Goal: Entertainment & Leisure: Consume media (video, audio)

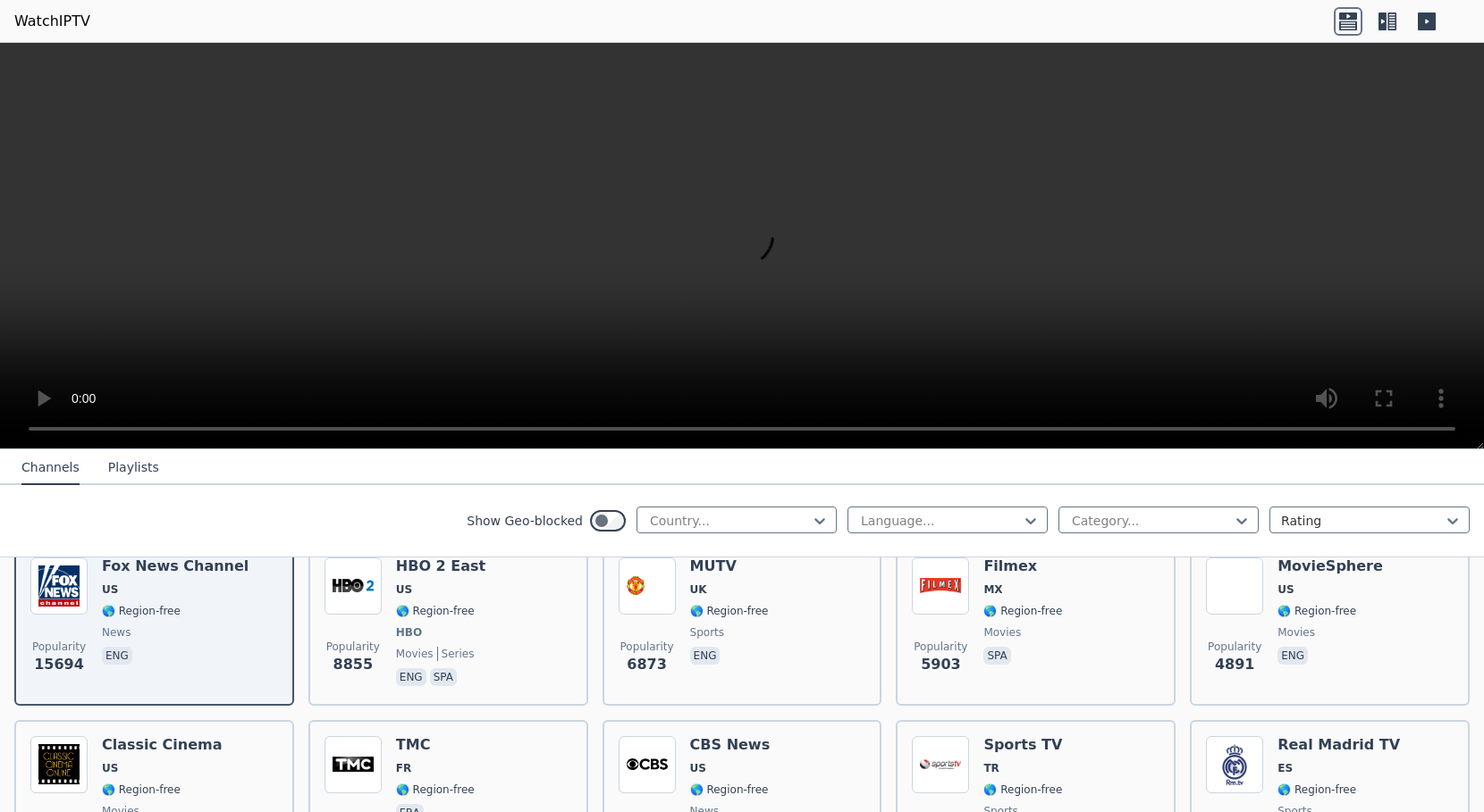
scroll to position [179, 0]
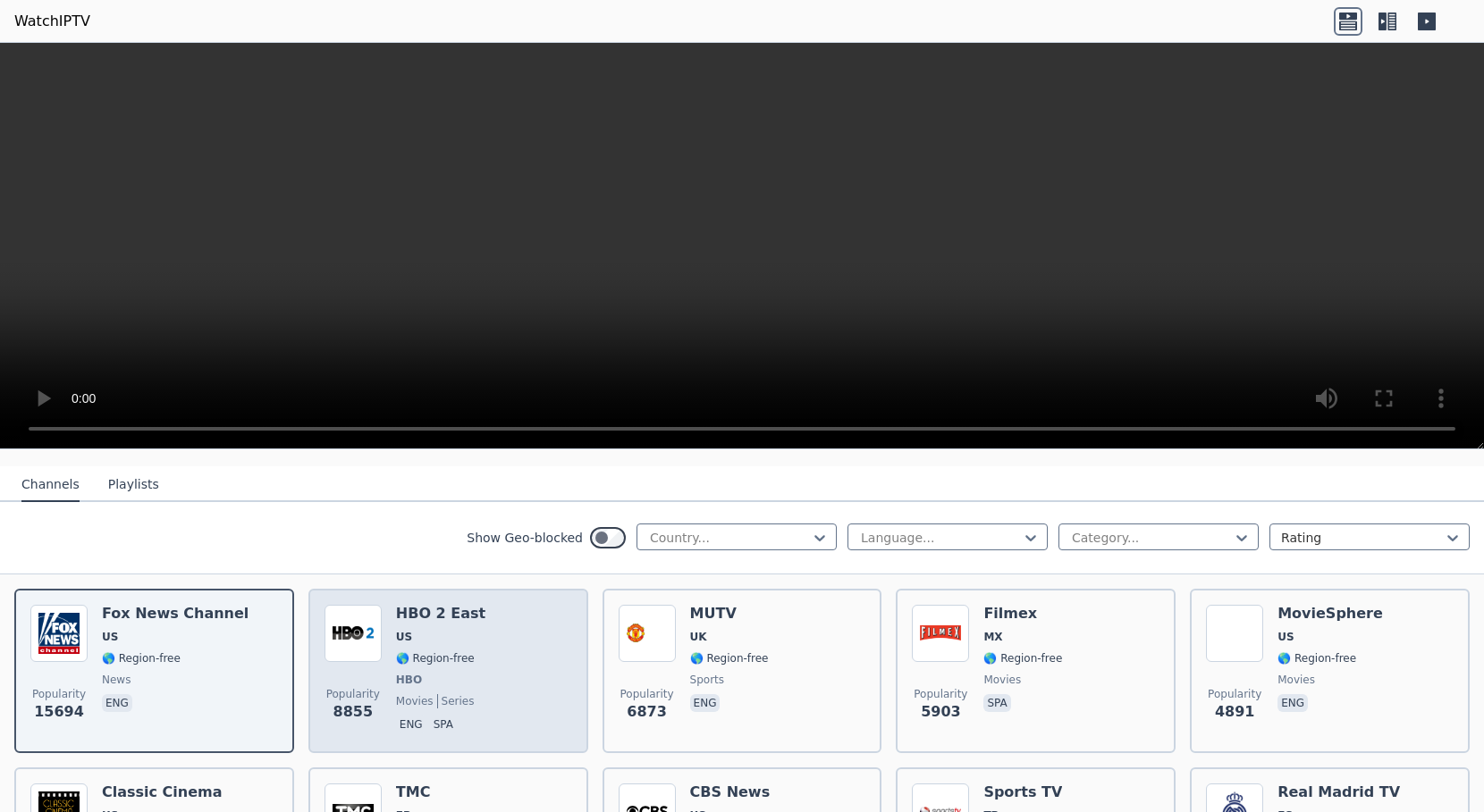
click at [507, 623] on div "Popularity 8855 HBO 2 East US 🌎 Region-free HBO movies series eng spa" at bounding box center [448, 671] width 248 height 132
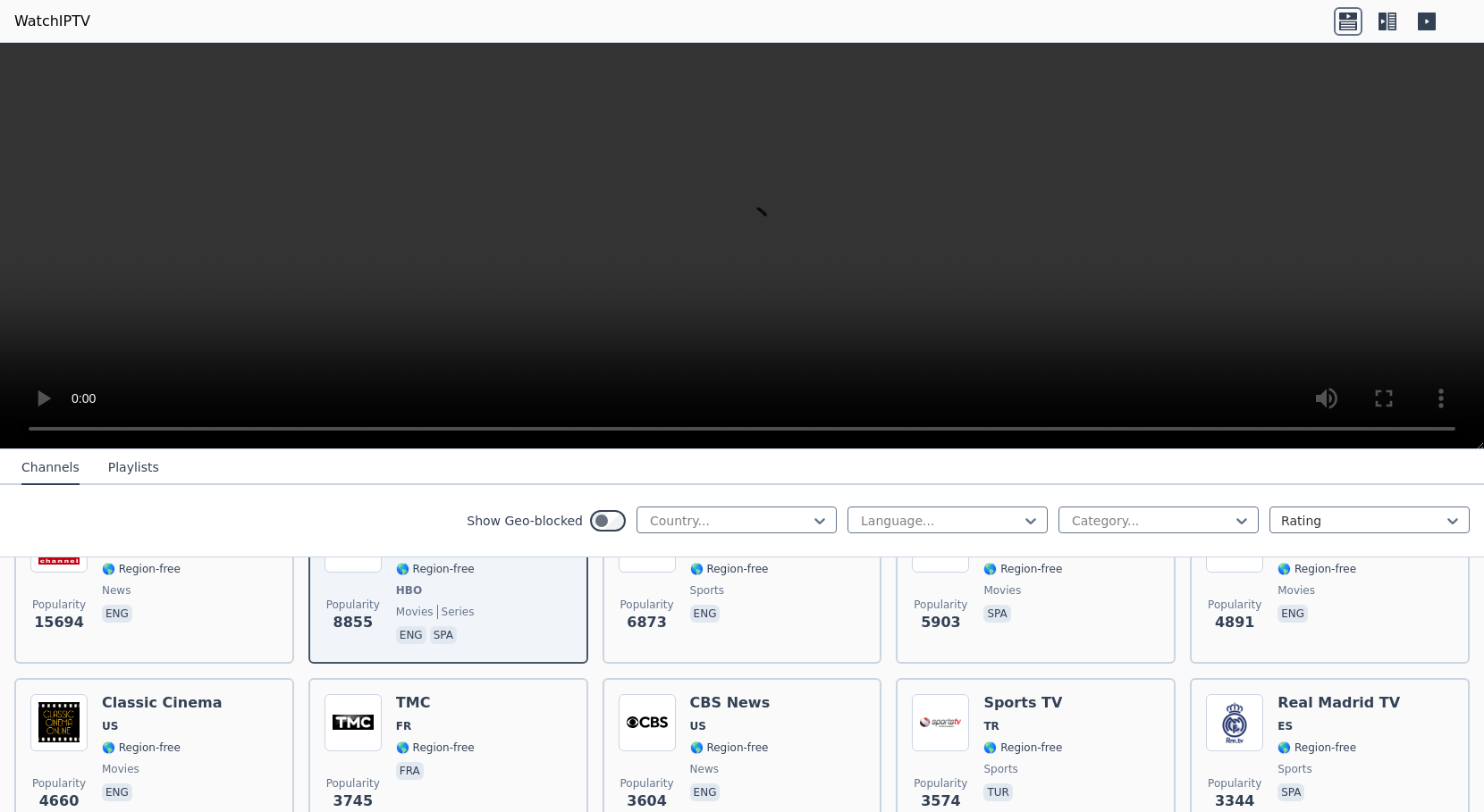
scroll to position [357, 0]
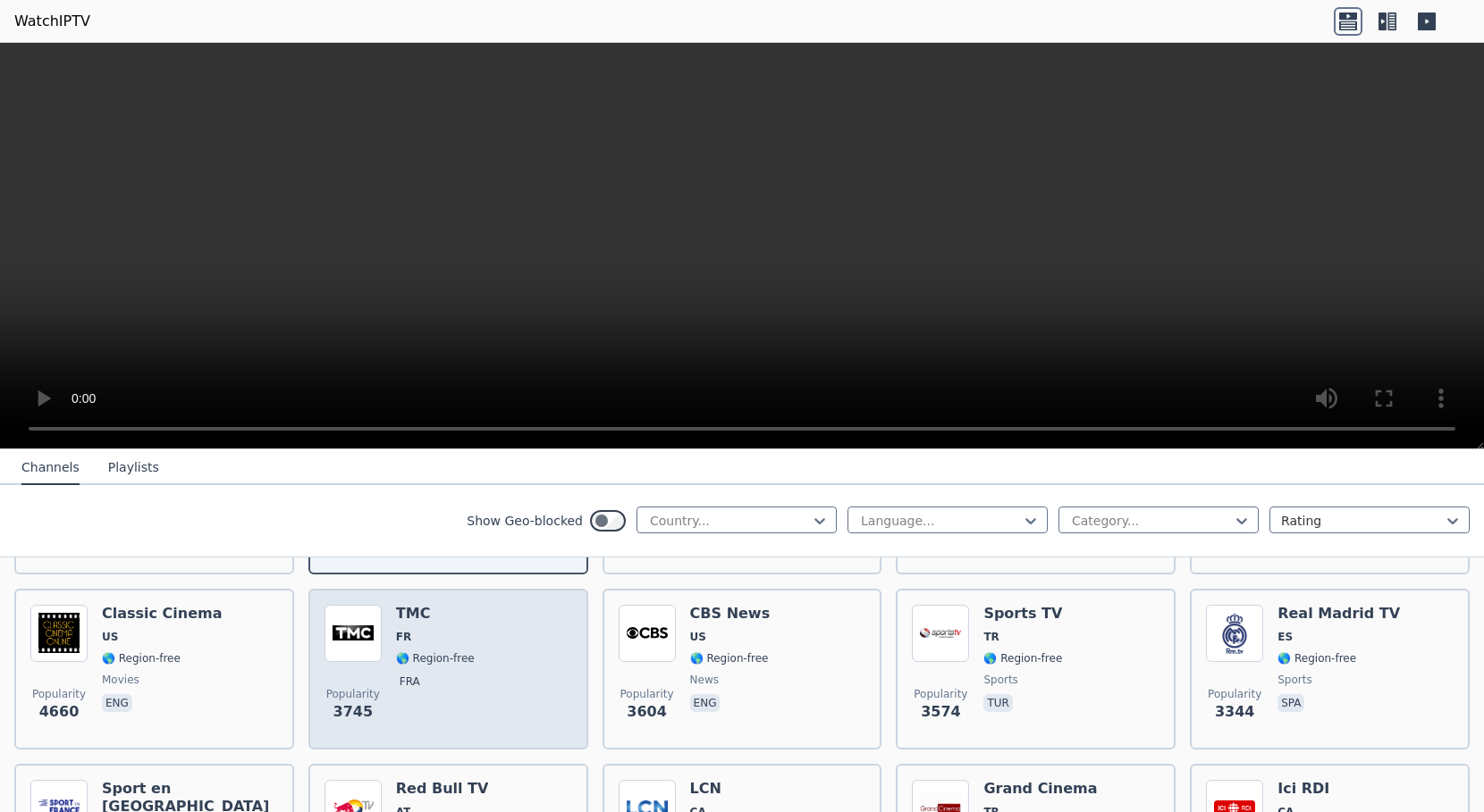
click at [500, 641] on div "Popularity 3745 TMC FR 🌎 Region-free fra" at bounding box center [448, 669] width 248 height 128
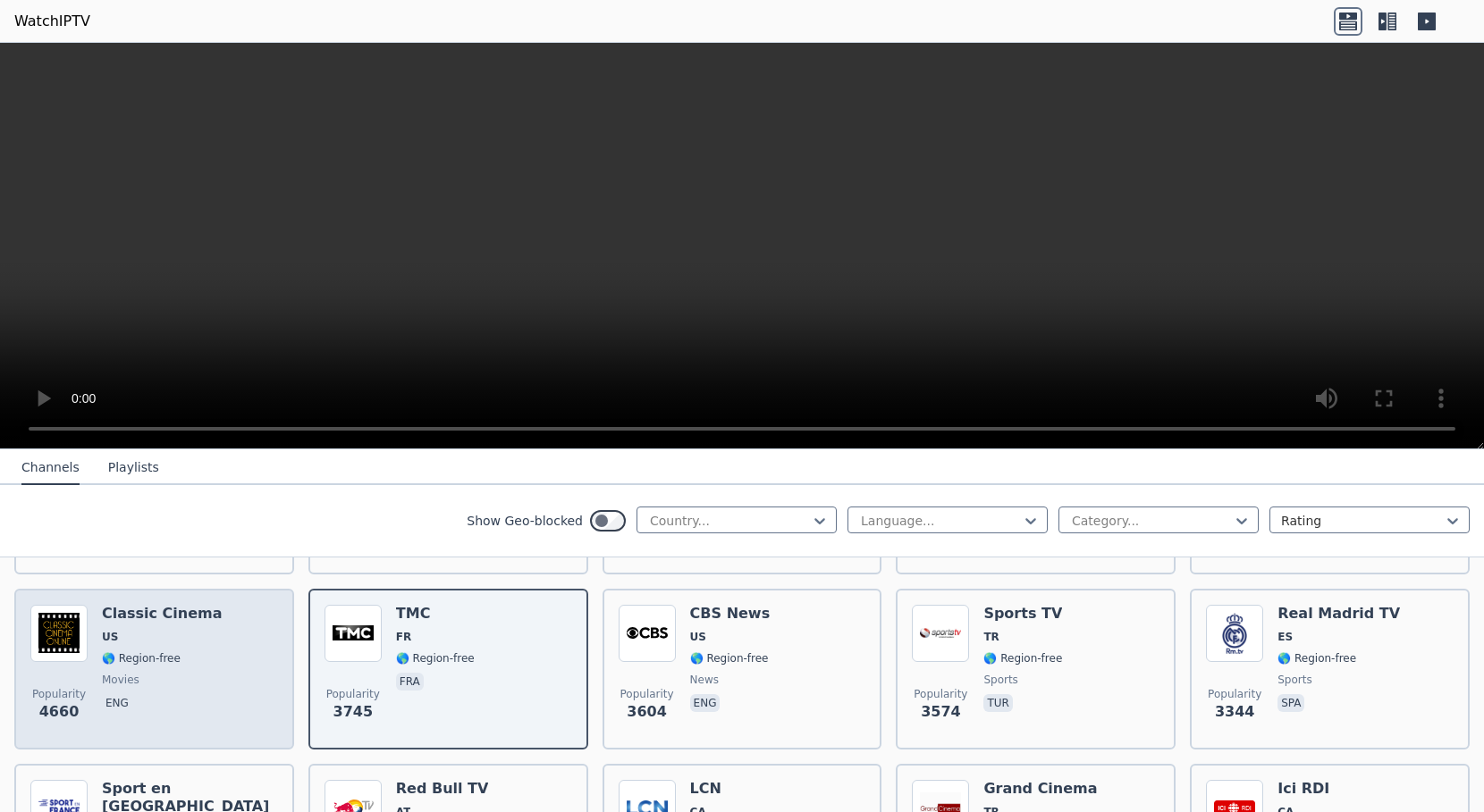
click at [264, 613] on div "Popularity 4660 Classic Cinema US 🌎 Region-free movies eng" at bounding box center [154, 669] width 248 height 128
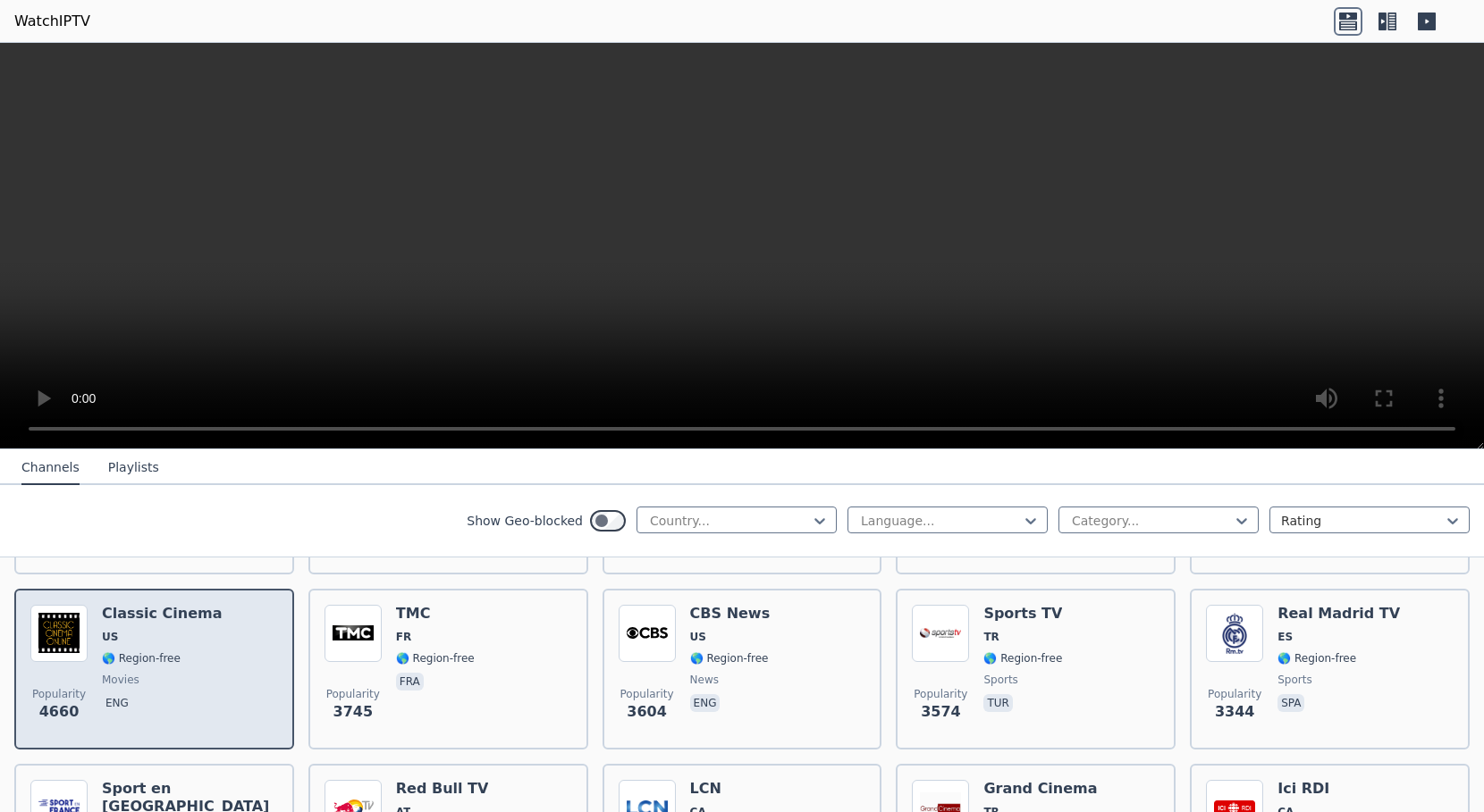
click at [249, 605] on div "Popularity 4660 Classic Cinema US 🌎 Region-free movies eng" at bounding box center [154, 669] width 248 height 128
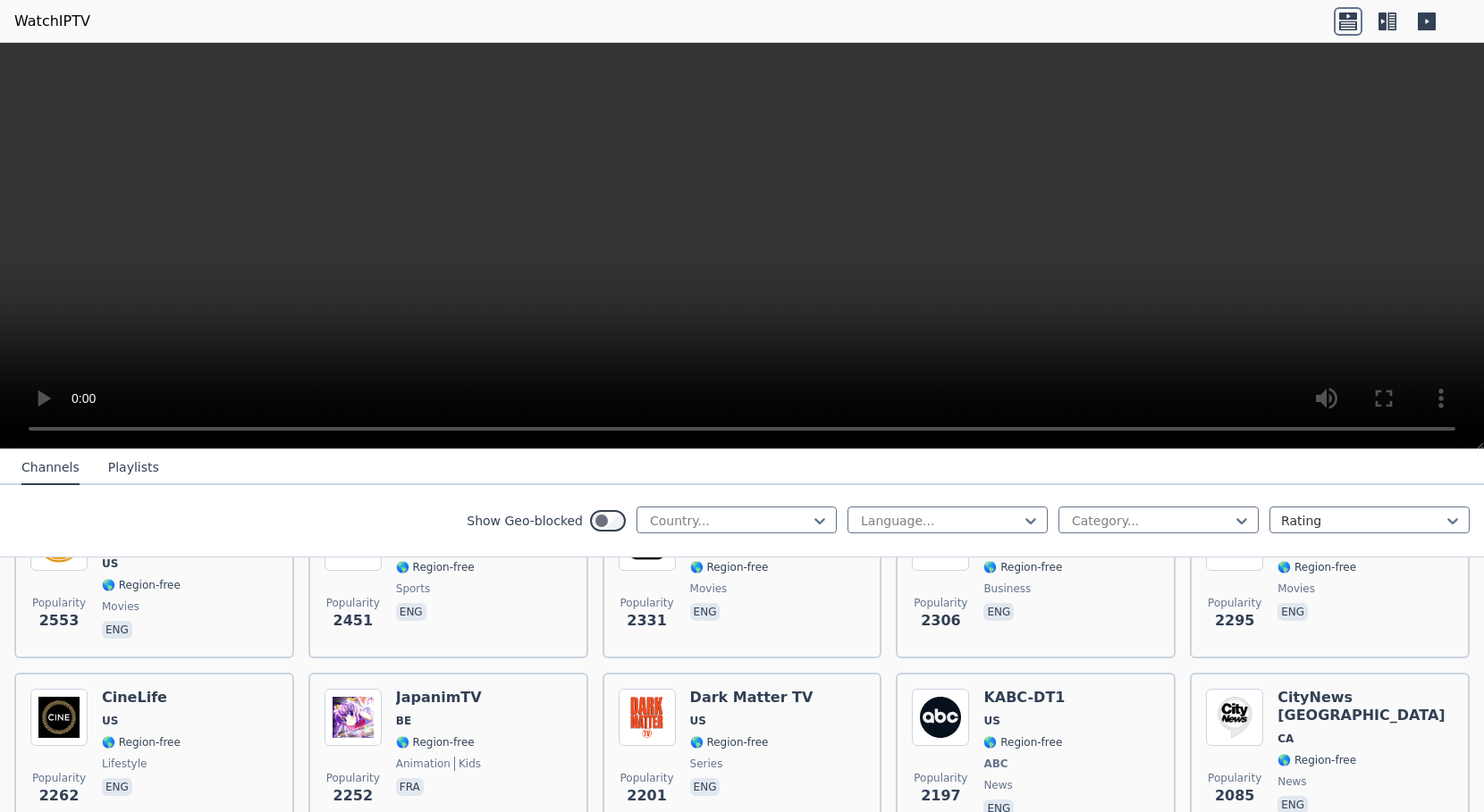
scroll to position [804, 0]
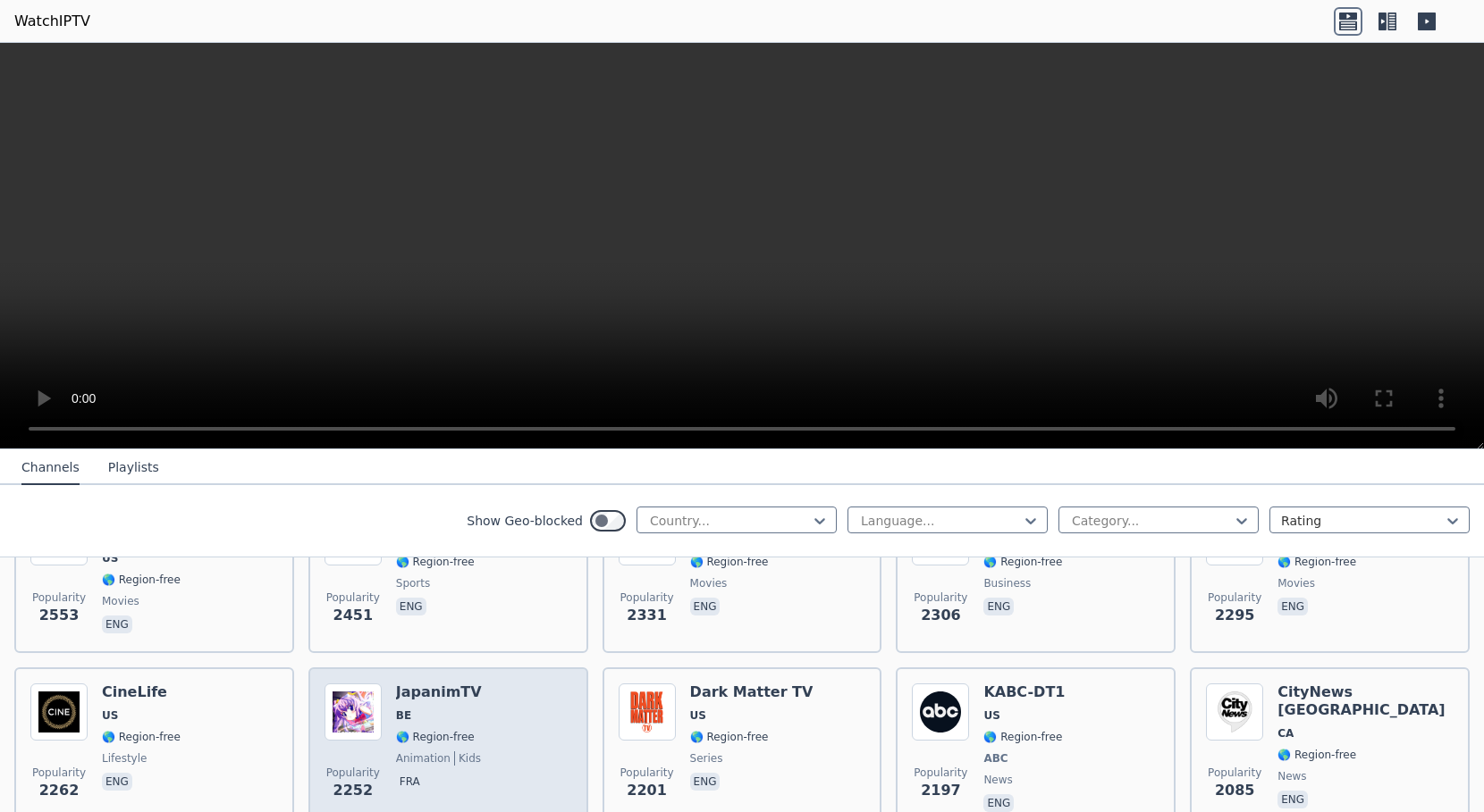
click at [523, 684] on div "Popularity 2252 JapanimTV BE 🌎 Region-free animation kids fra" at bounding box center [448, 749] width 248 height 132
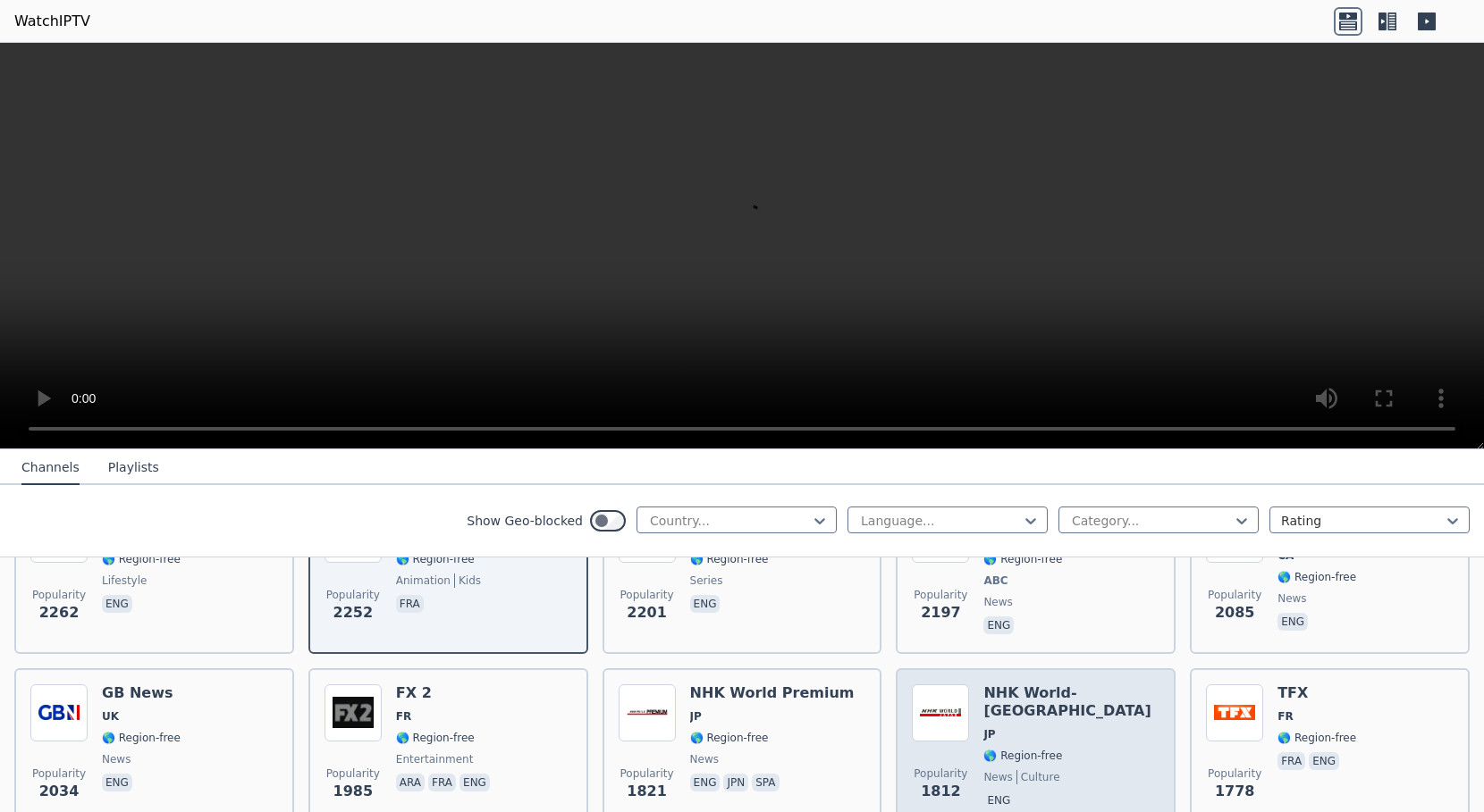
scroll to position [983, 0]
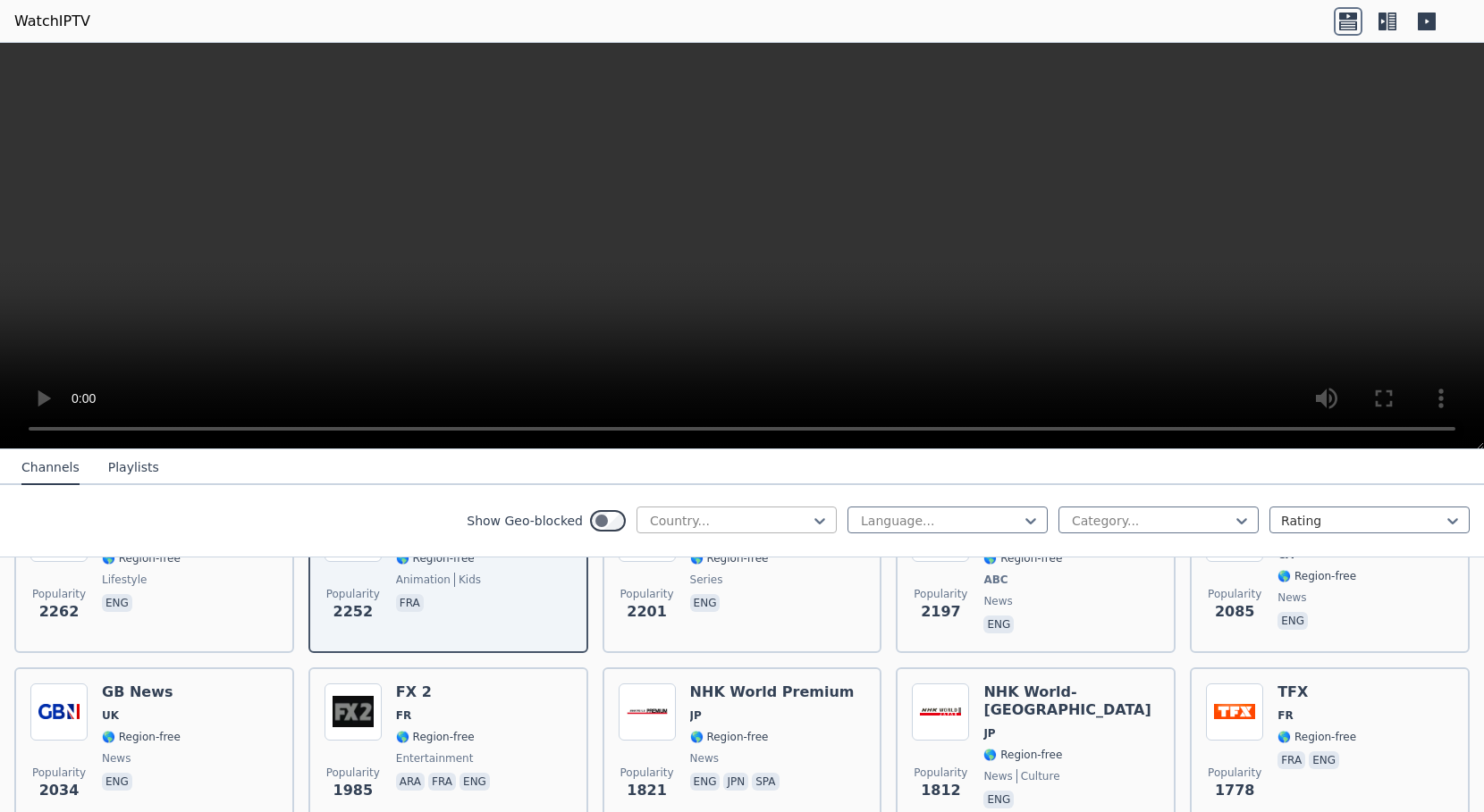
click at [775, 522] on div at bounding box center [729, 521] width 162 height 18
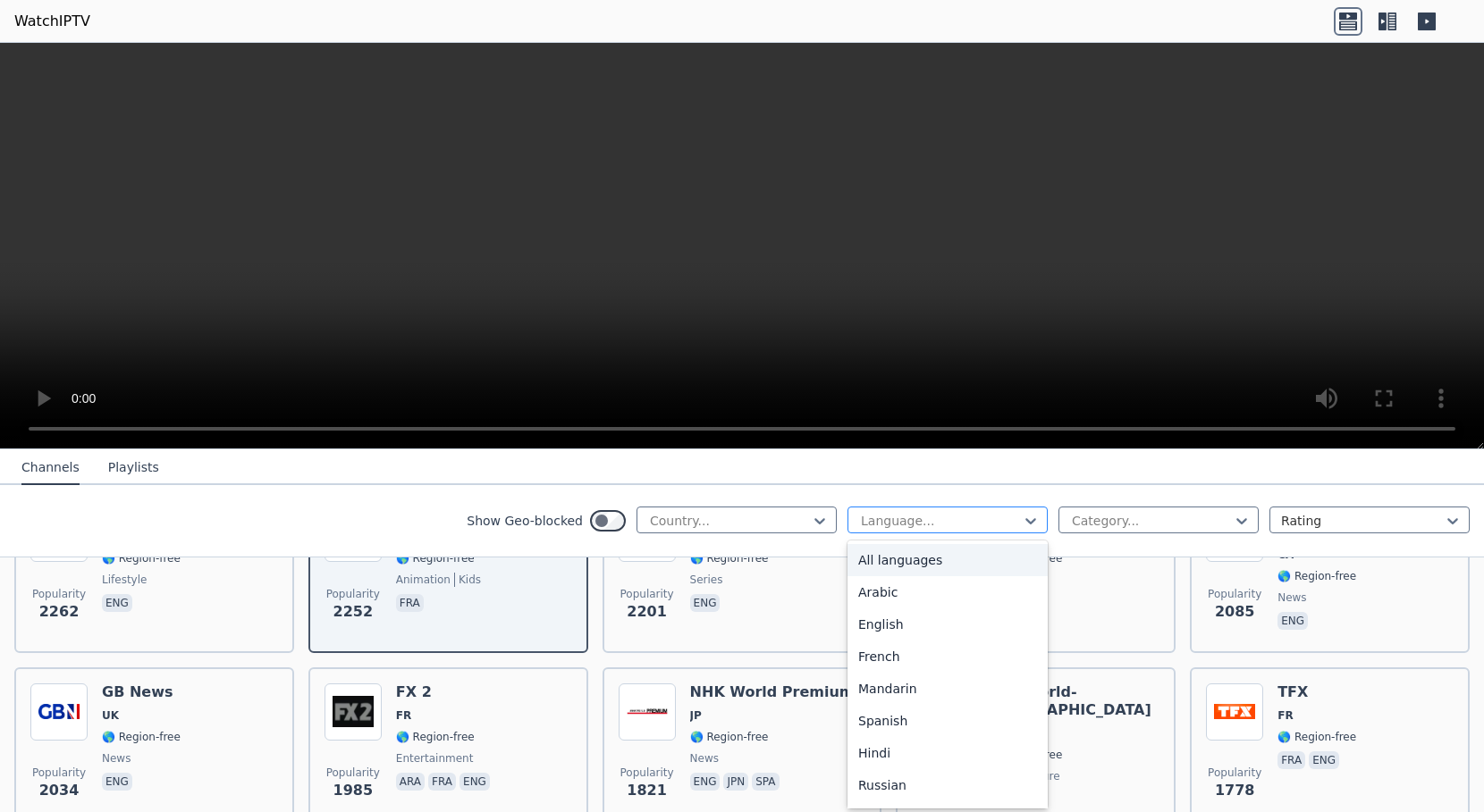
click at [921, 527] on div at bounding box center [940, 521] width 162 height 18
click at [906, 629] on div "English" at bounding box center [947, 625] width 200 height 32
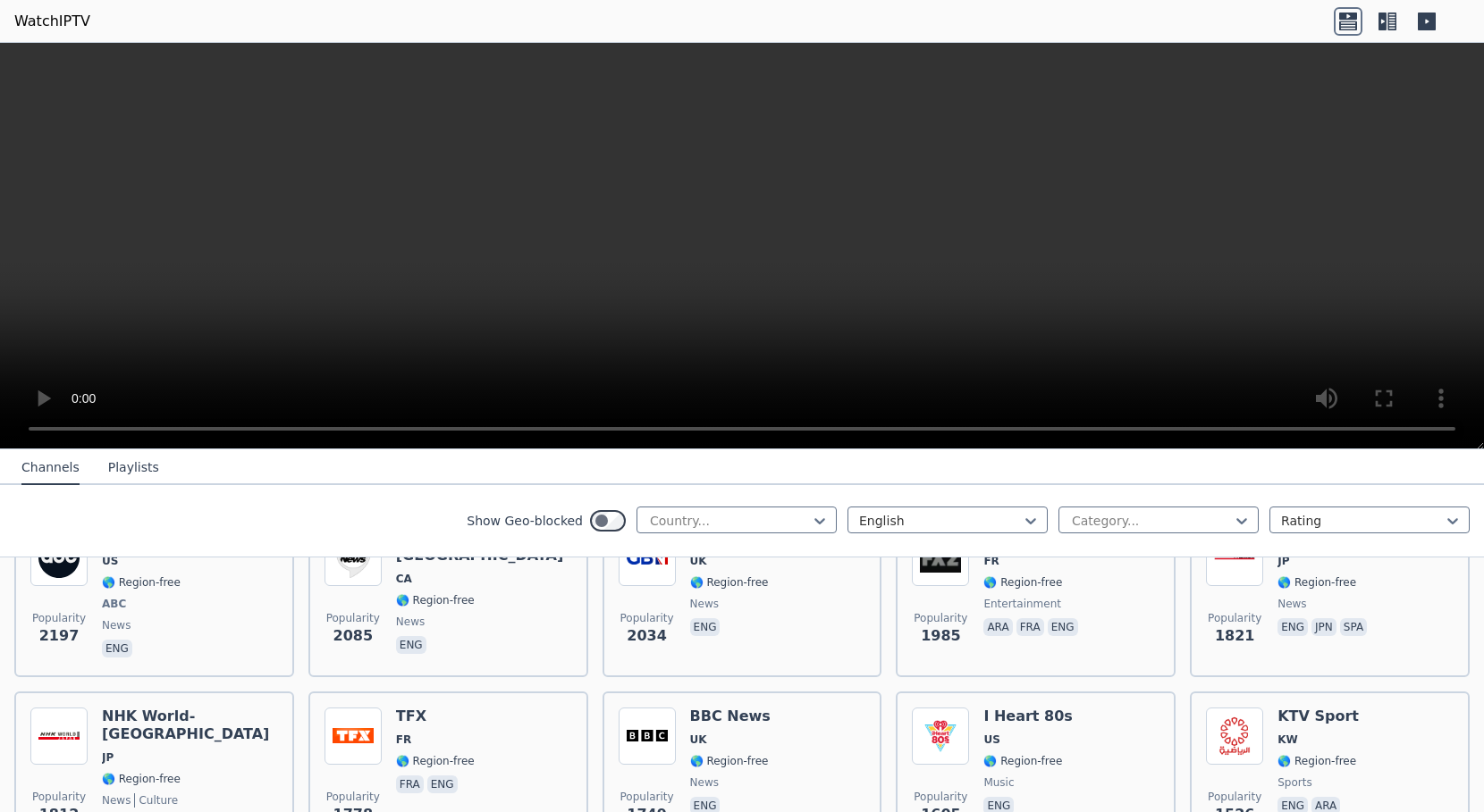
scroll to position [804, 0]
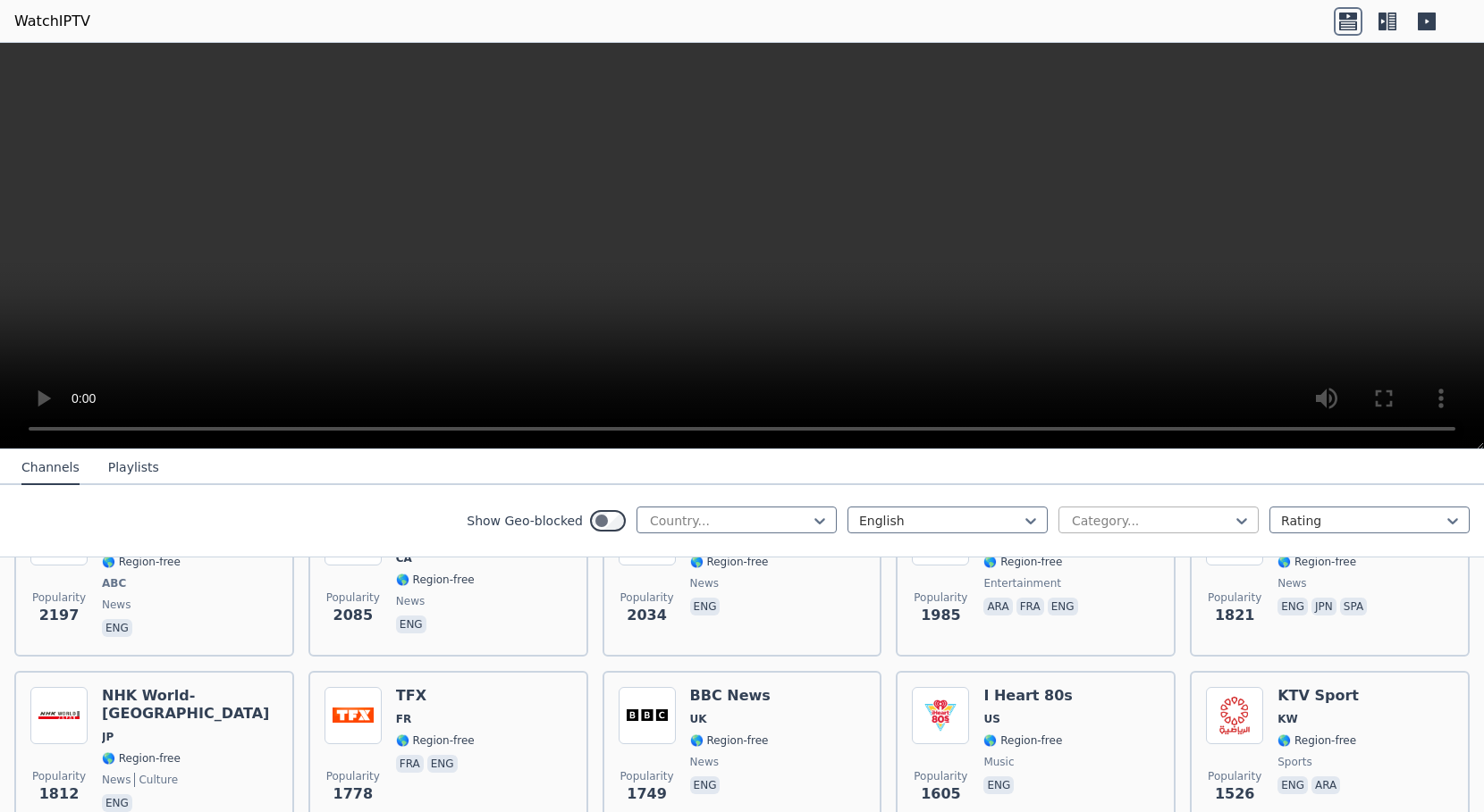
click at [1149, 513] on div at bounding box center [1151, 521] width 162 height 18
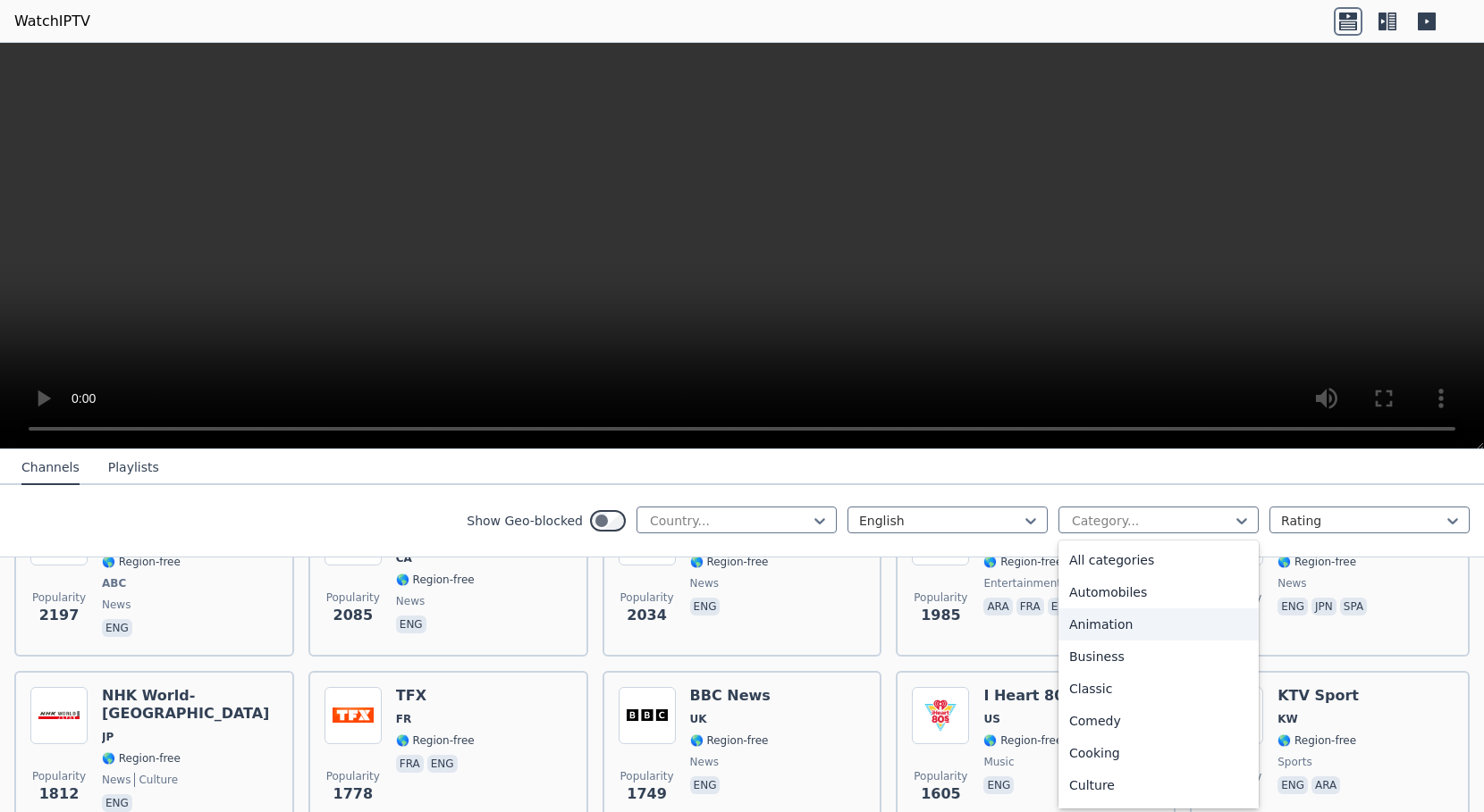
click at [1102, 623] on div "Animation" at bounding box center [1158, 625] width 200 height 32
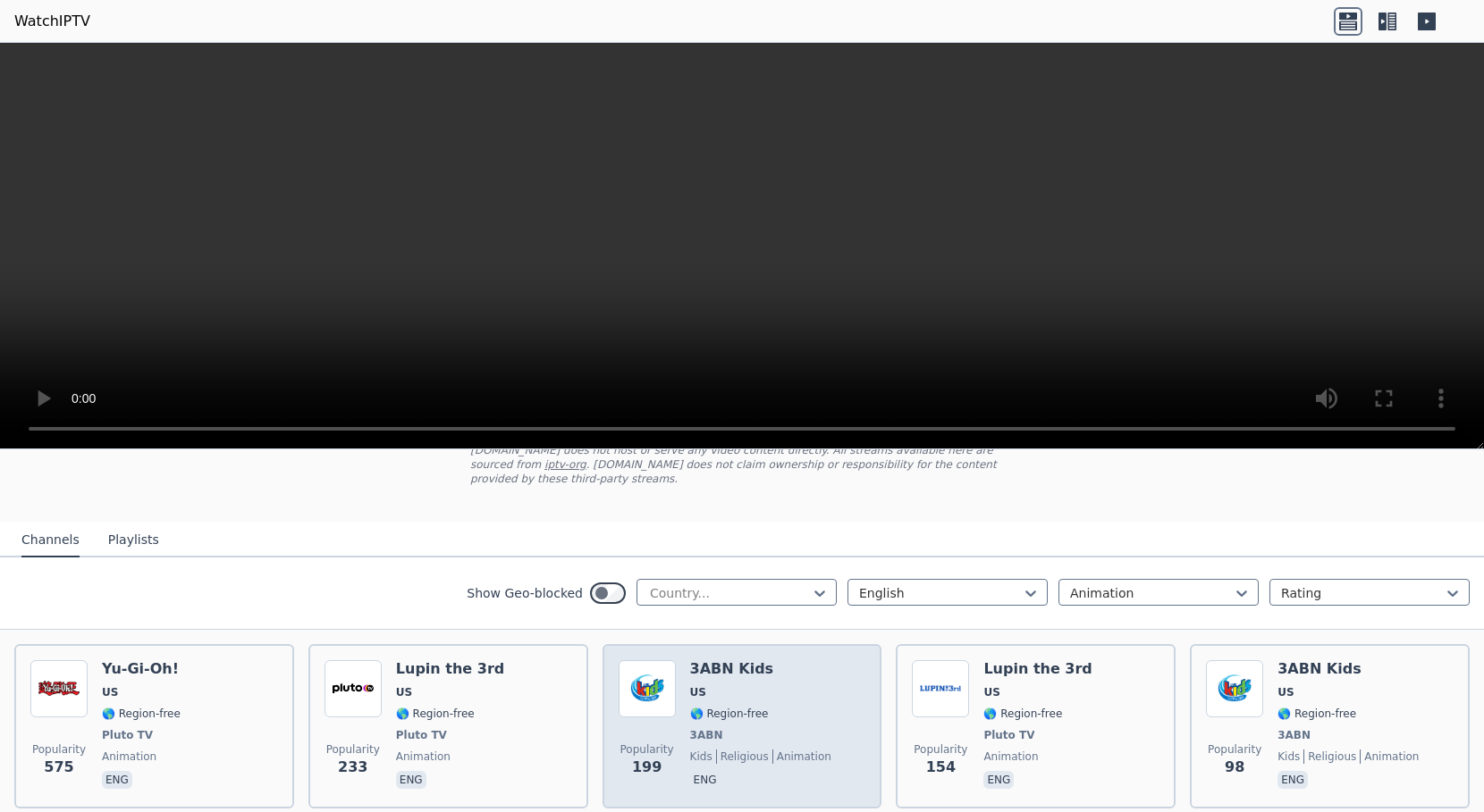
scroll to position [179, 0]
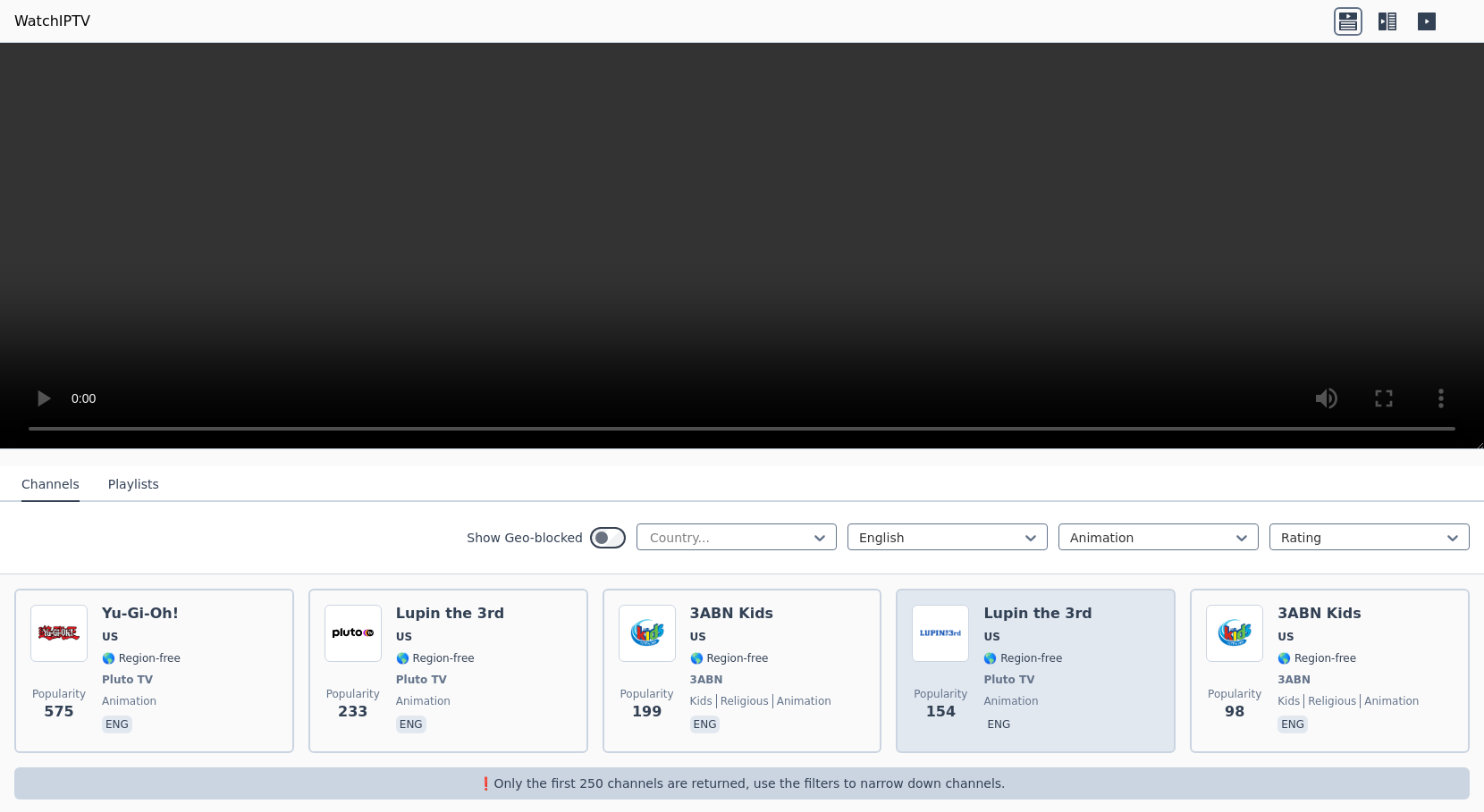
click at [1060, 654] on div "Lupin the 3rd US 🌎 Region-free Pluto TV animation eng" at bounding box center [1037, 671] width 108 height 132
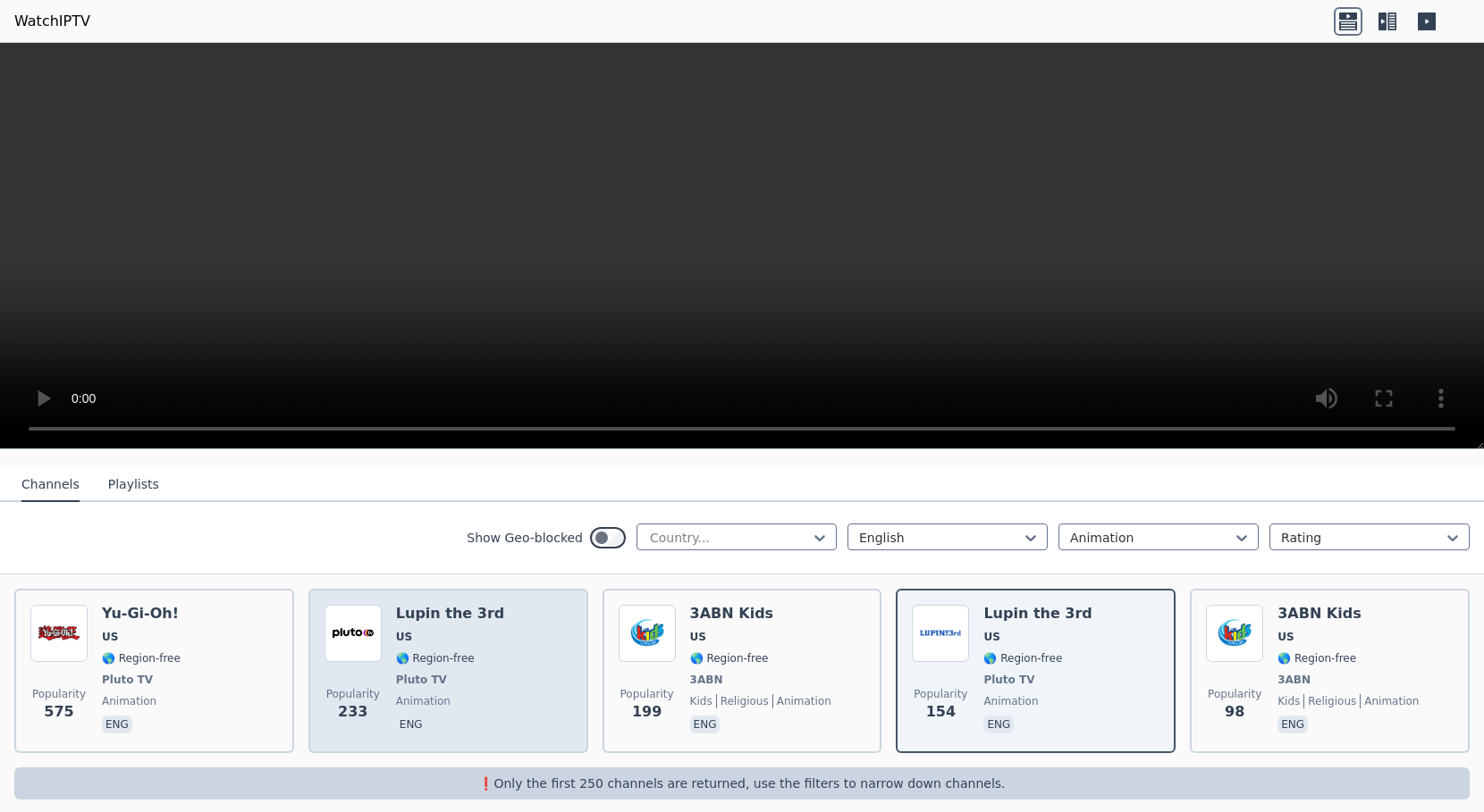
click at [539, 645] on div "Popularity 233 Lupin the 3rd US 🌎 Region-free Pluto TV animation eng" at bounding box center [448, 671] width 248 height 132
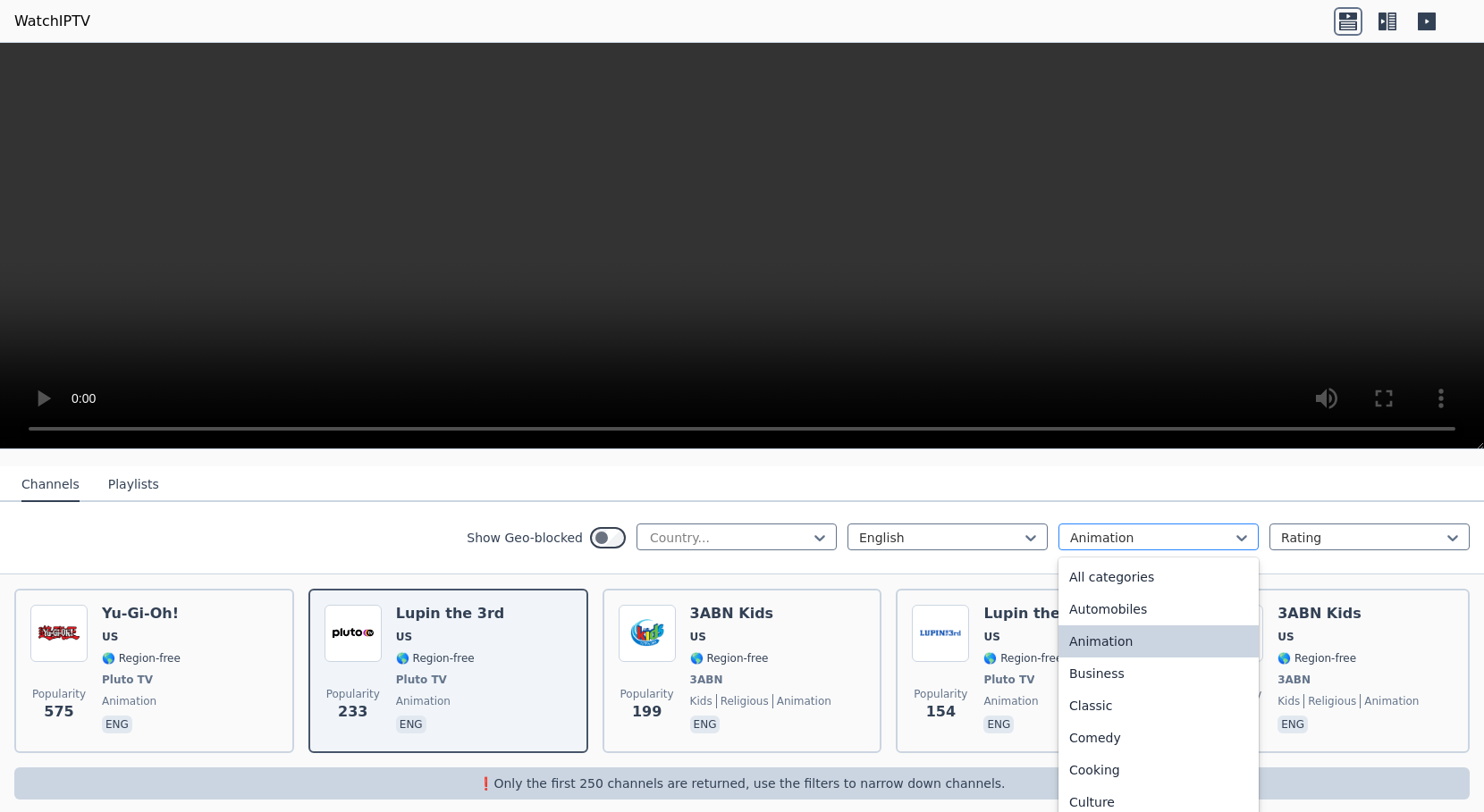
click at [1128, 529] on div at bounding box center [1151, 538] width 162 height 18
click at [1119, 690] on div "Classic" at bounding box center [1158, 706] width 200 height 32
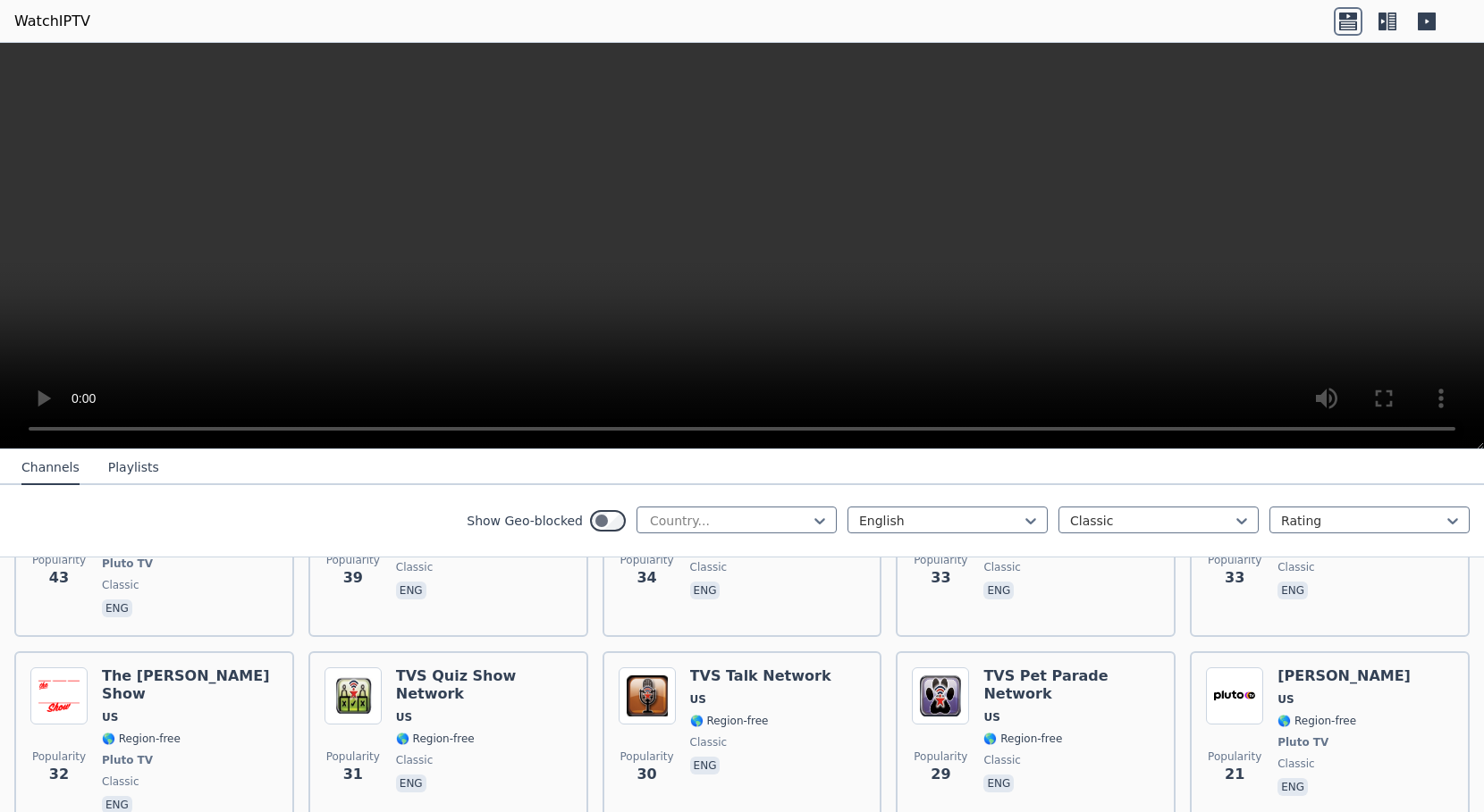
scroll to position [1249, 0]
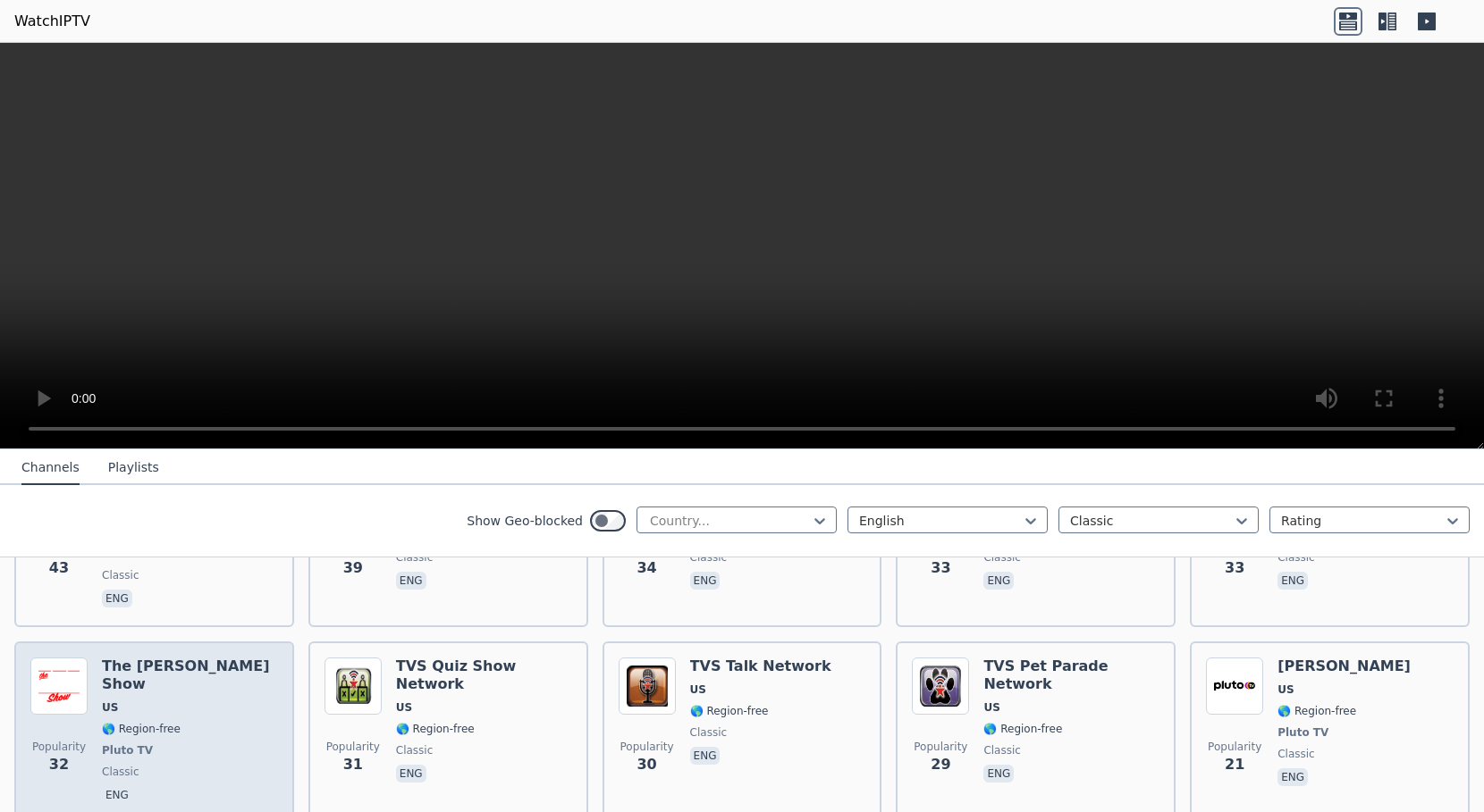
click at [227, 701] on span "US" at bounding box center [189, 708] width 176 height 14
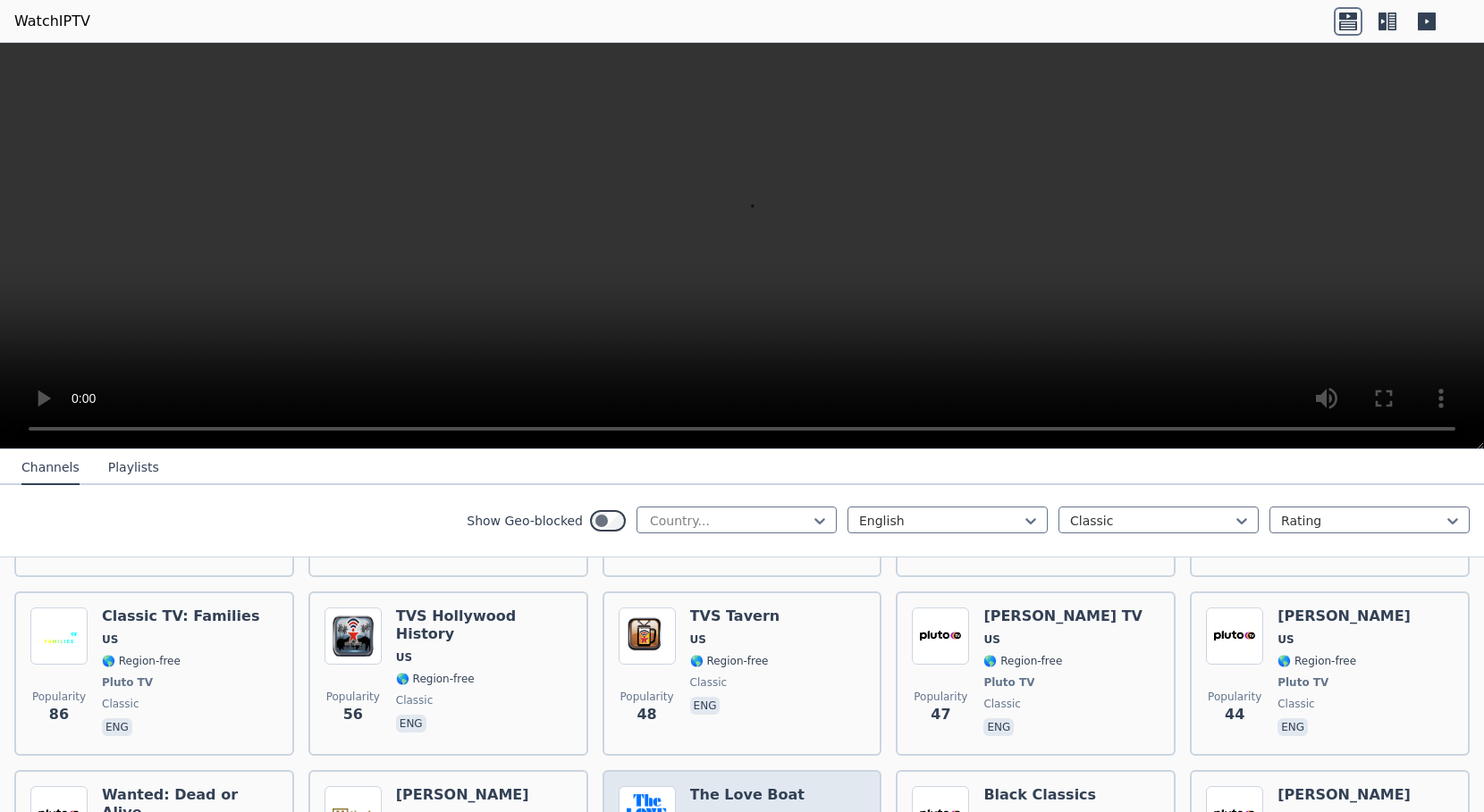
scroll to position [891, 0]
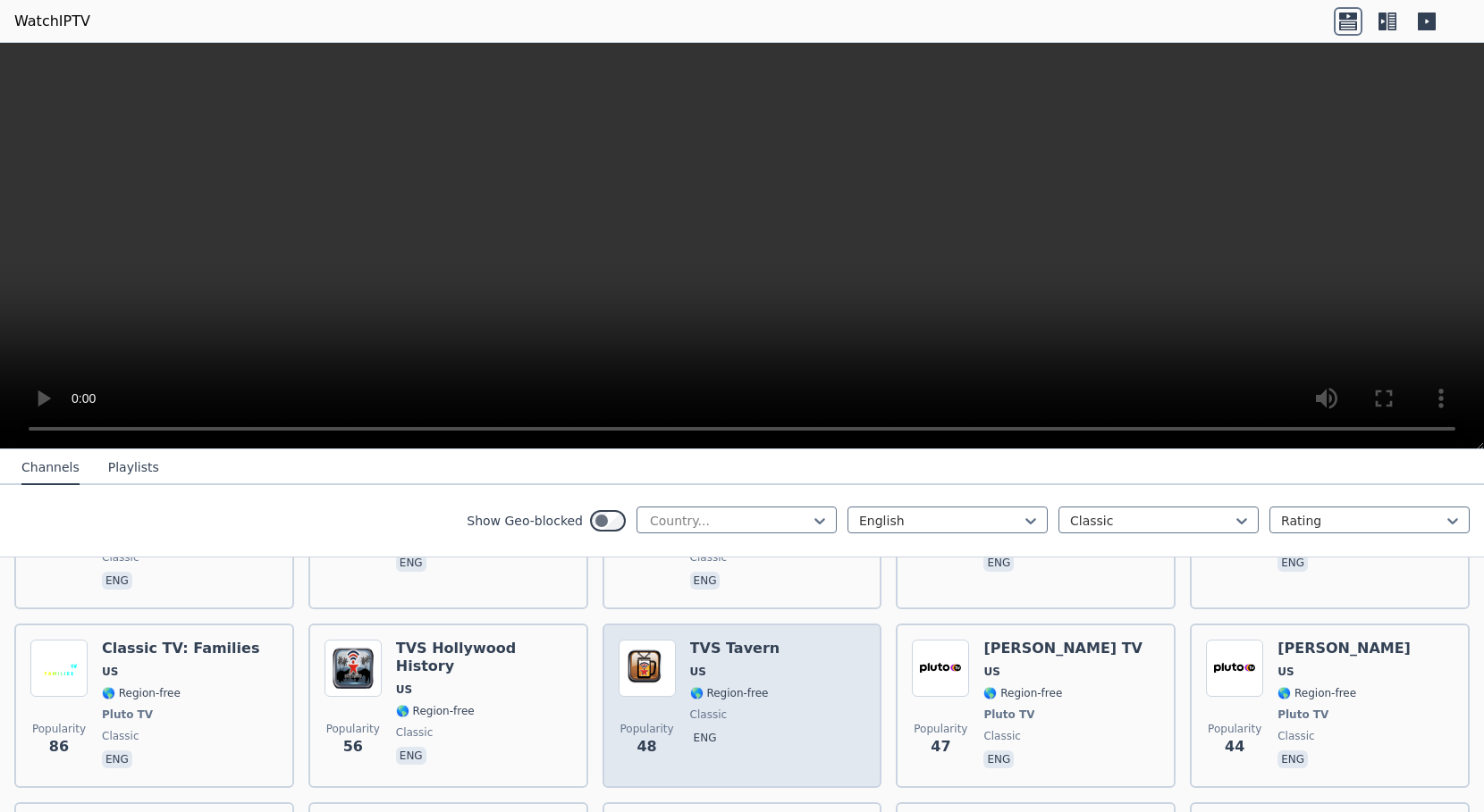
click at [785, 640] on div "Popularity 48 TVS Tavern US 🌎 Region-free classic eng" at bounding box center [742, 706] width 248 height 132
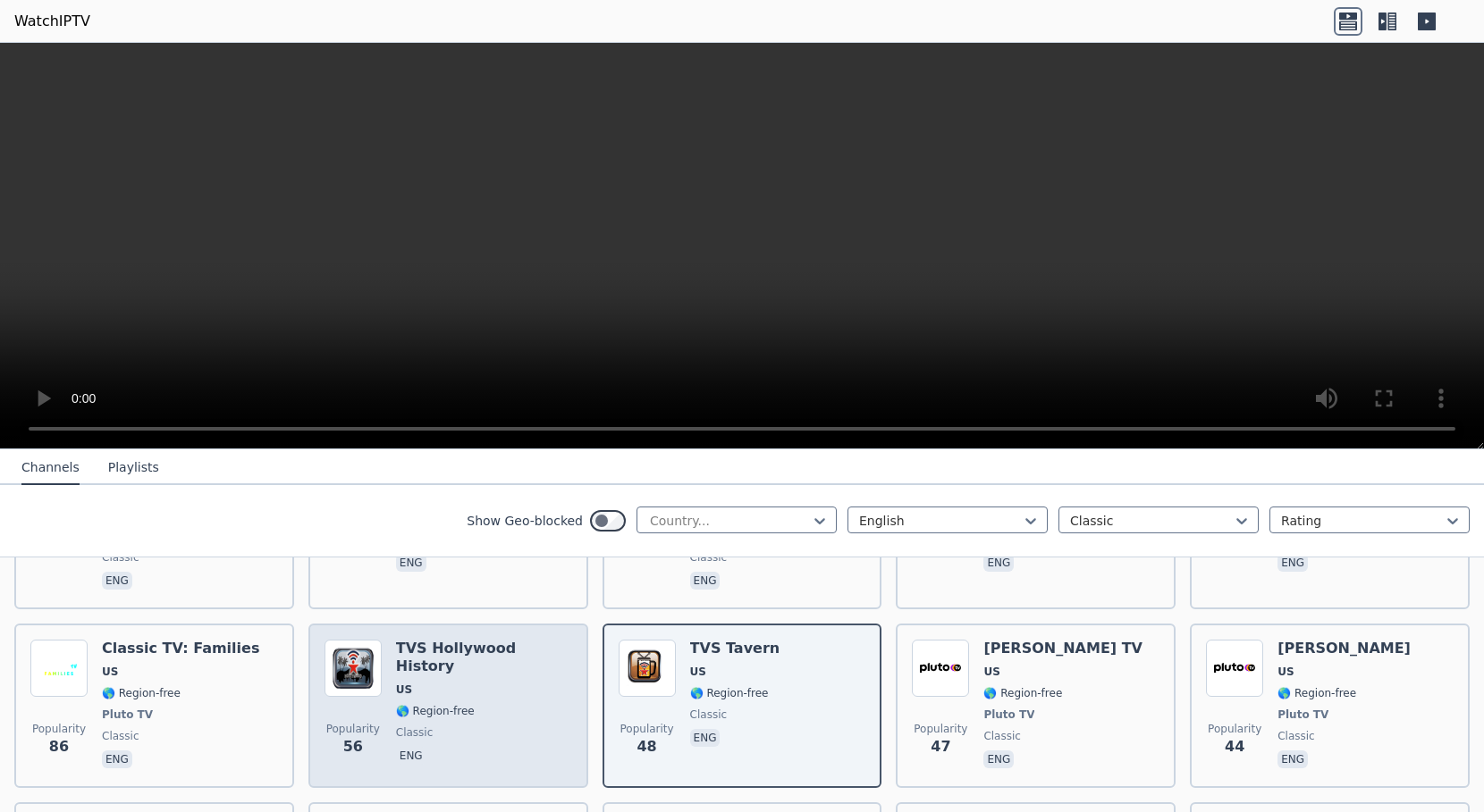
click at [497, 640] on h6 "TVS Hollywood History" at bounding box center [484, 658] width 176 height 36
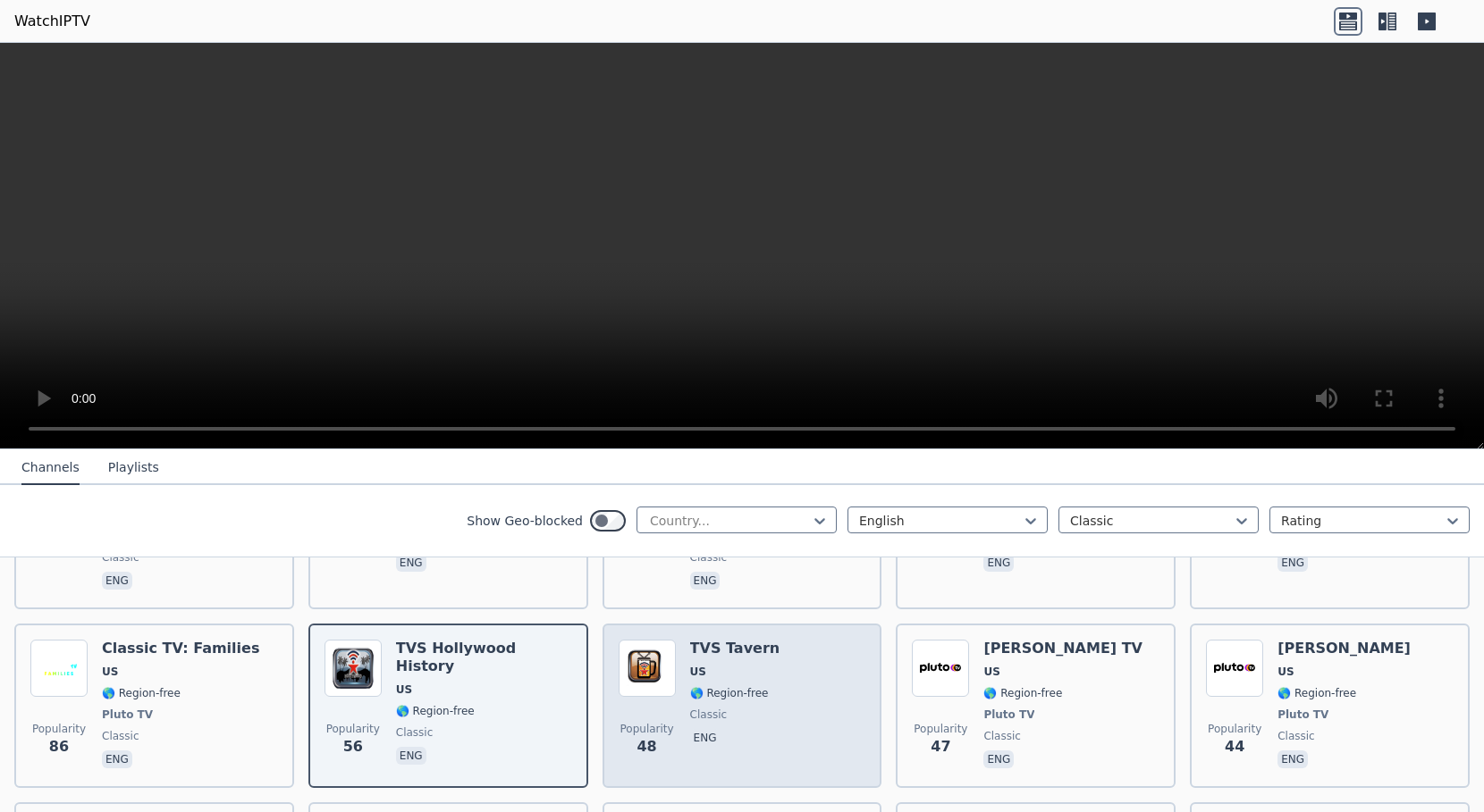
click at [803, 640] on div "Popularity 48 TVS Tavern US 🌎 Region-free classic eng" at bounding box center [742, 706] width 248 height 132
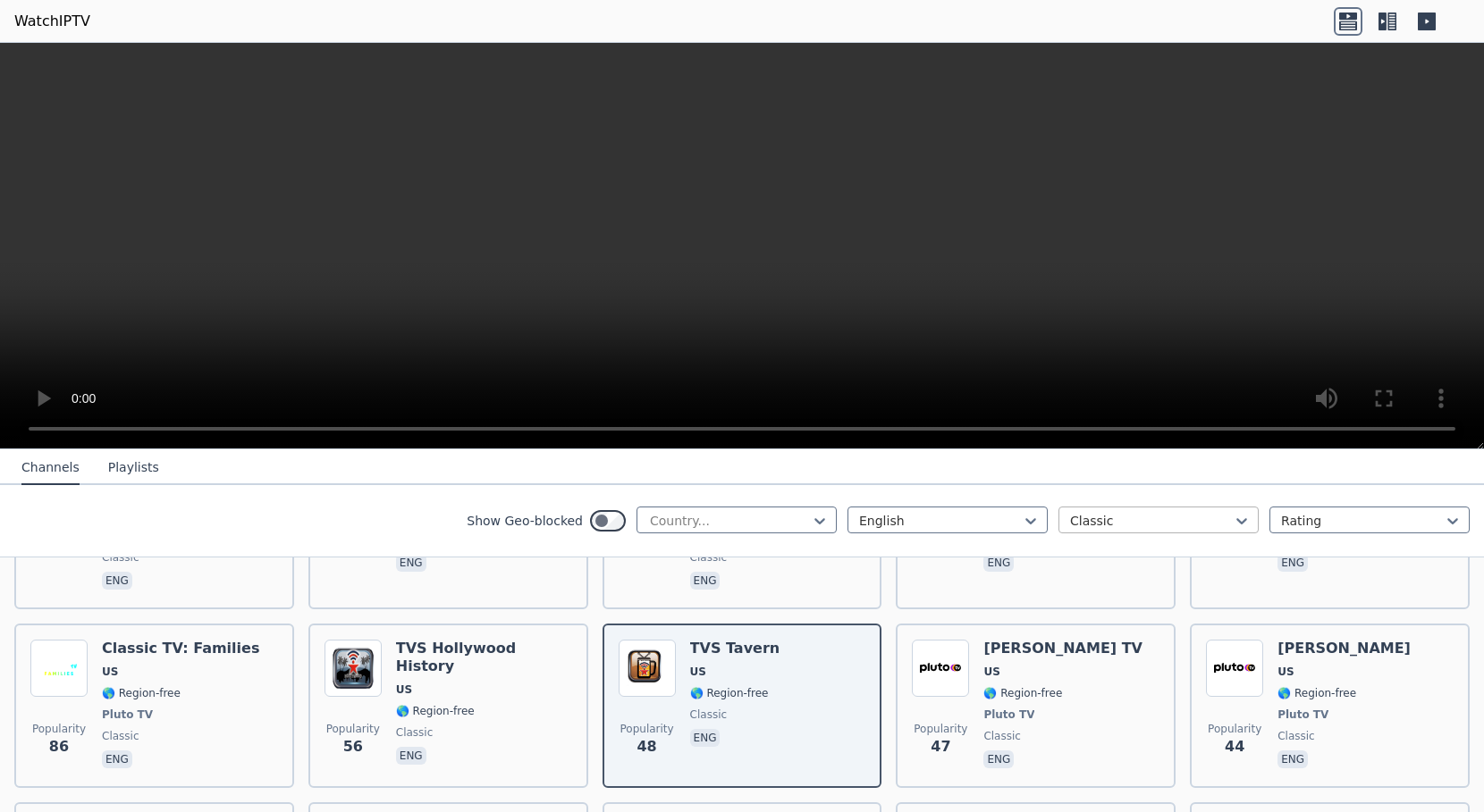
click at [1100, 528] on div at bounding box center [1151, 521] width 162 height 18
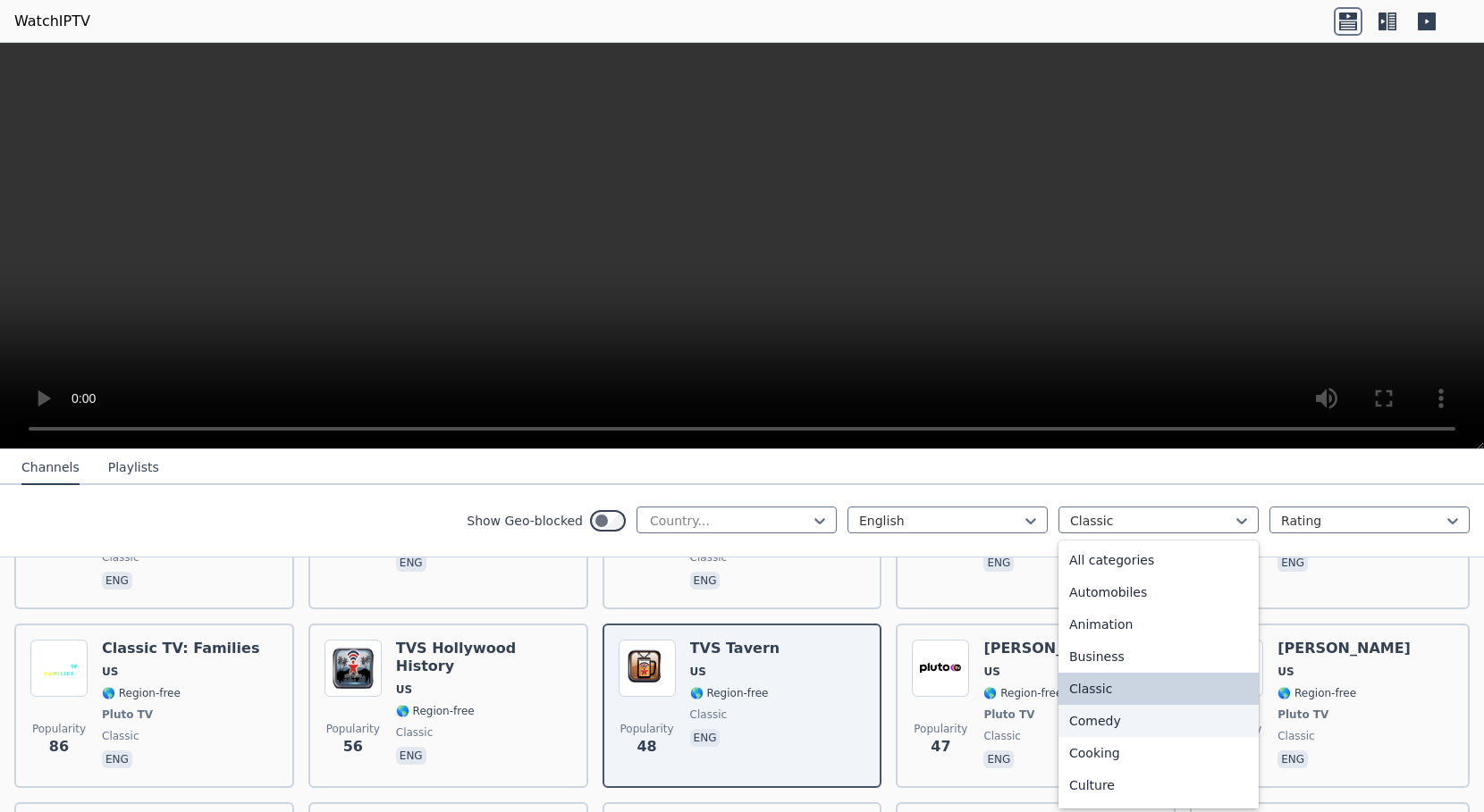
click at [1099, 727] on div "Comedy" at bounding box center [1158, 721] width 200 height 32
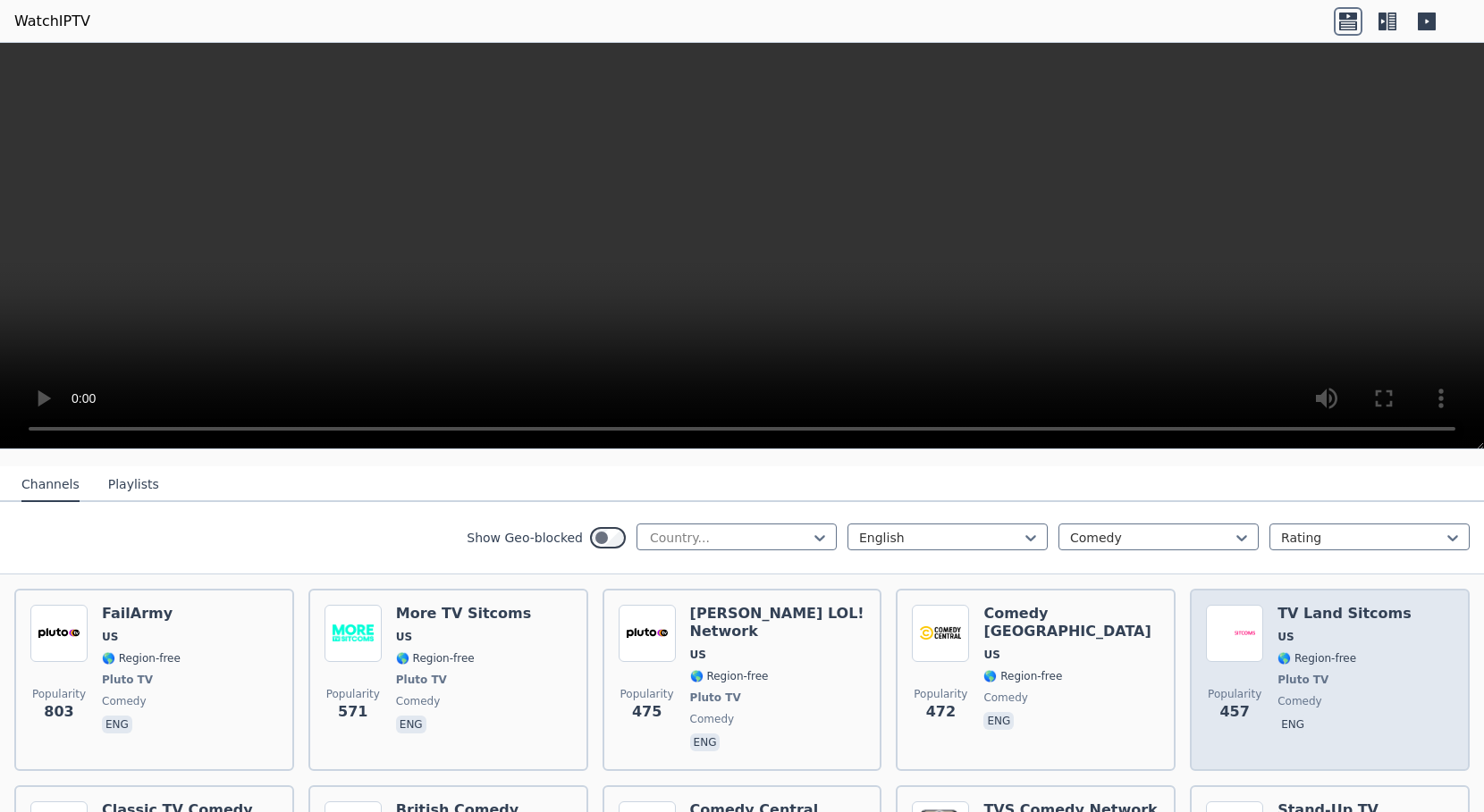
scroll to position [268, 0]
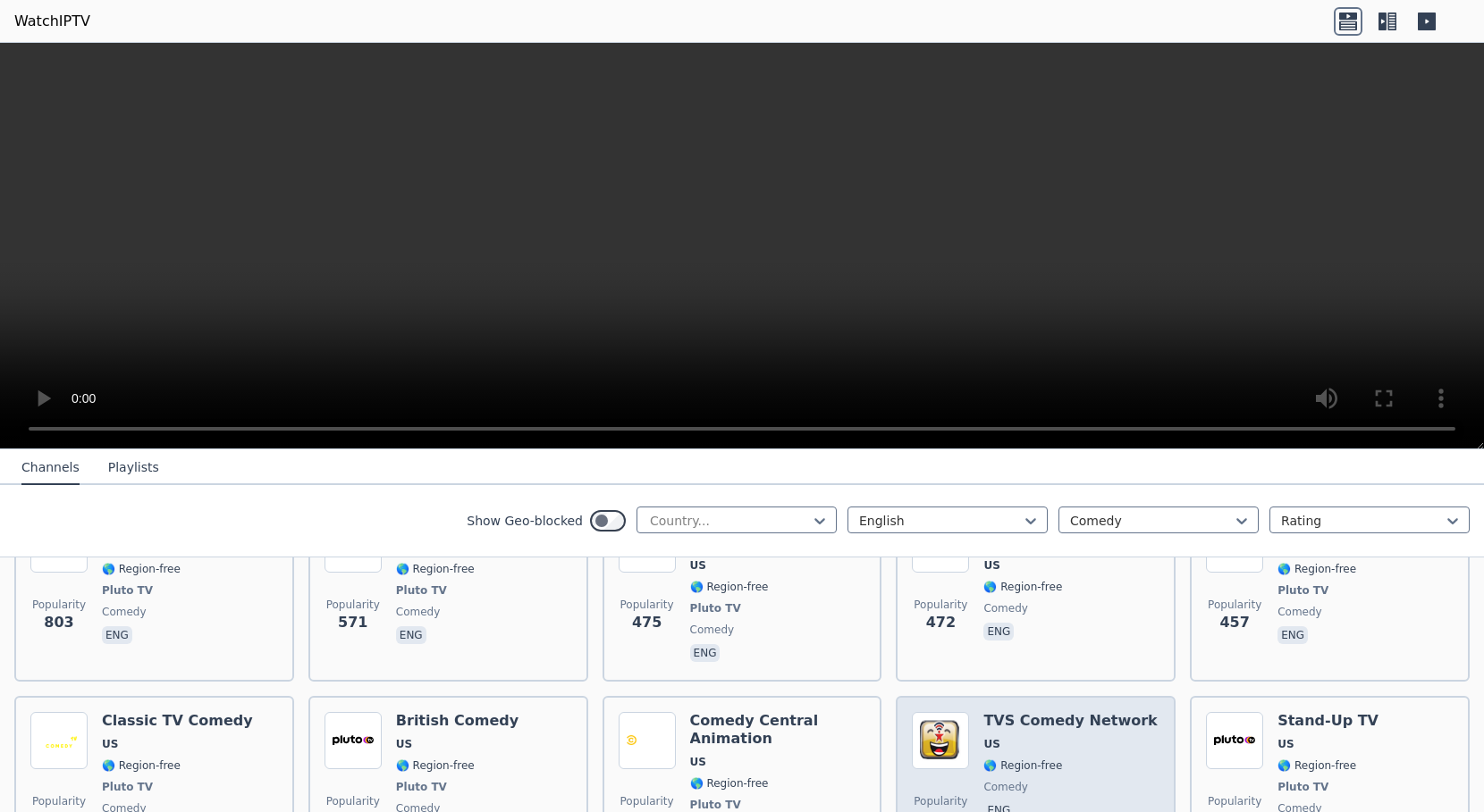
click at [1073, 712] on h6 "TVS Comedy Network" at bounding box center [1070, 721] width 173 height 18
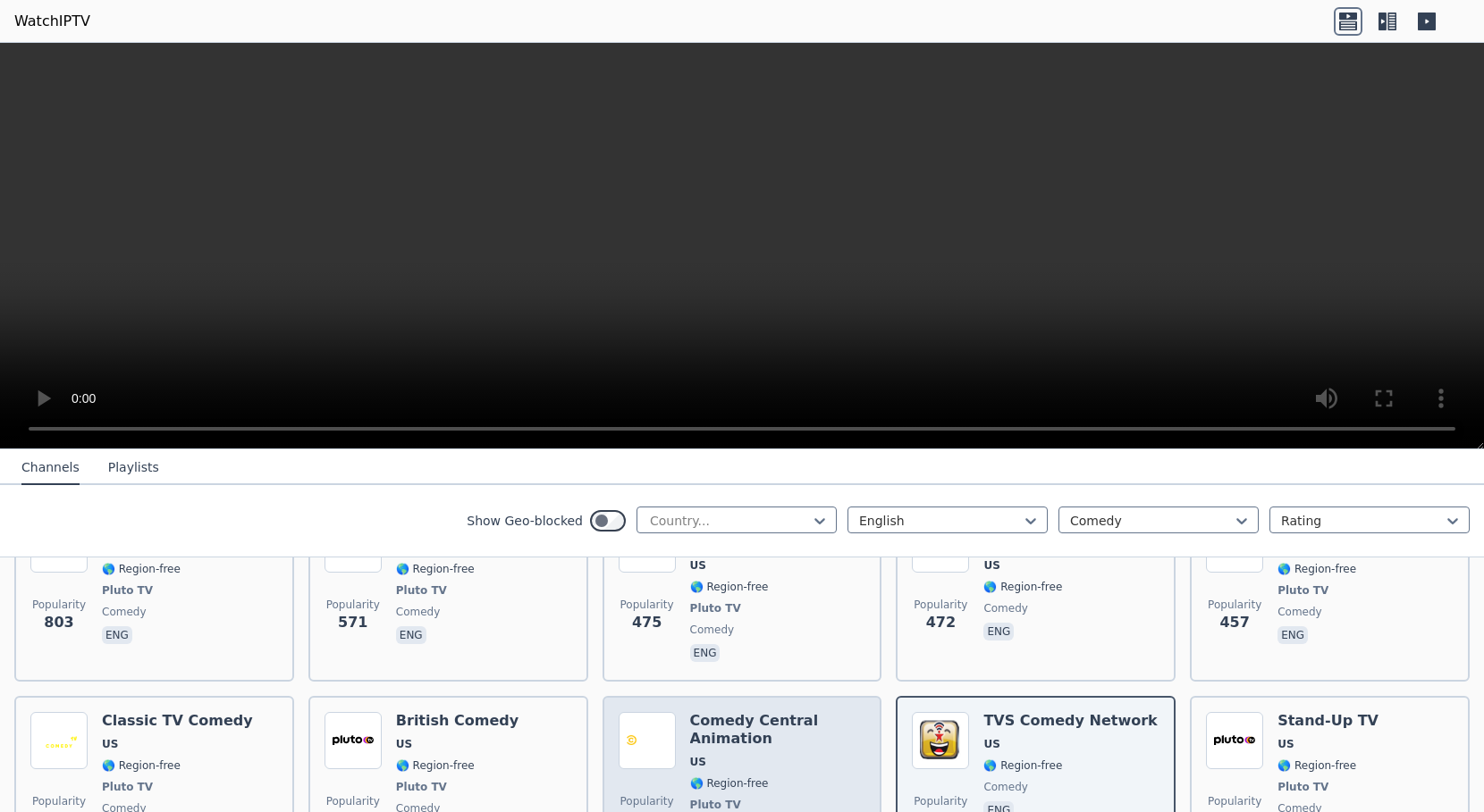
click at [762, 715] on h6 "Comedy Central Animation" at bounding box center [777, 730] width 176 height 36
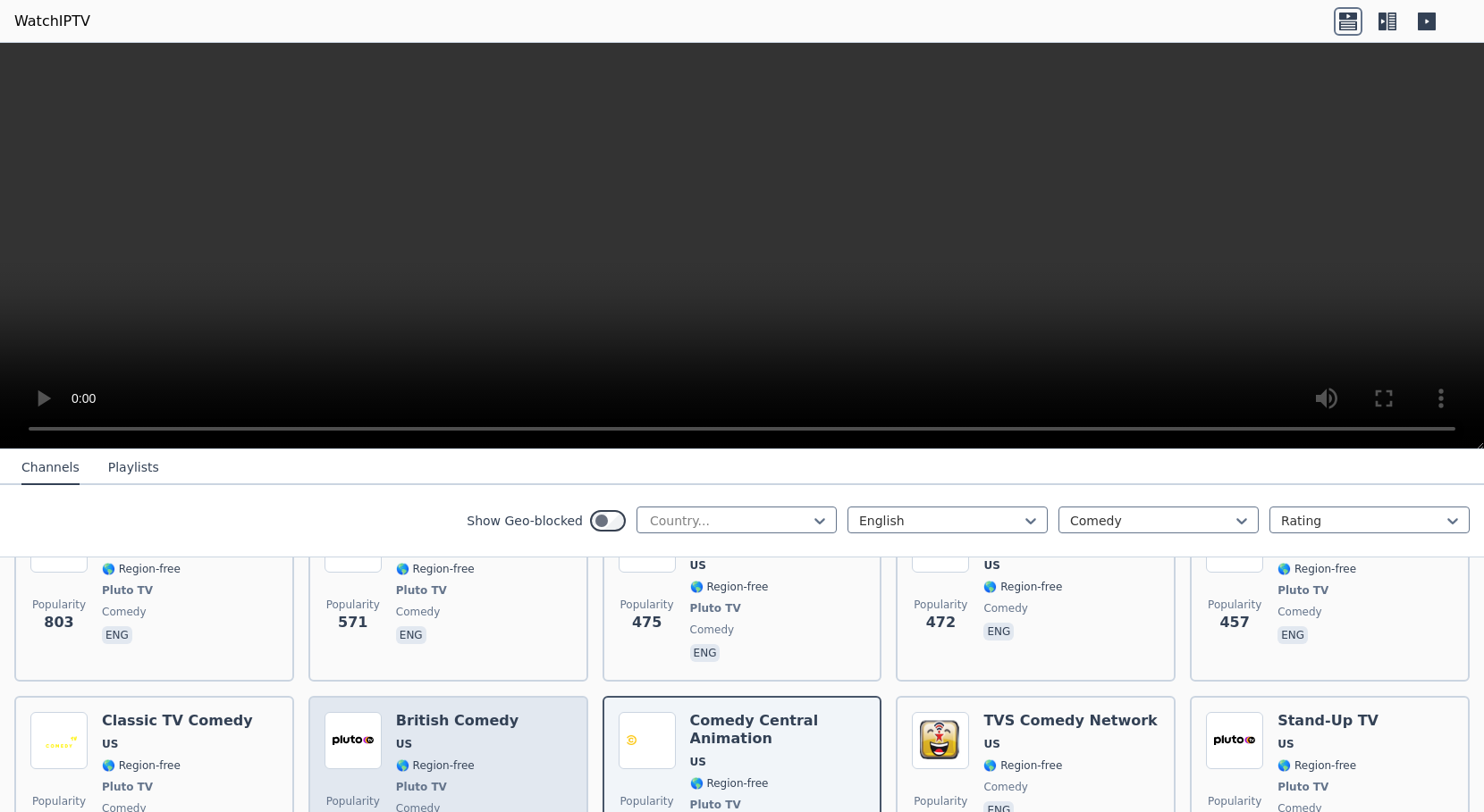
click at [513, 712] on div "Popularity 307 British Comedy US 🌎 Region-free Pluto TV comedy eng" at bounding box center [448, 787] width 248 height 150
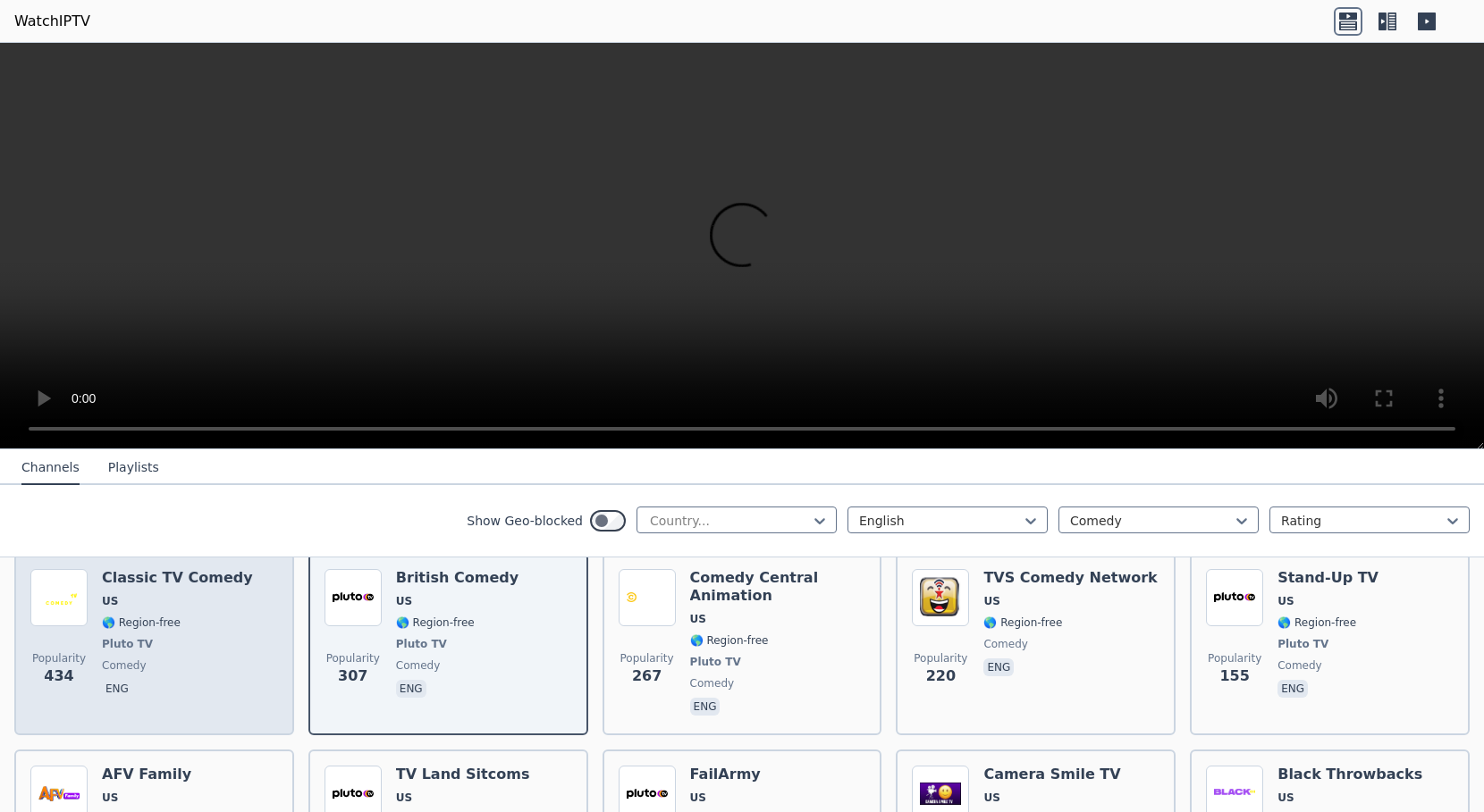
scroll to position [447, 0]
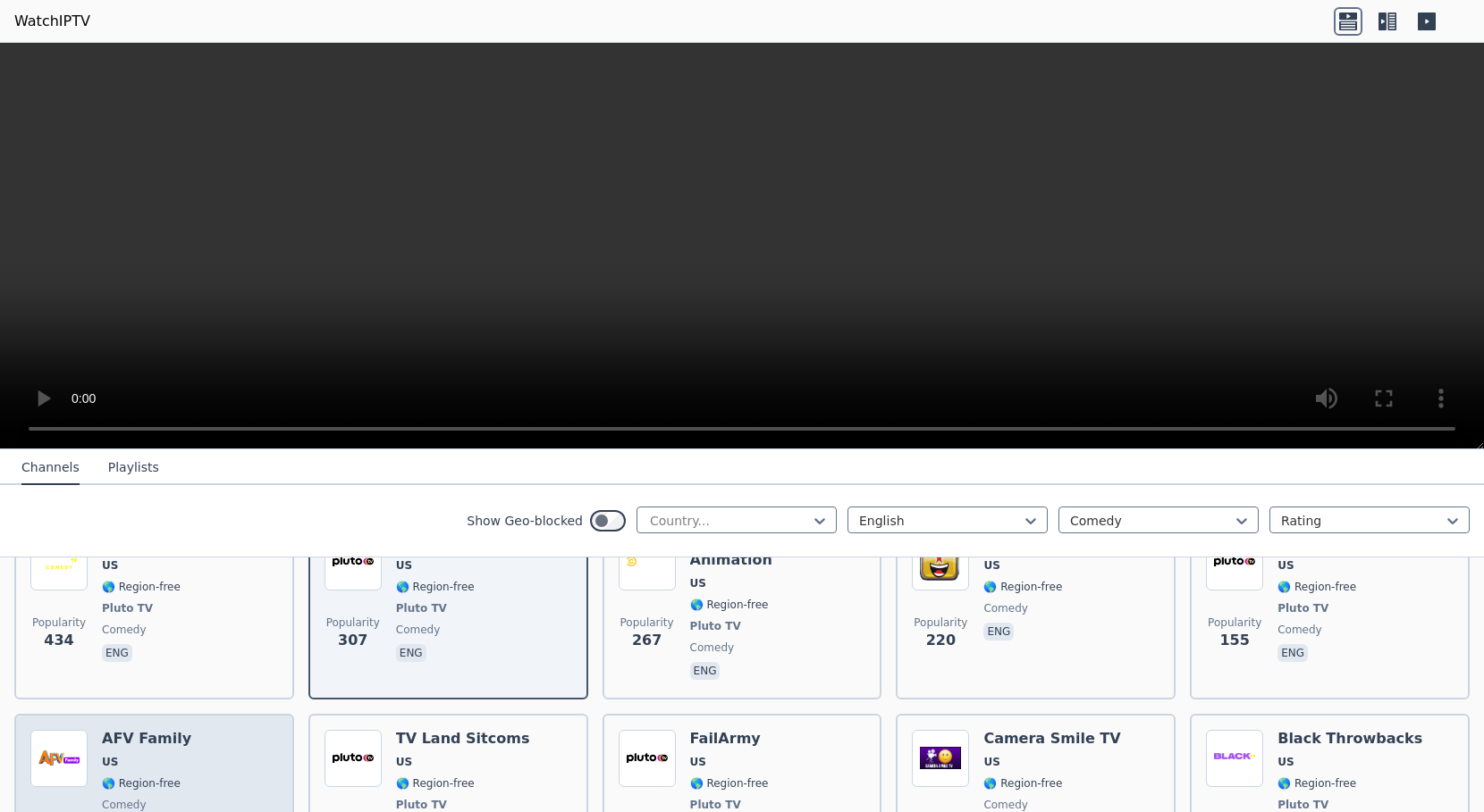
click at [227, 730] on div "Popularity 136 AFV Family US 🌎 Region-free comedy eng" at bounding box center [154, 796] width 248 height 132
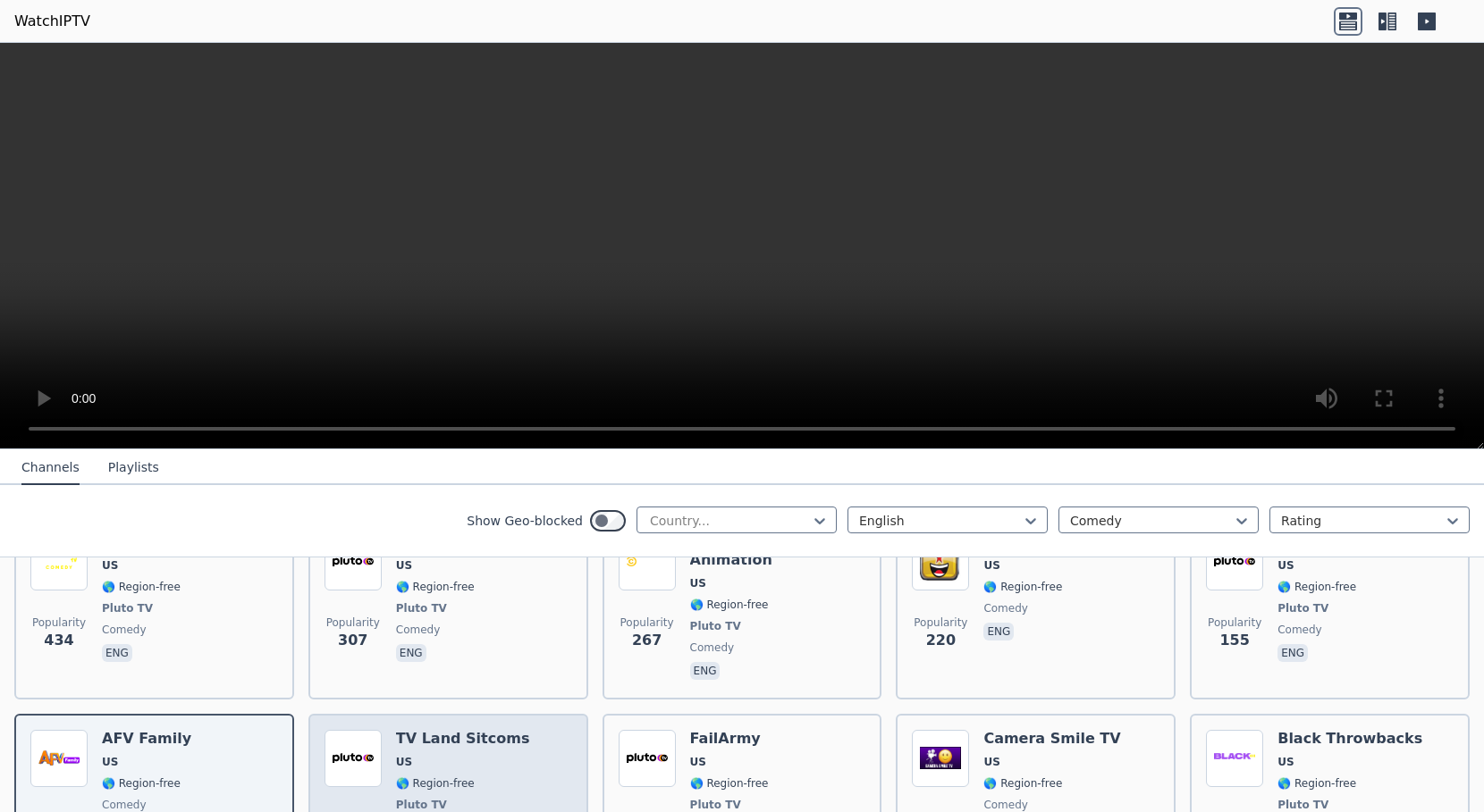
click at [524, 730] on div "Popularity 132 TV Land Sitcoms US 🌎 Region-free Pluto TV comedy eng" at bounding box center [448, 796] width 248 height 132
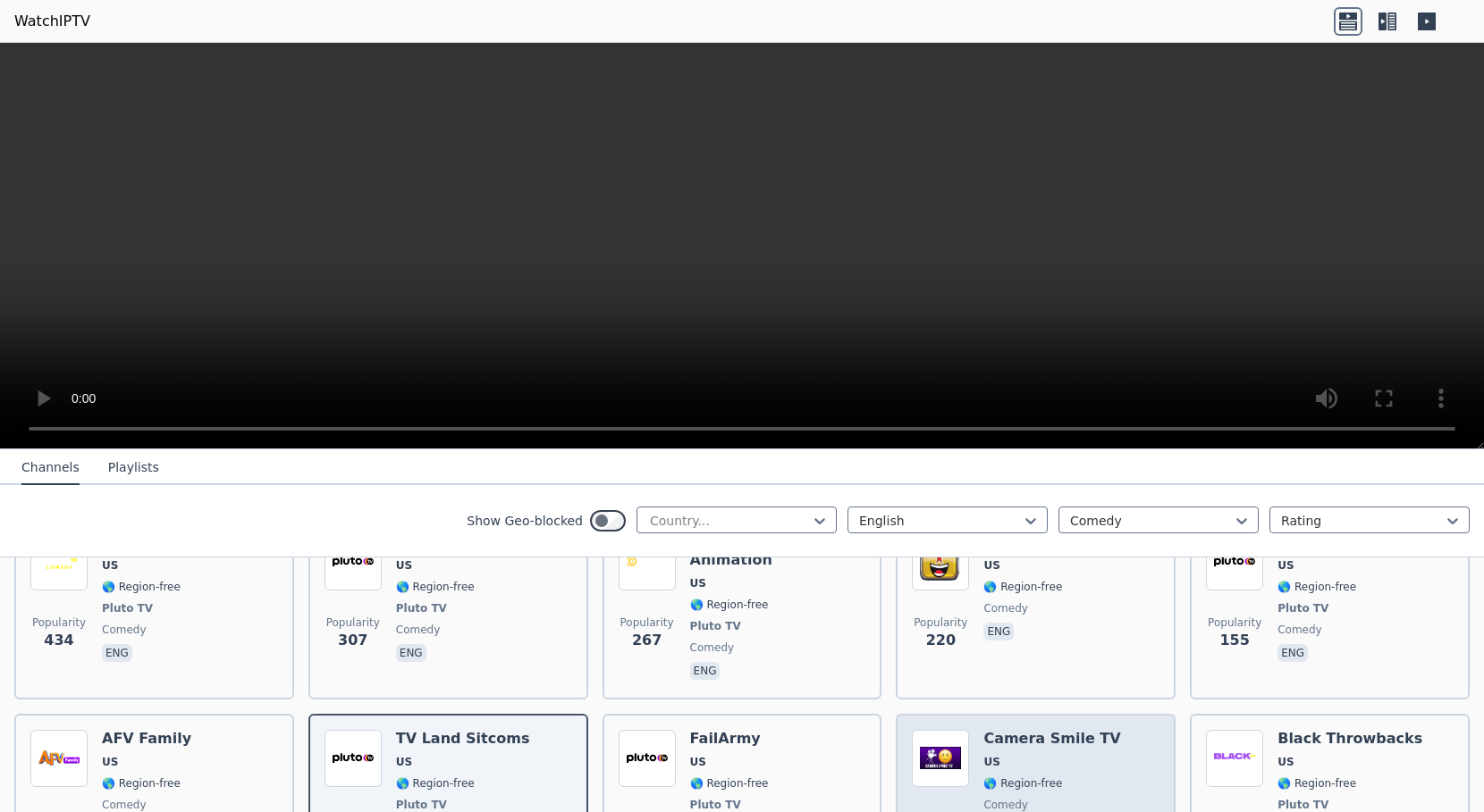
click at [1073, 755] on span "US" at bounding box center [1051, 762] width 136 height 14
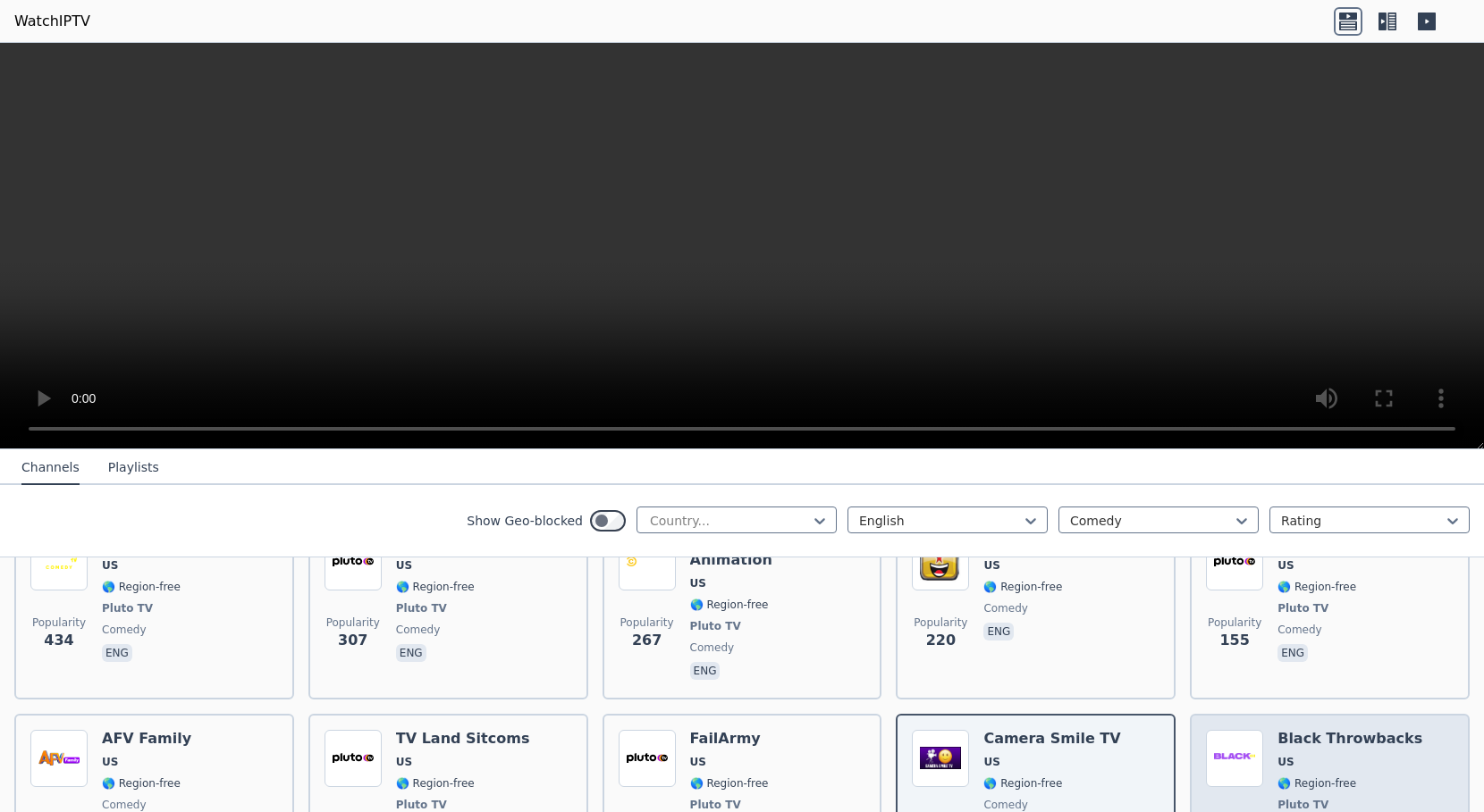
click at [1403, 730] on div "Popularity 70 Black Throwbacks US 🌎 Region-free Pluto TV comedy eng" at bounding box center [1330, 796] width 248 height 132
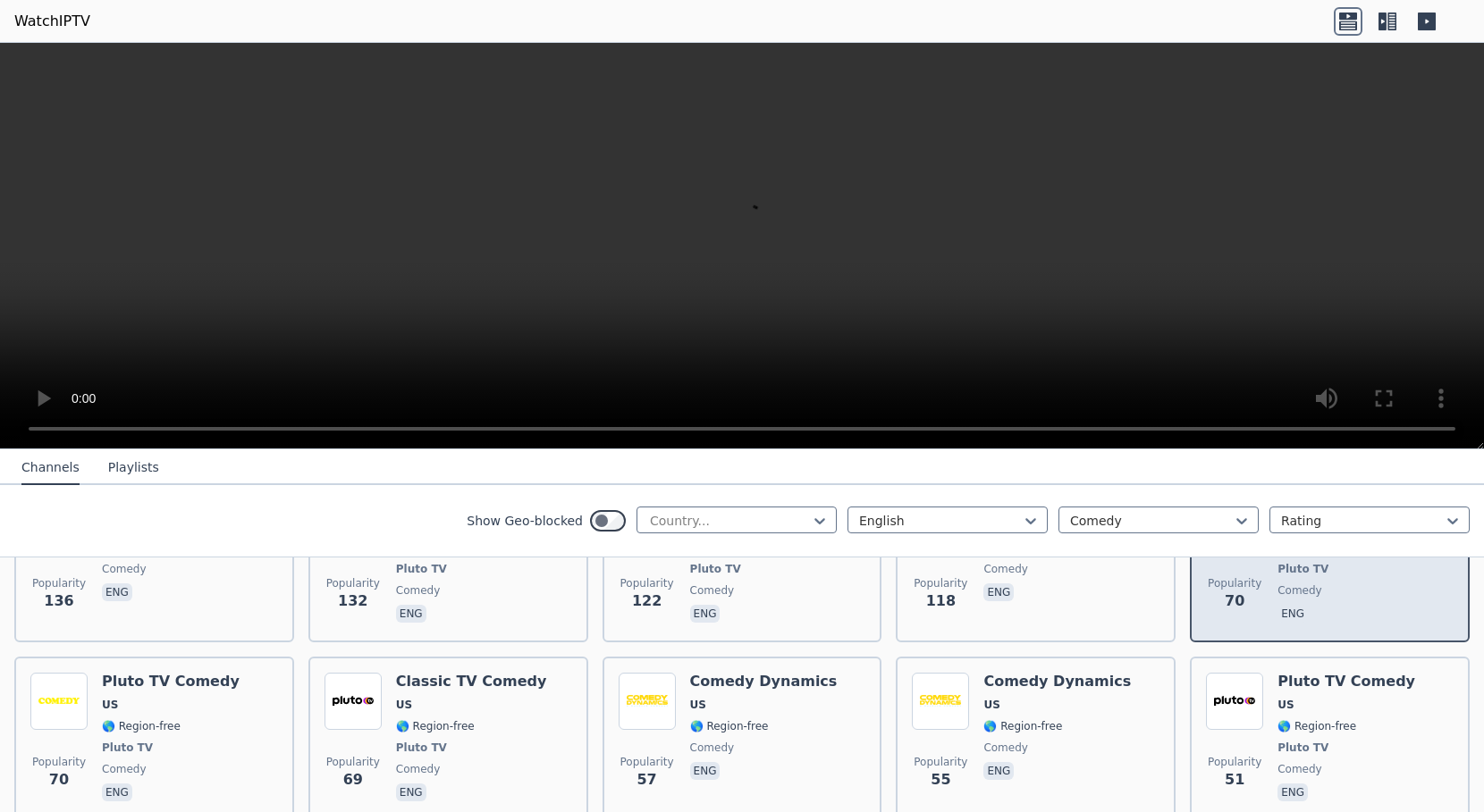
scroll to position [715, 0]
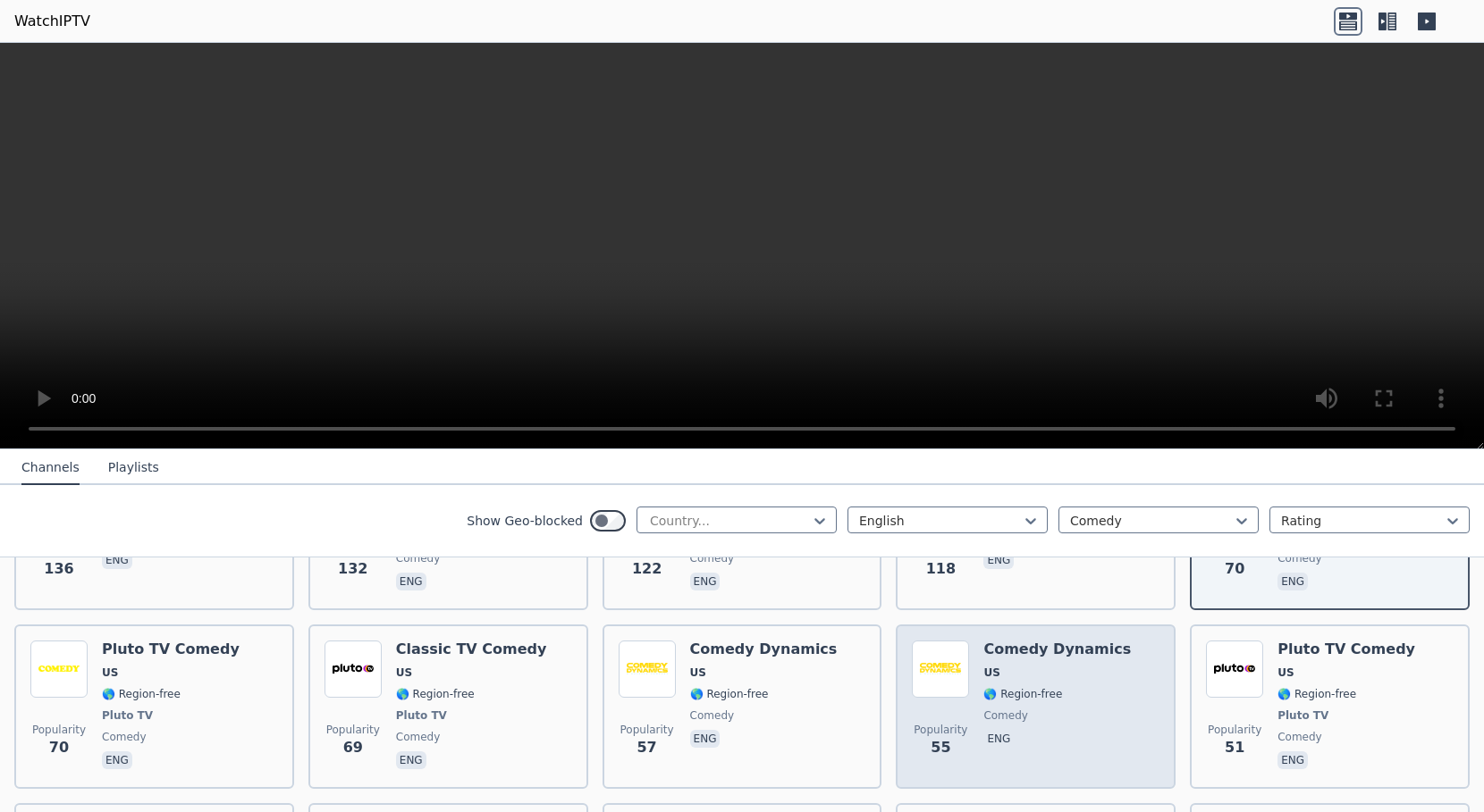
click at [1077, 649] on div "Comedy Dynamics US 🌎 Region-free comedy eng" at bounding box center [1057, 707] width 147 height 132
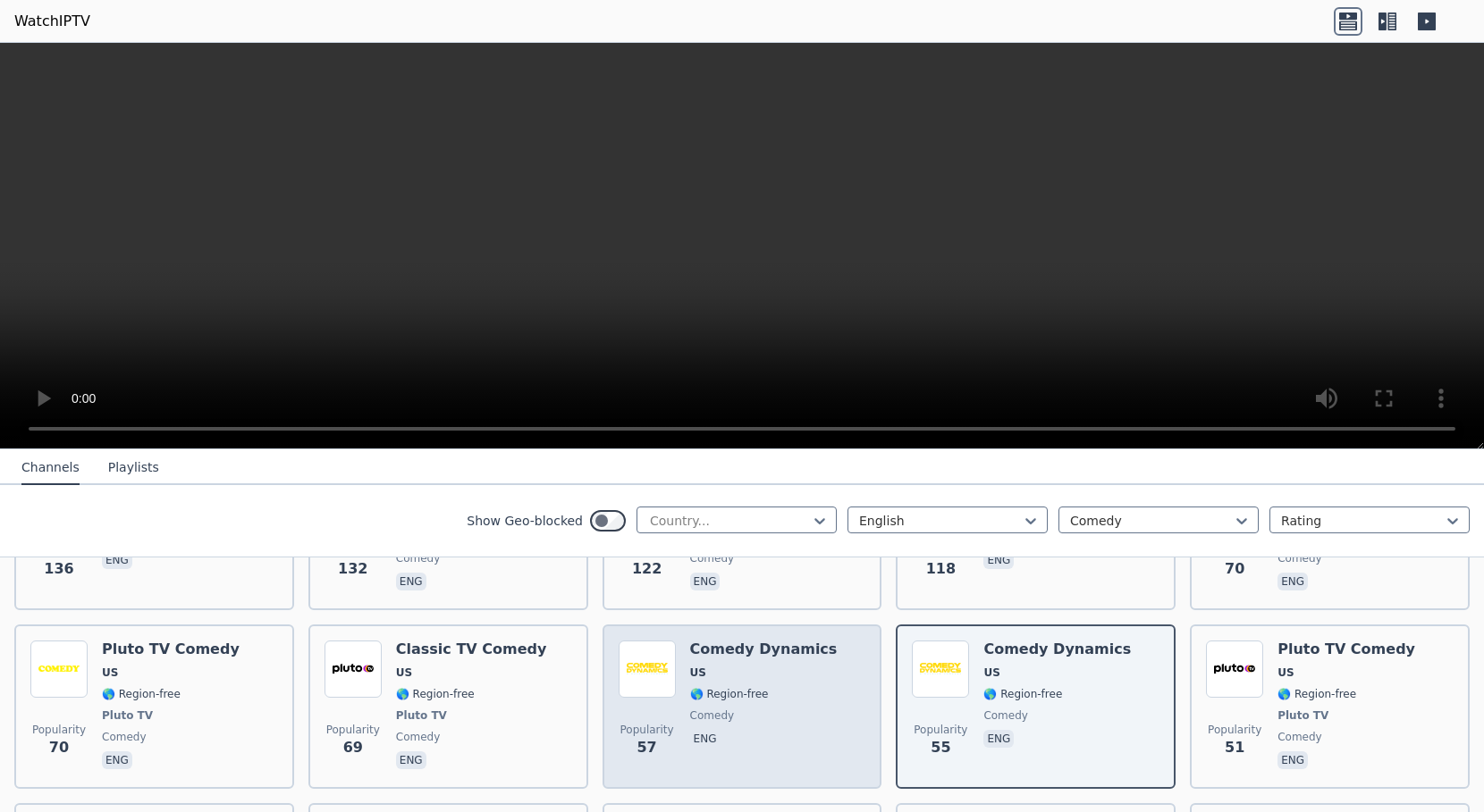
click at [798, 641] on div "Comedy Dynamics US 🌎 Region-free comedy eng" at bounding box center [763, 707] width 147 height 132
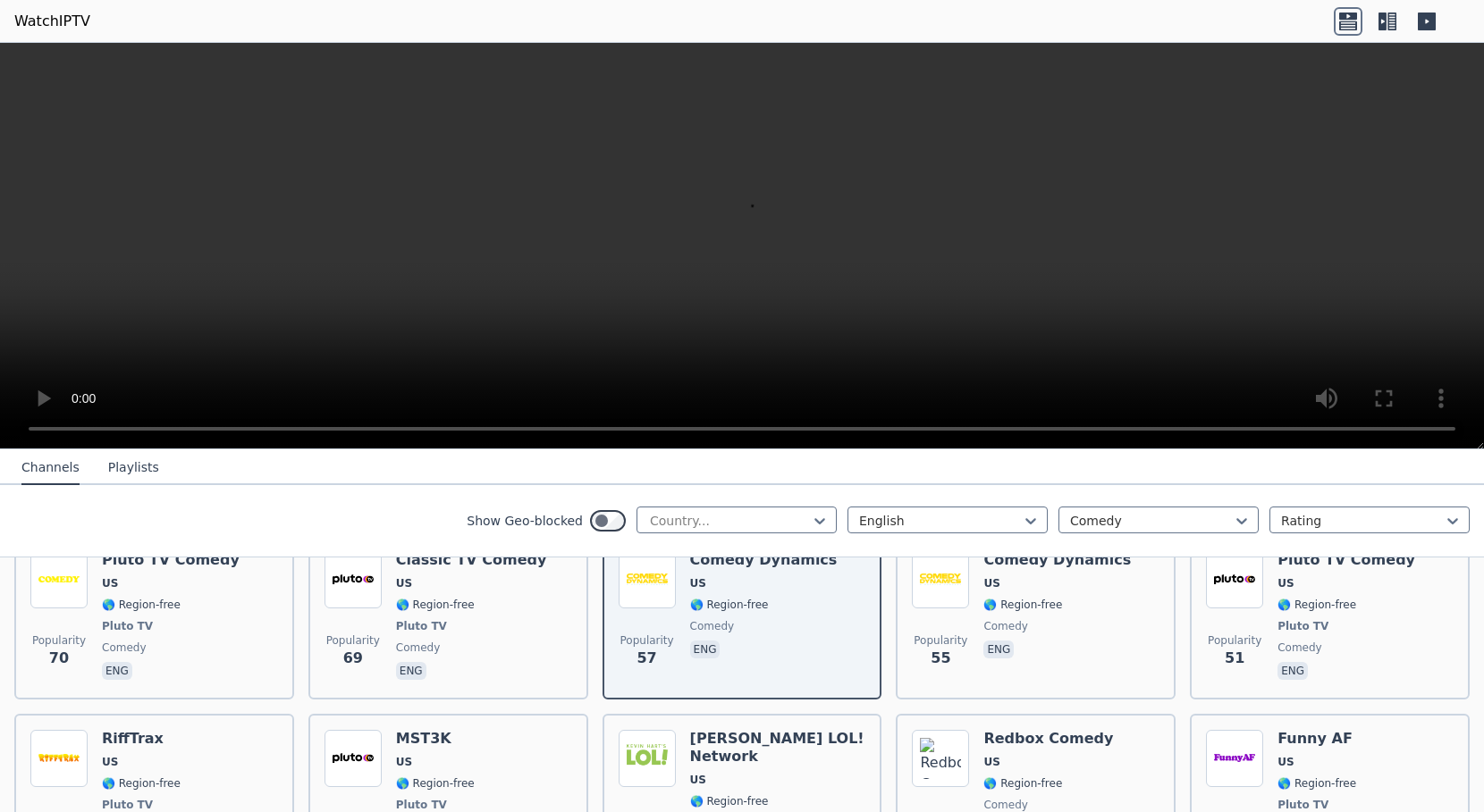
scroll to position [894, 0]
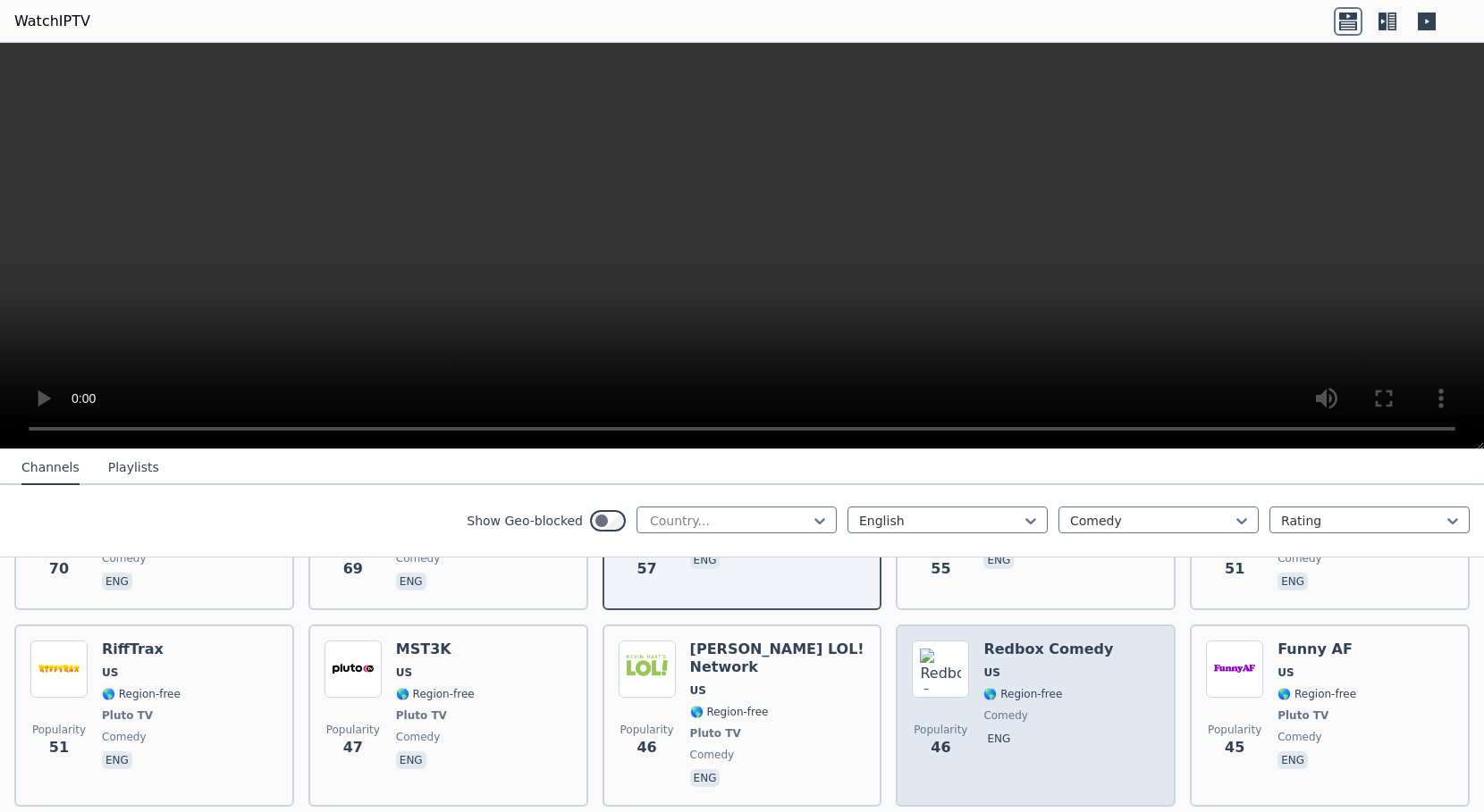
click at [1126, 654] on div "Popularity 46 Redbox Comedy US 🌎 Region-free comedy eng" at bounding box center [1035, 715] width 248 height 150
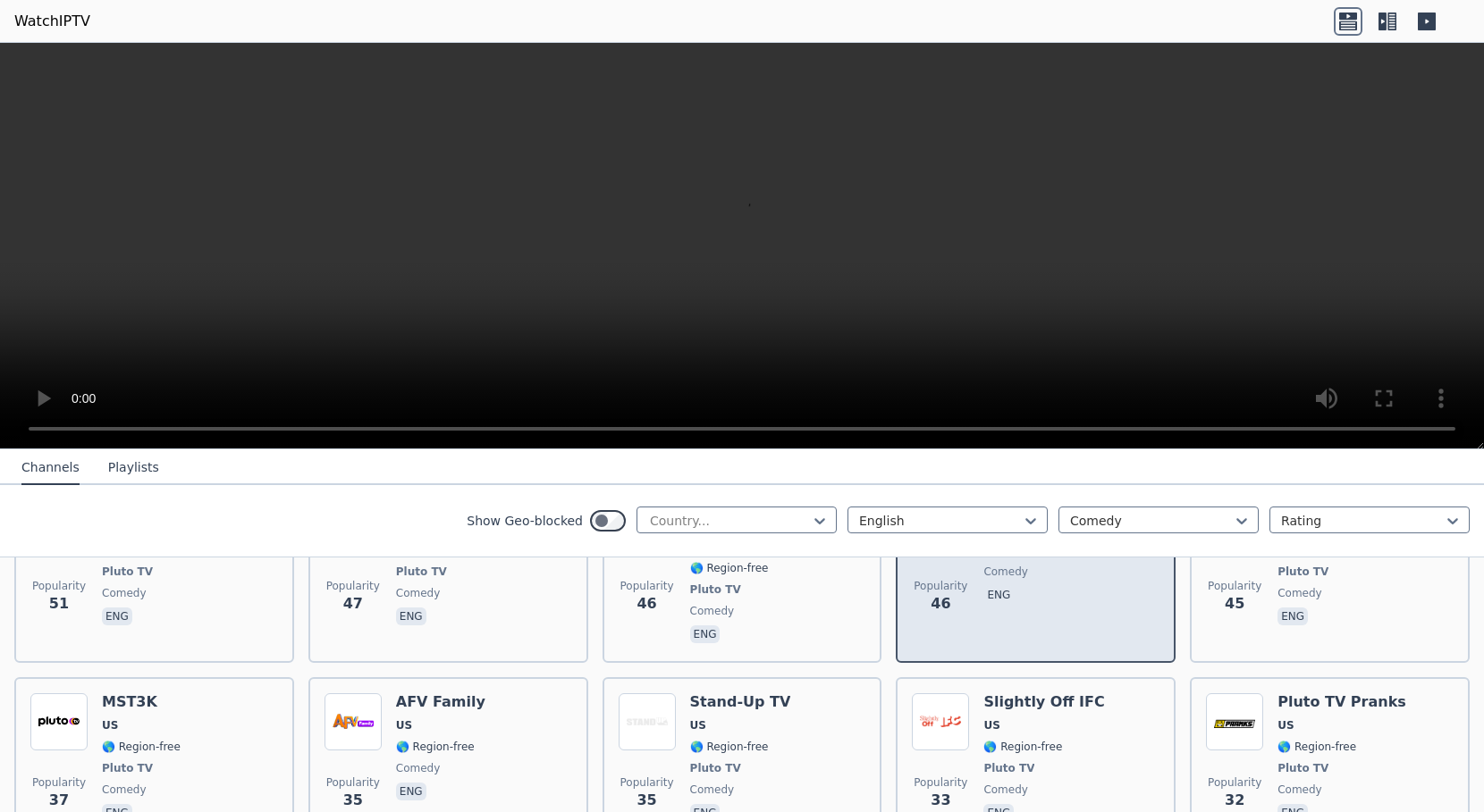
scroll to position [1073, 0]
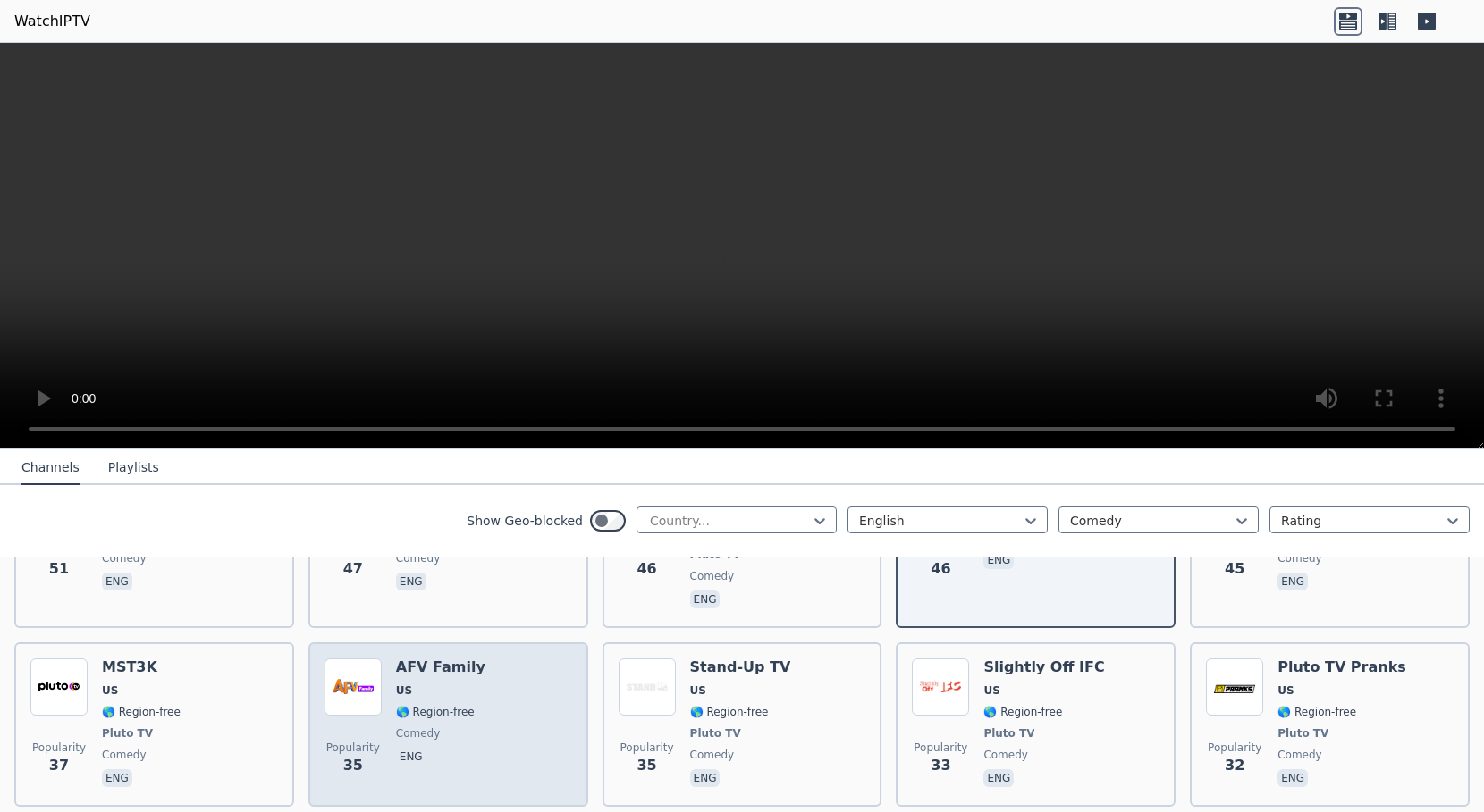
click at [523, 659] on div "Popularity 35 AFV Family US 🌎 Region-free comedy eng" at bounding box center [448, 724] width 248 height 132
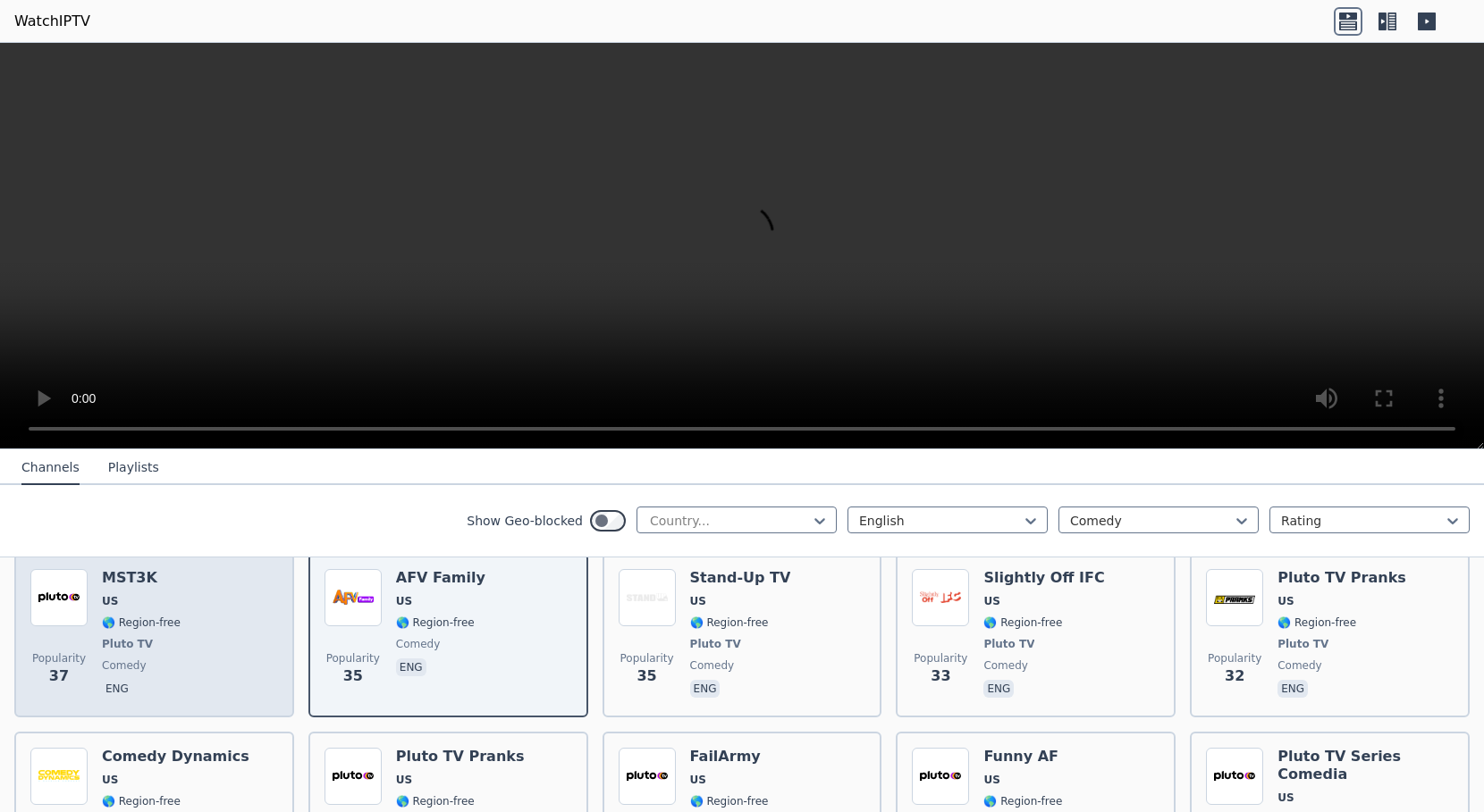
scroll to position [1251, 0]
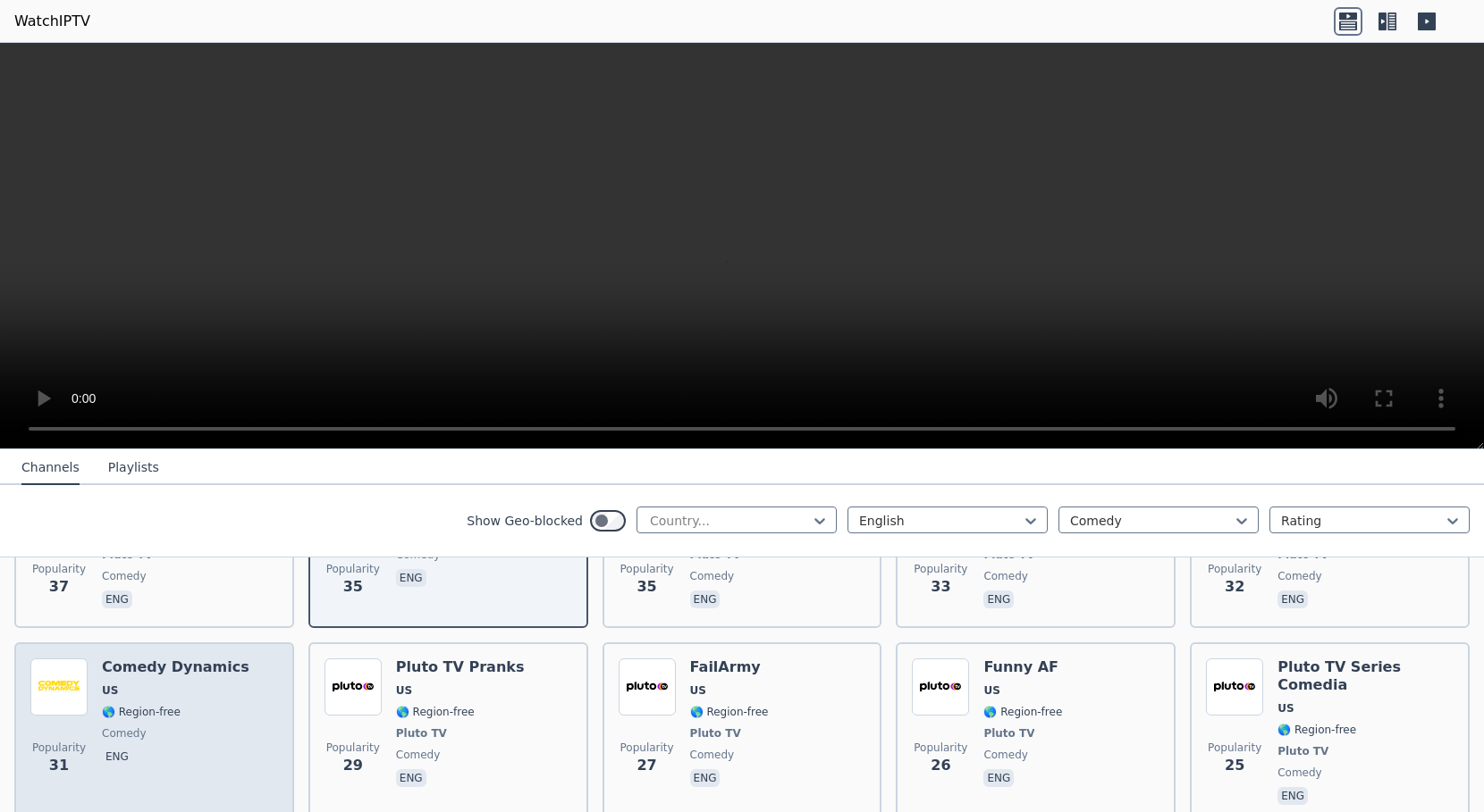
click at [234, 668] on div "Popularity 31 Comedy Dynamics US 🌎 Region-free comedy eng" at bounding box center [154, 733] width 248 height 150
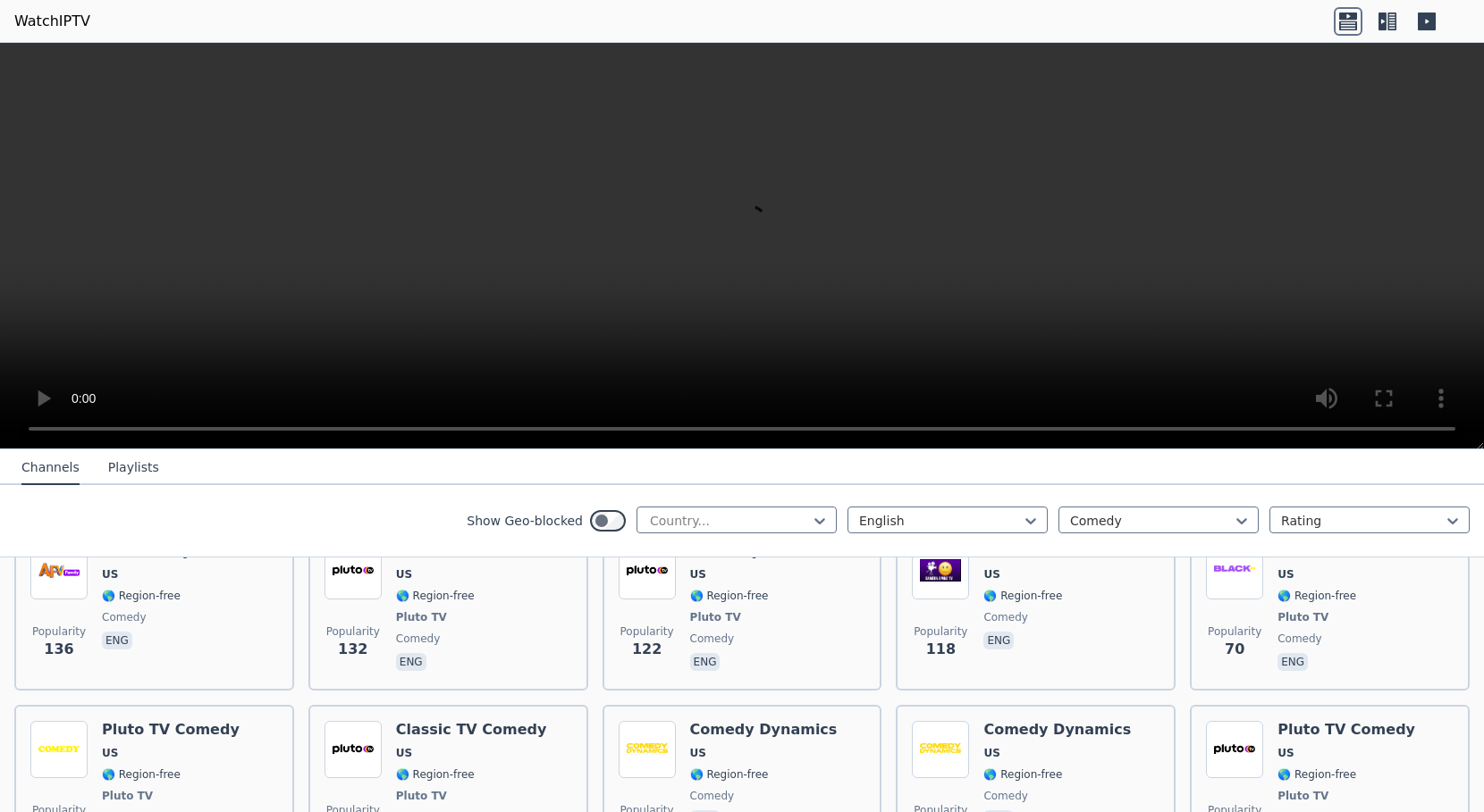
scroll to position [216, 0]
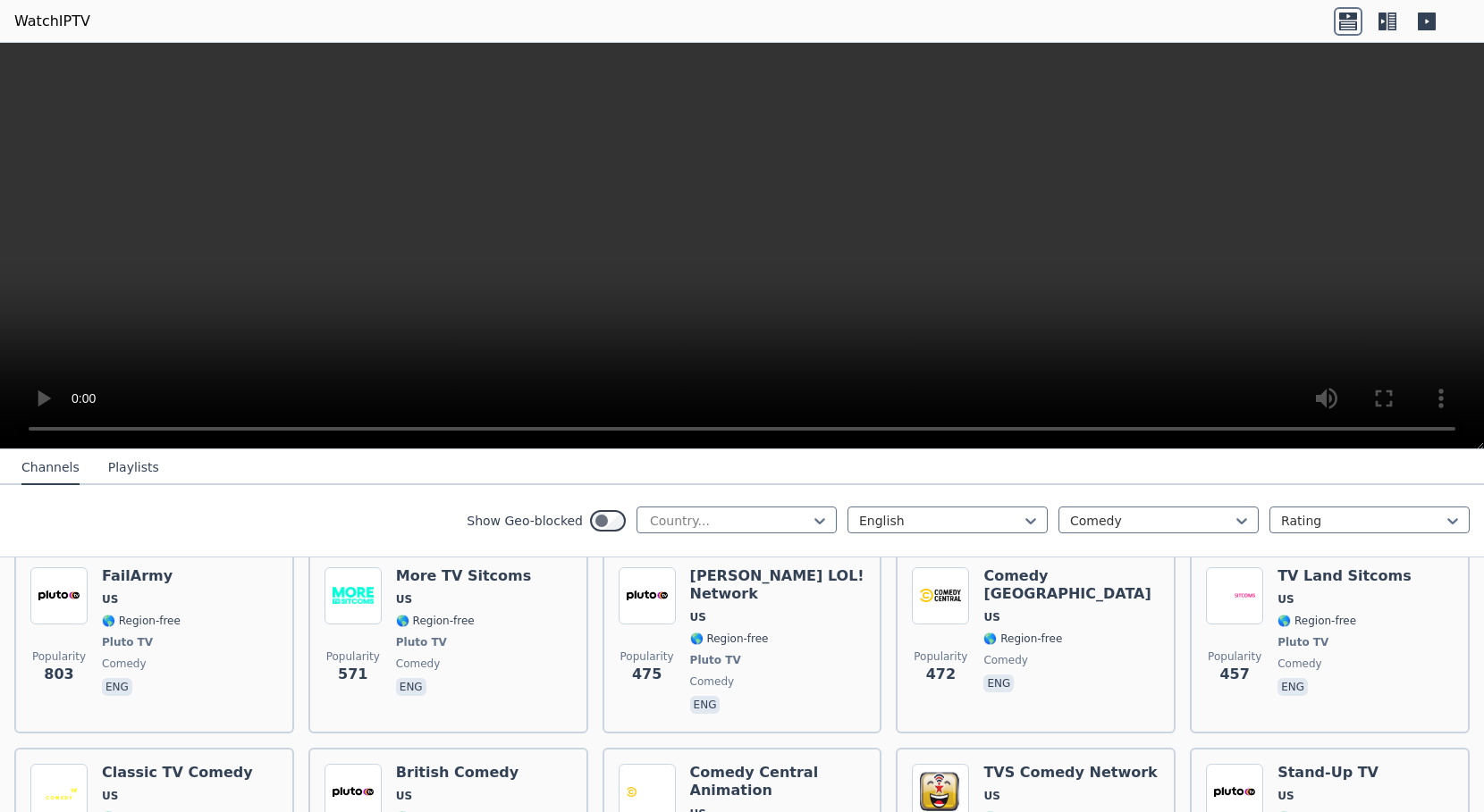
click at [1249, 520] on div "English Comedy Rating" at bounding box center [1158, 520] width 622 height 29
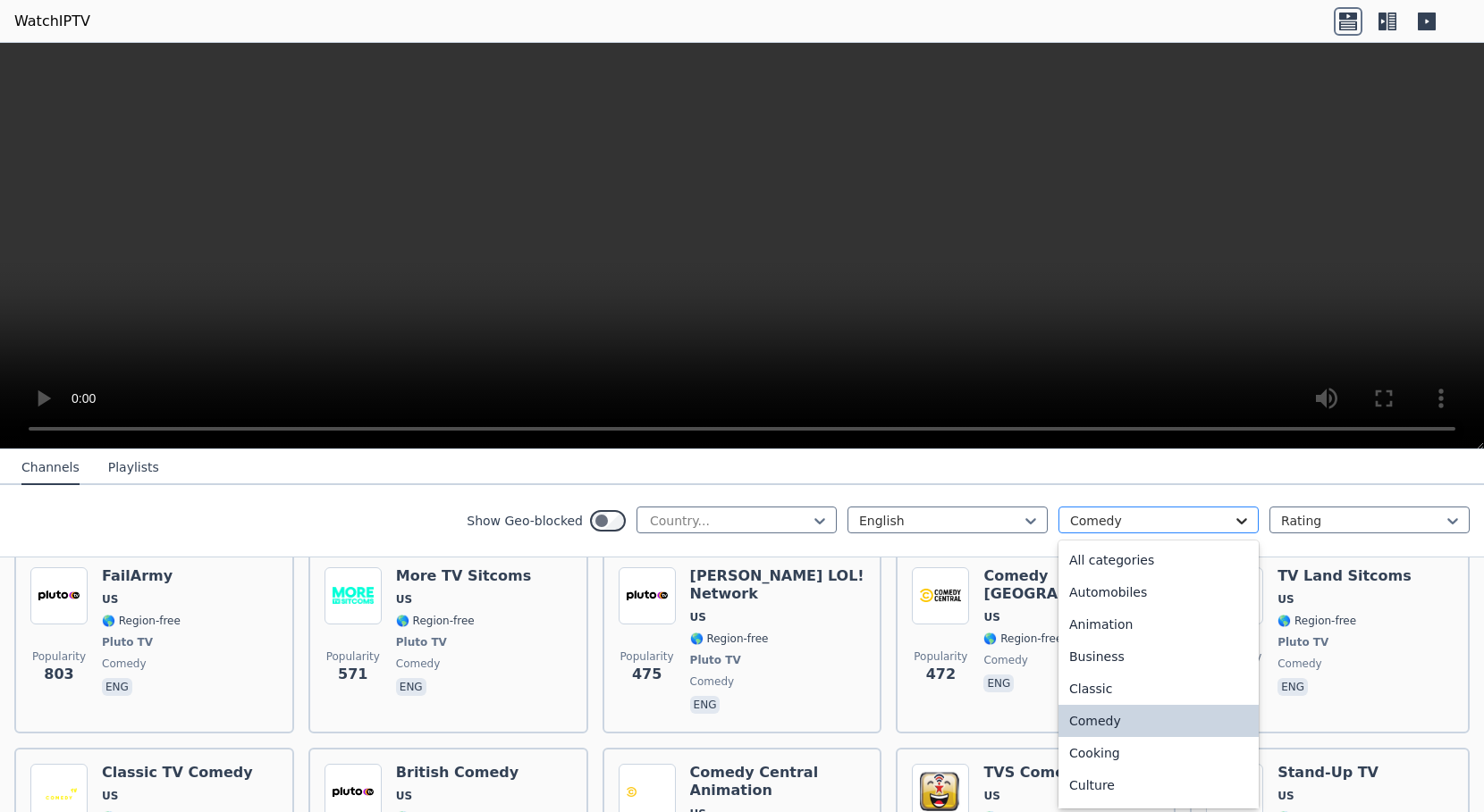
click at [1236, 519] on icon at bounding box center [1241, 521] width 11 height 6
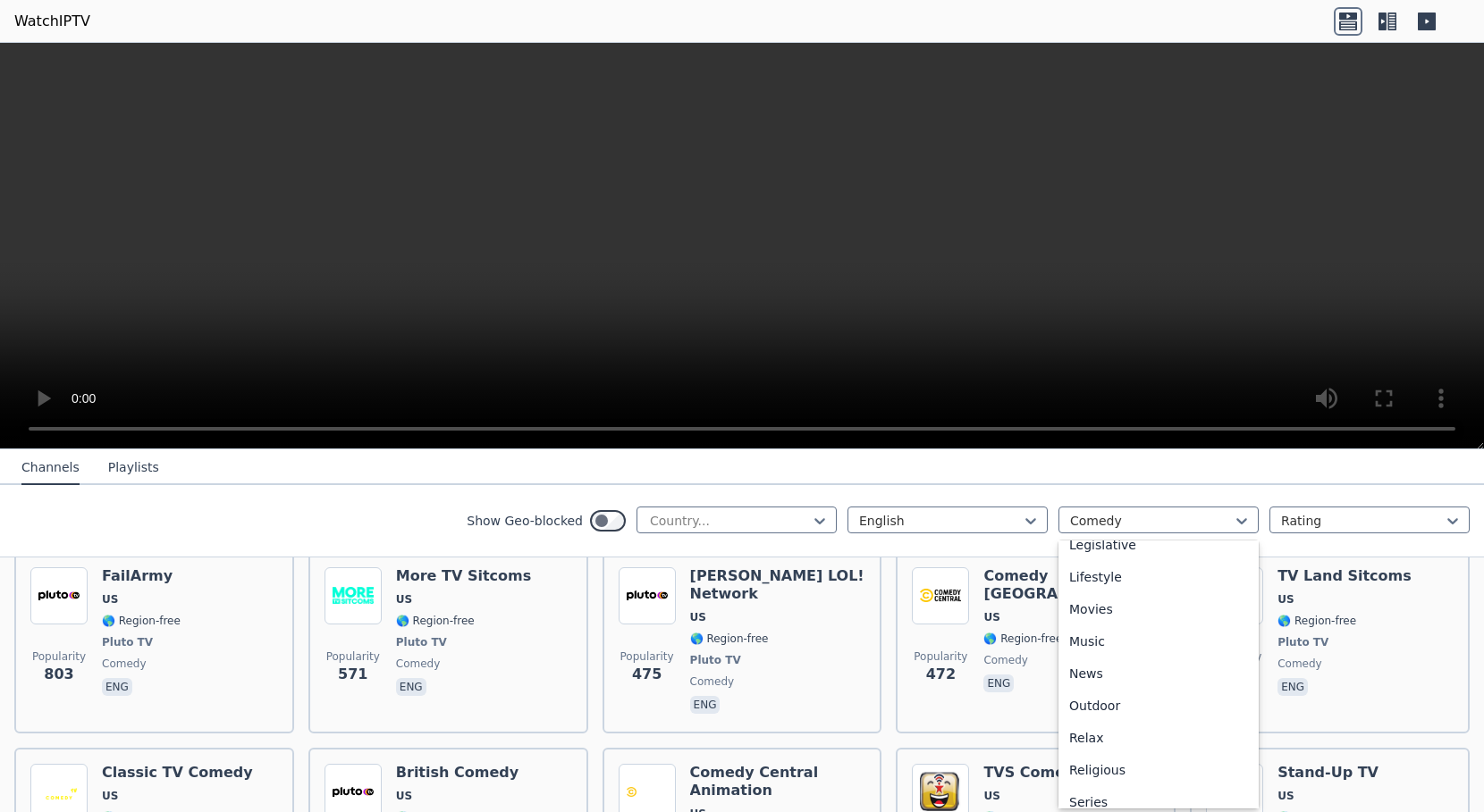
scroll to position [429, 0]
click at [1082, 611] on div "Movies" at bounding box center [1158, 614] width 200 height 32
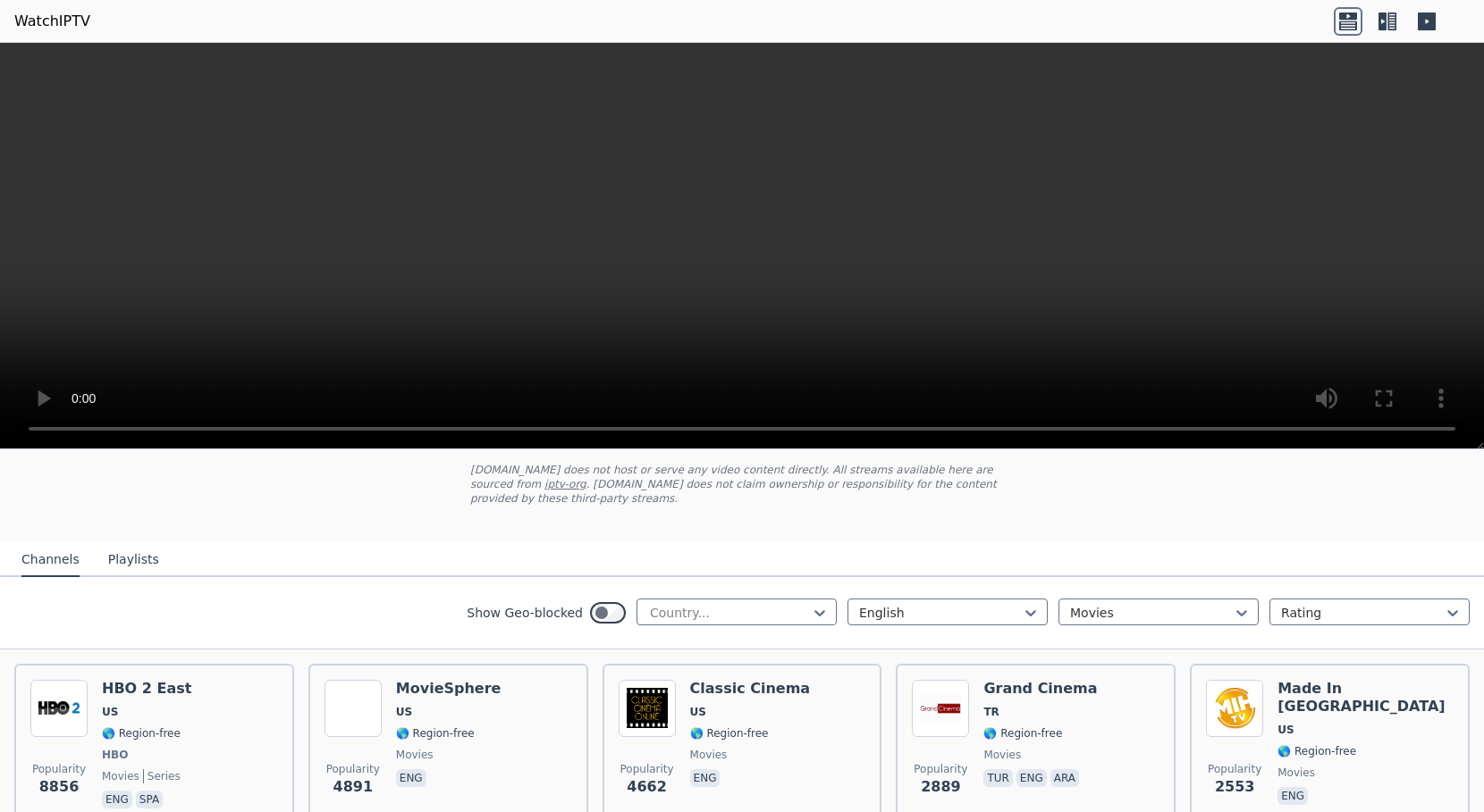
scroll to position [268, 0]
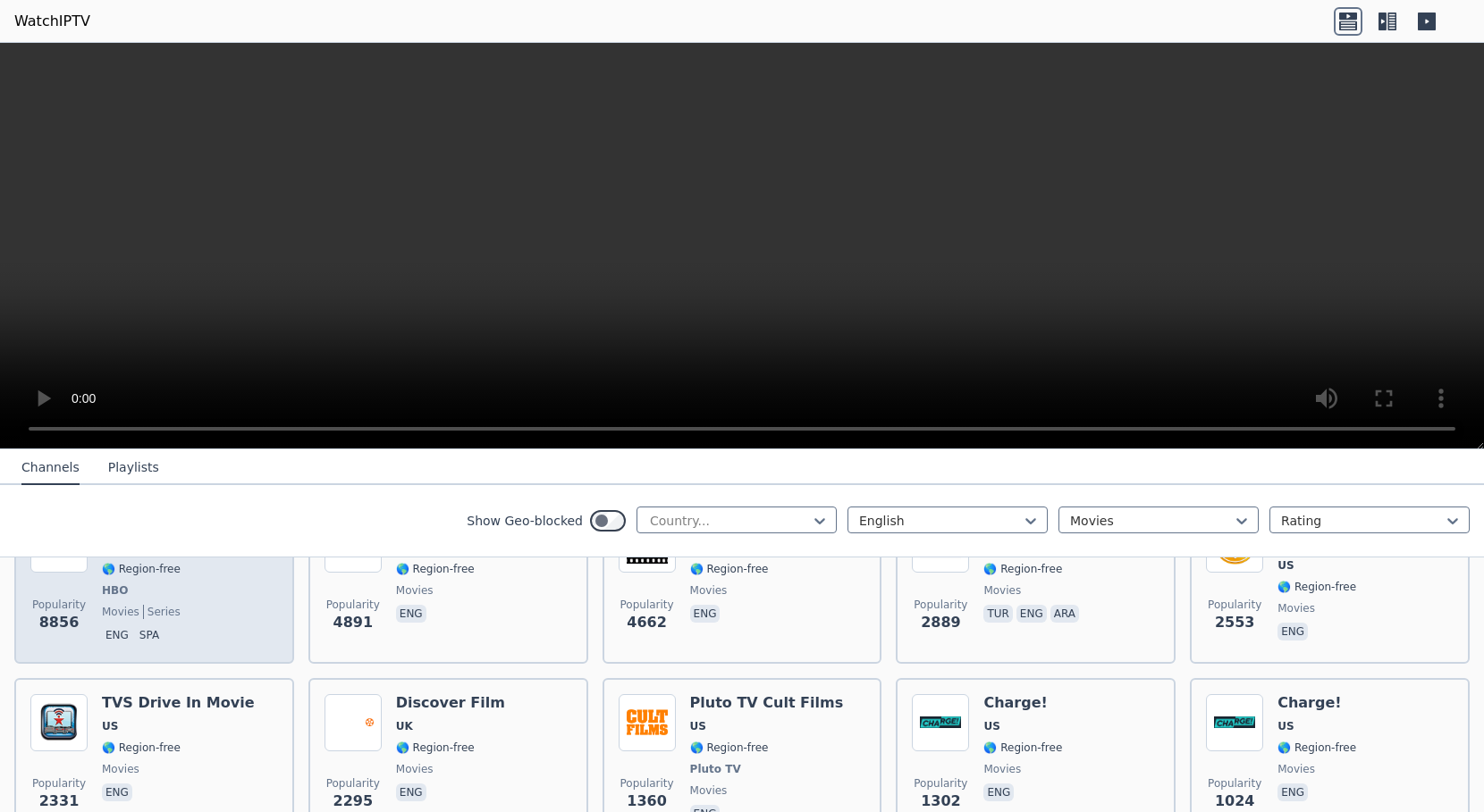
click at [223, 580] on div "Popularity 8856 HBO 2 East US 🌎 Region-free HBO movies series eng spa" at bounding box center [154, 581] width 248 height 132
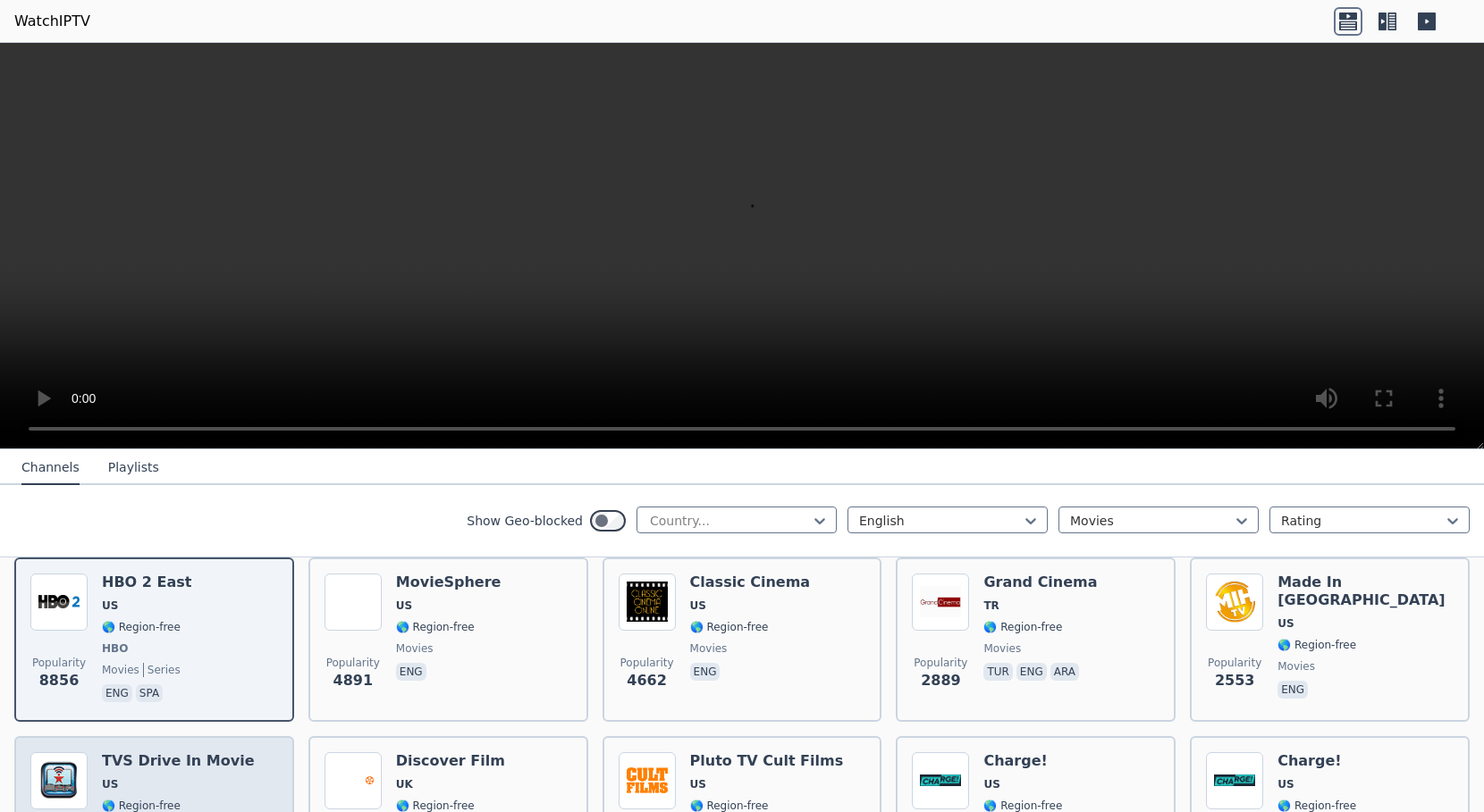
scroll to position [179, 0]
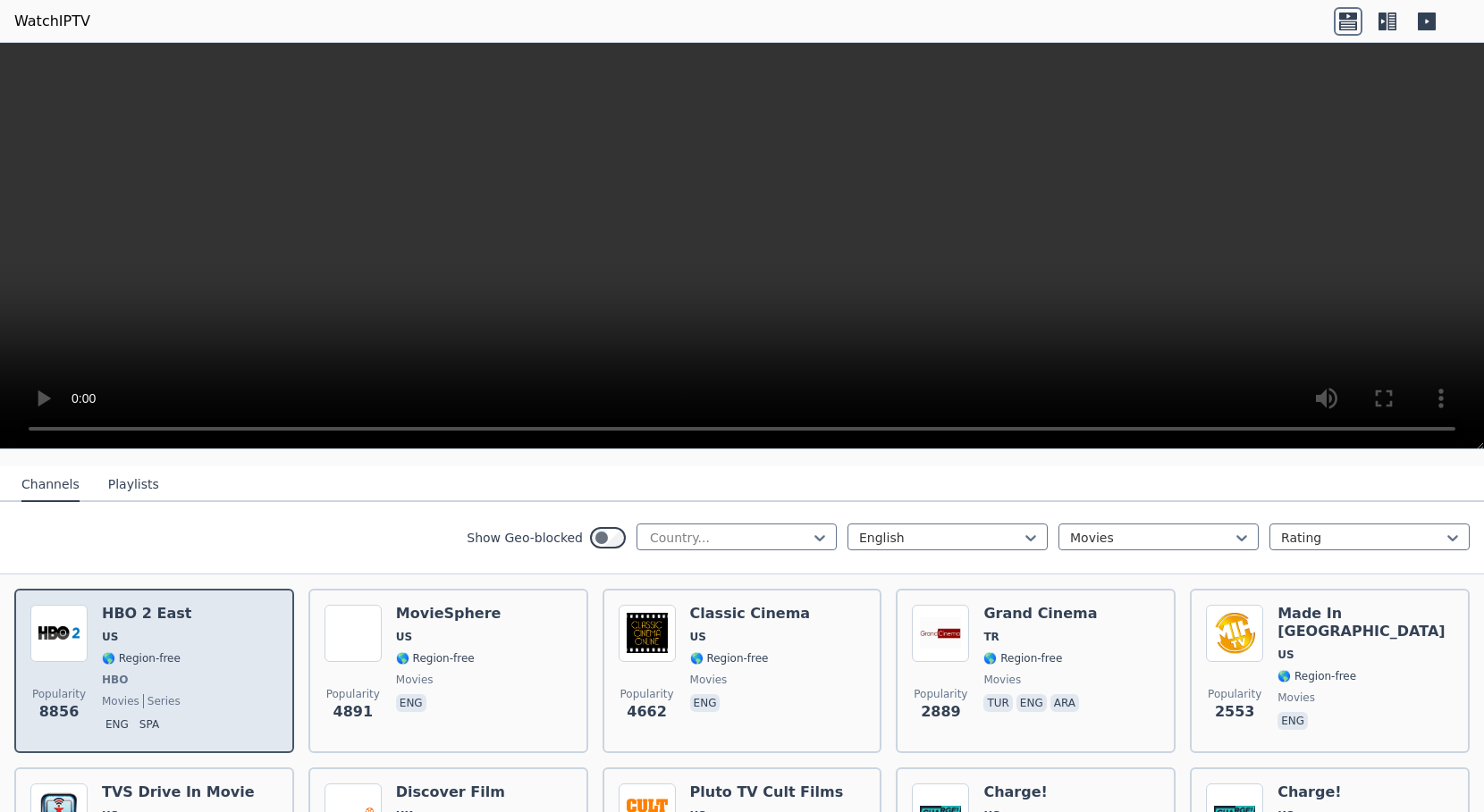
click at [115, 715] on p "eng" at bounding box center [116, 724] width 31 height 18
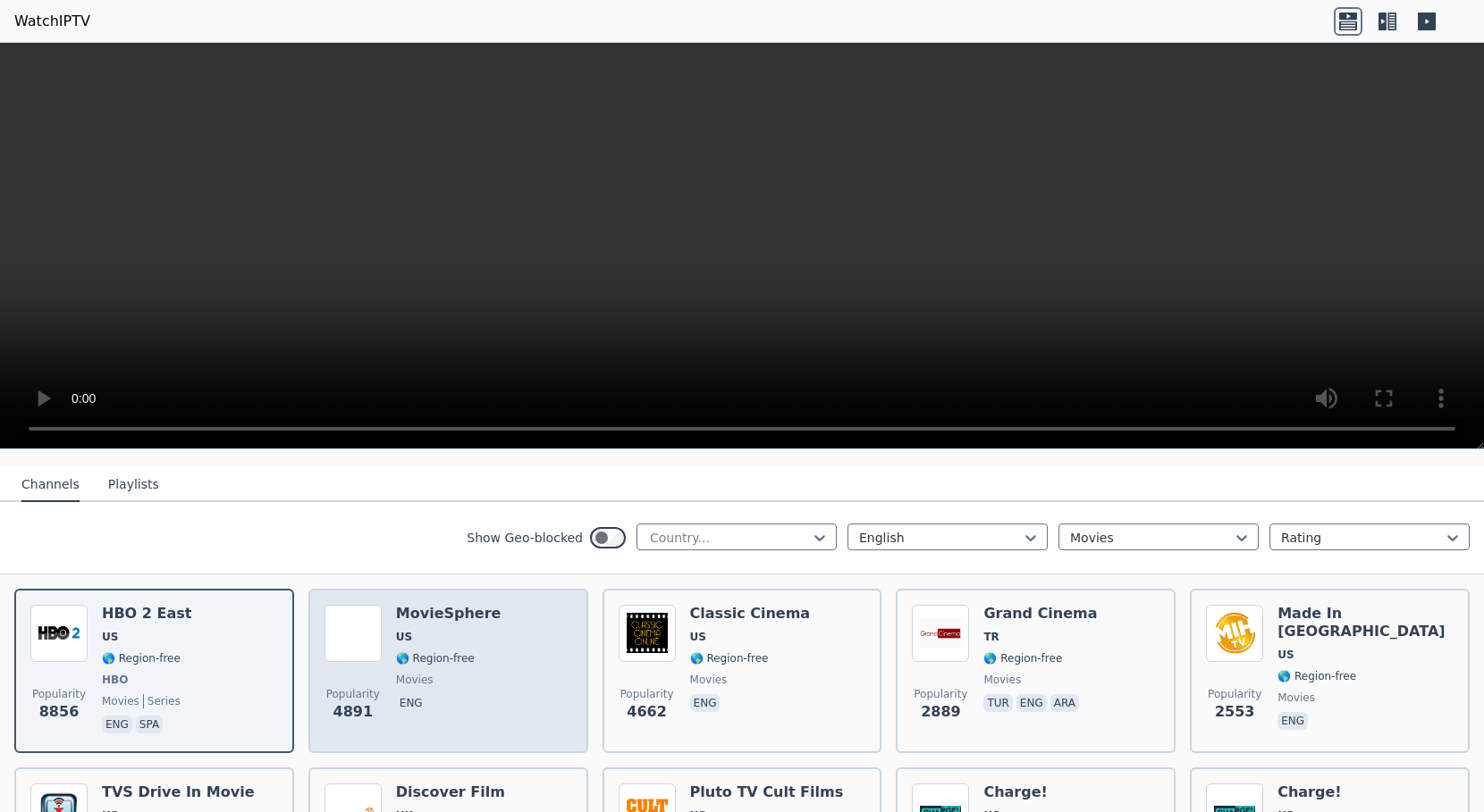
click at [519, 661] on div "Popularity 4891 MovieSphere US 🌎 Region-free movies eng" at bounding box center [448, 671] width 248 height 132
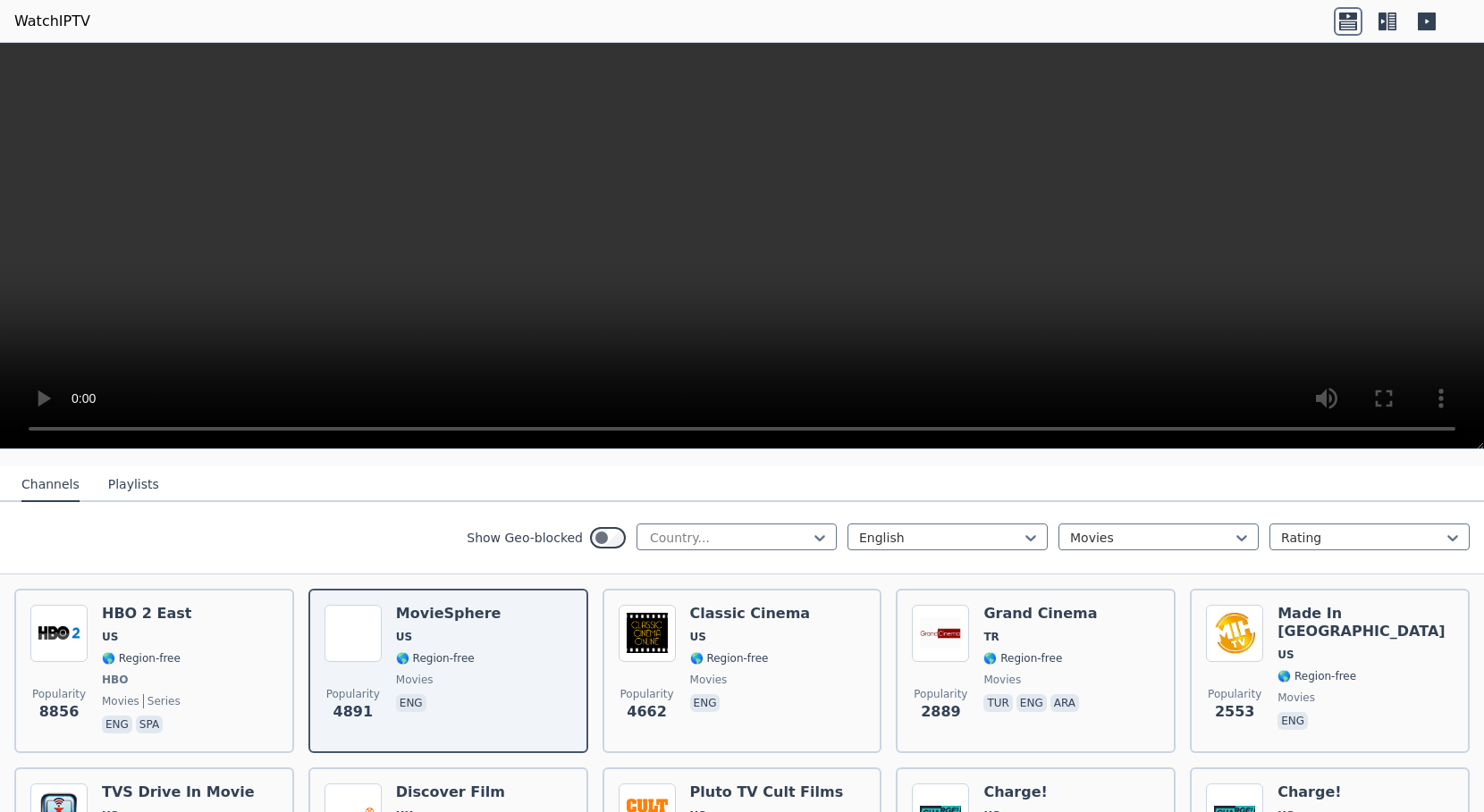
click at [128, 470] on button "Playlists" at bounding box center [133, 486] width 51 height 34
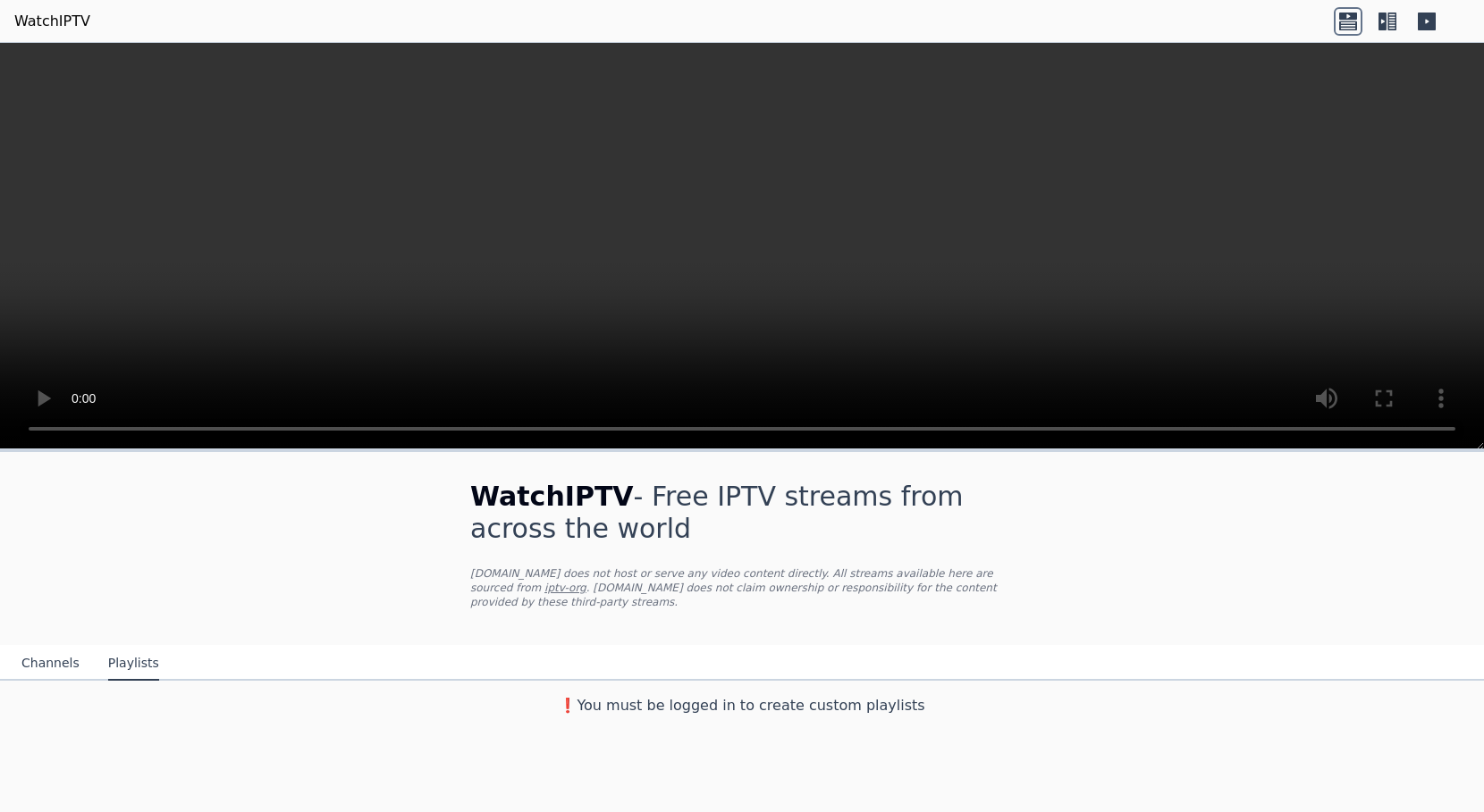
scroll to position [0, 0]
click at [45, 652] on button "Channels" at bounding box center [51, 664] width 58 height 34
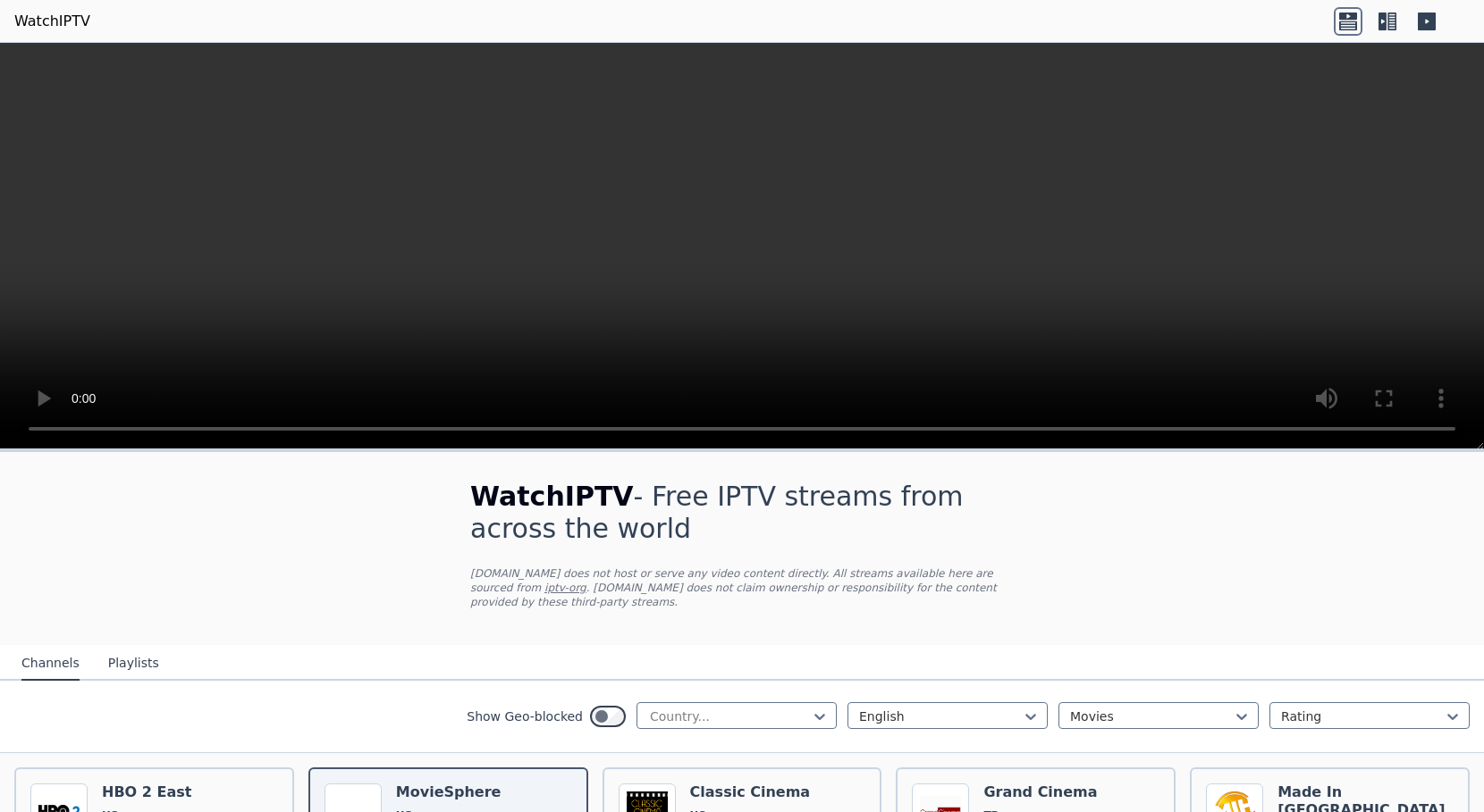
click at [1210, 225] on video at bounding box center [742, 246] width 1484 height 407
click at [774, 303] on video at bounding box center [742, 246] width 1484 height 407
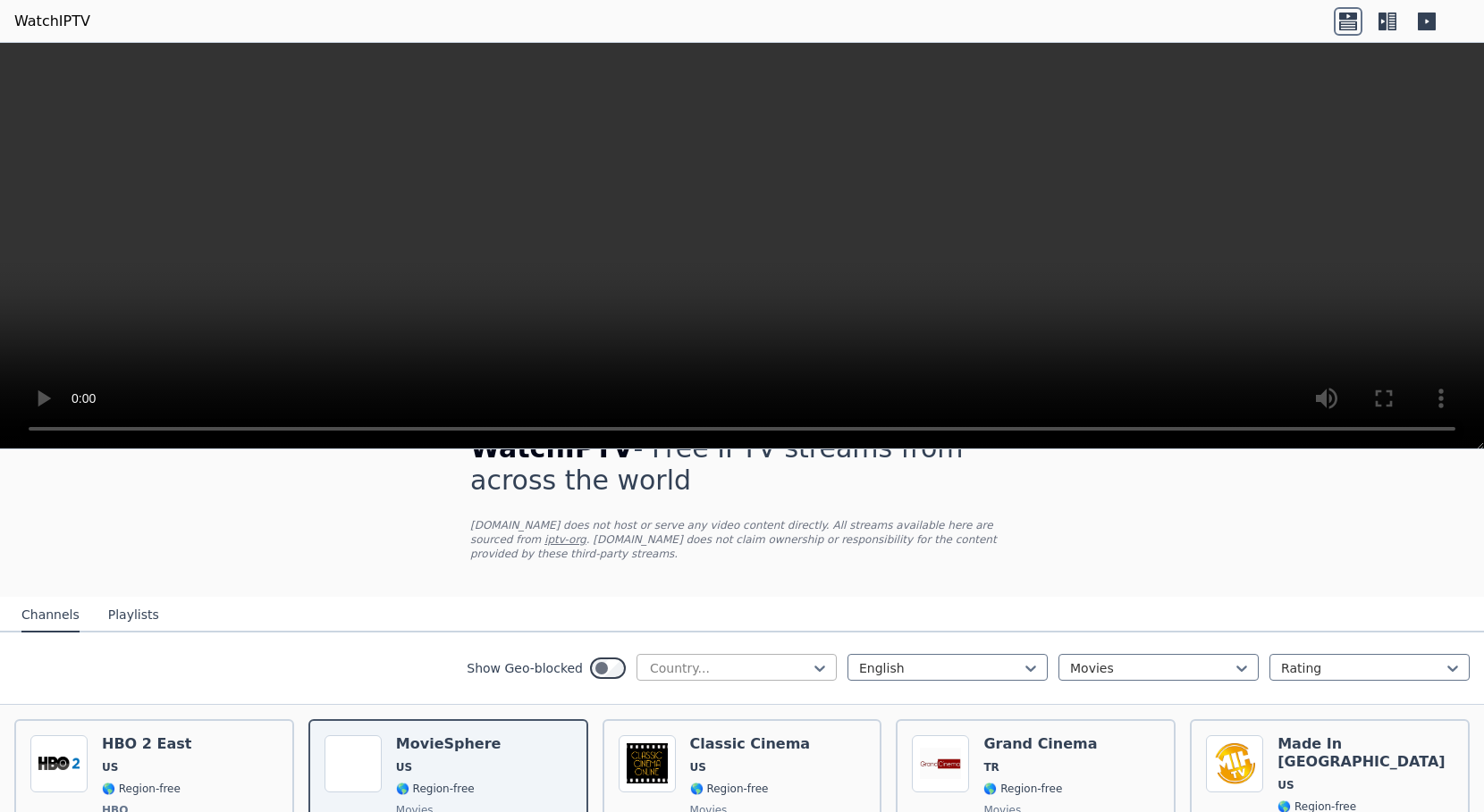
scroll to position [90, 0]
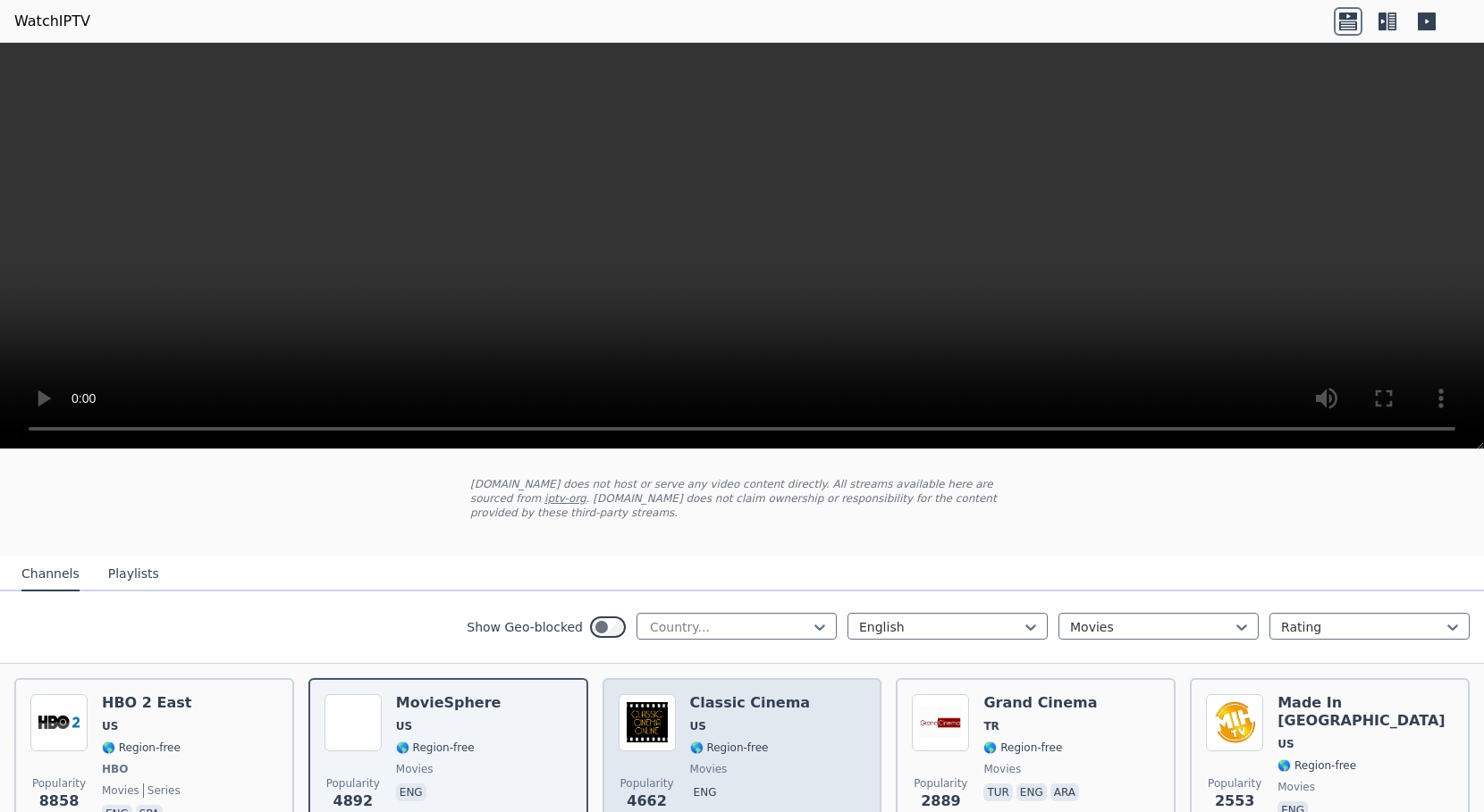
click at [750, 697] on h6 "Classic Cinema" at bounding box center [749, 704] width 120 height 18
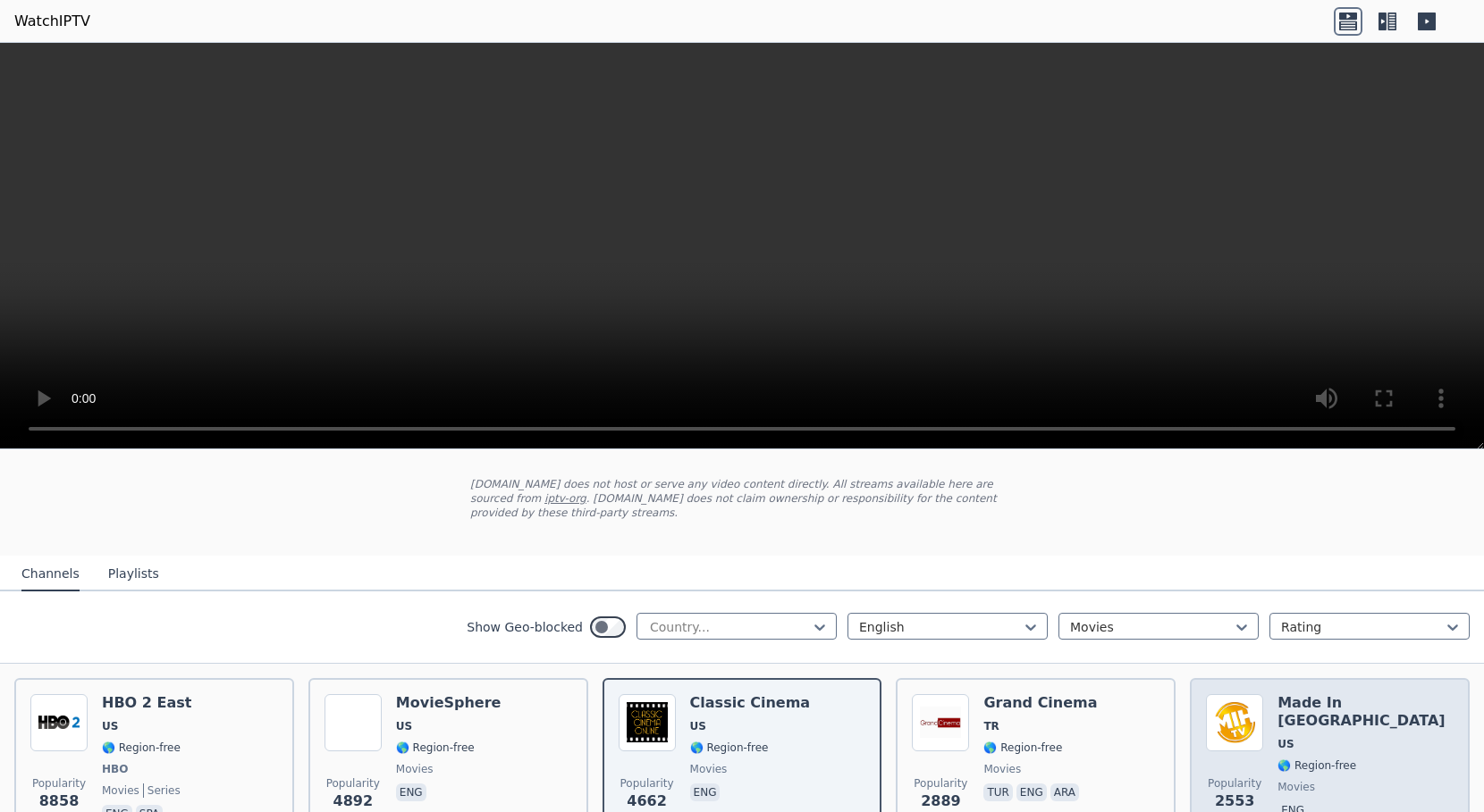
click at [1307, 704] on div "Made In [GEOGRAPHIC_DATA] [GEOGRAPHIC_DATA] 🌎 Region-free movies eng" at bounding box center [1365, 760] width 176 height 132
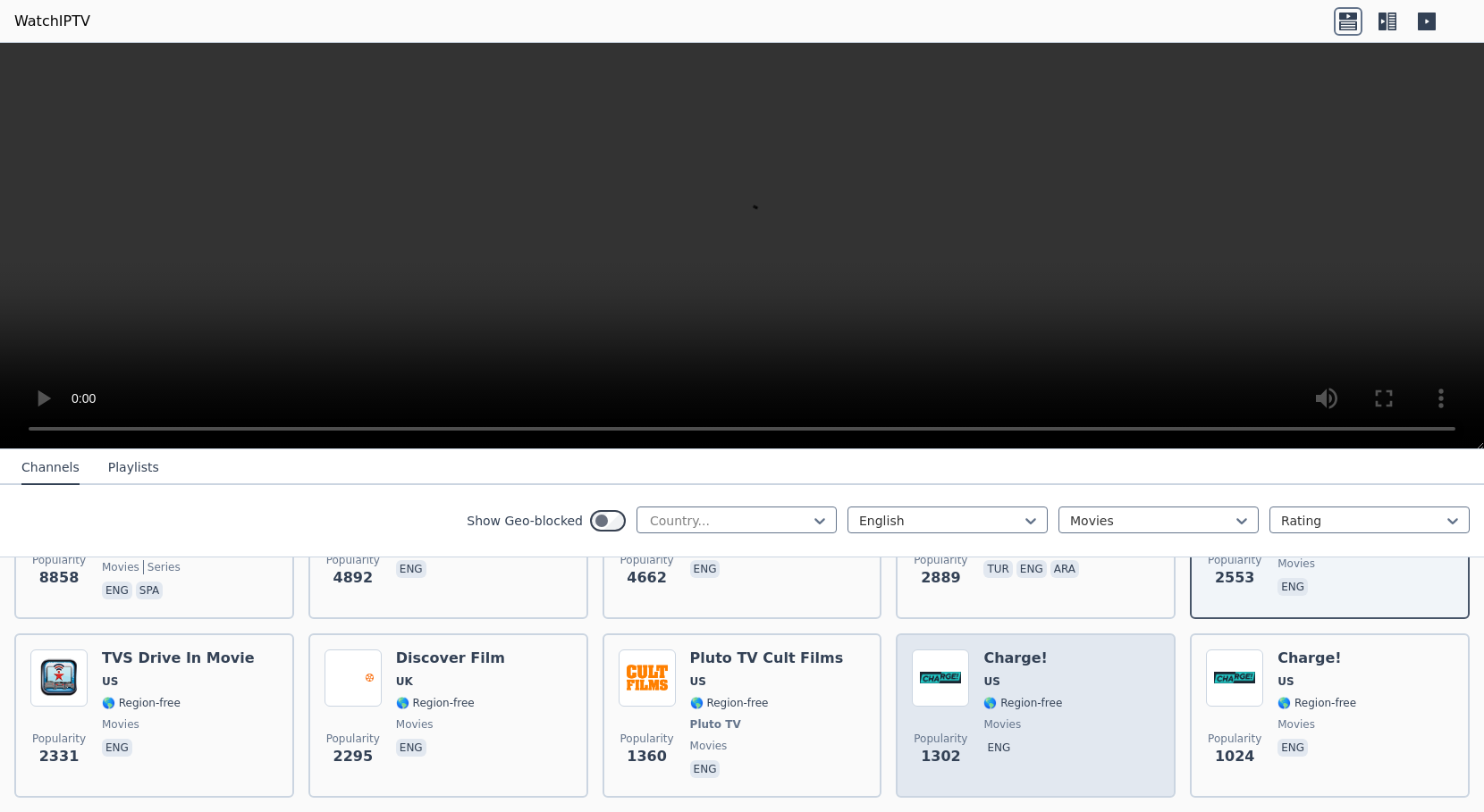
scroll to position [357, 0]
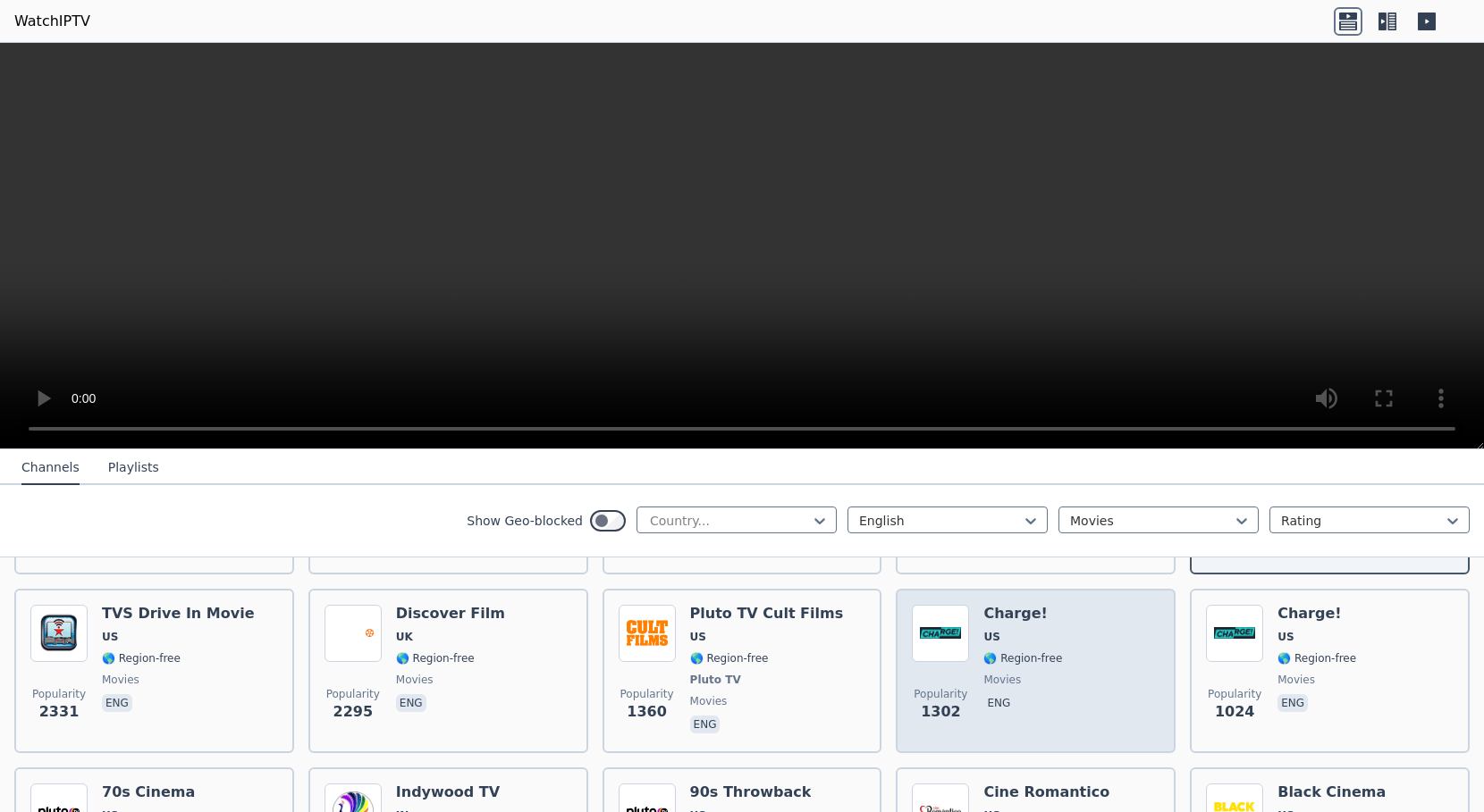
click at [1067, 615] on div "Popularity 1302 Charge! US 🌎 Region-free movies eng" at bounding box center [1035, 671] width 248 height 132
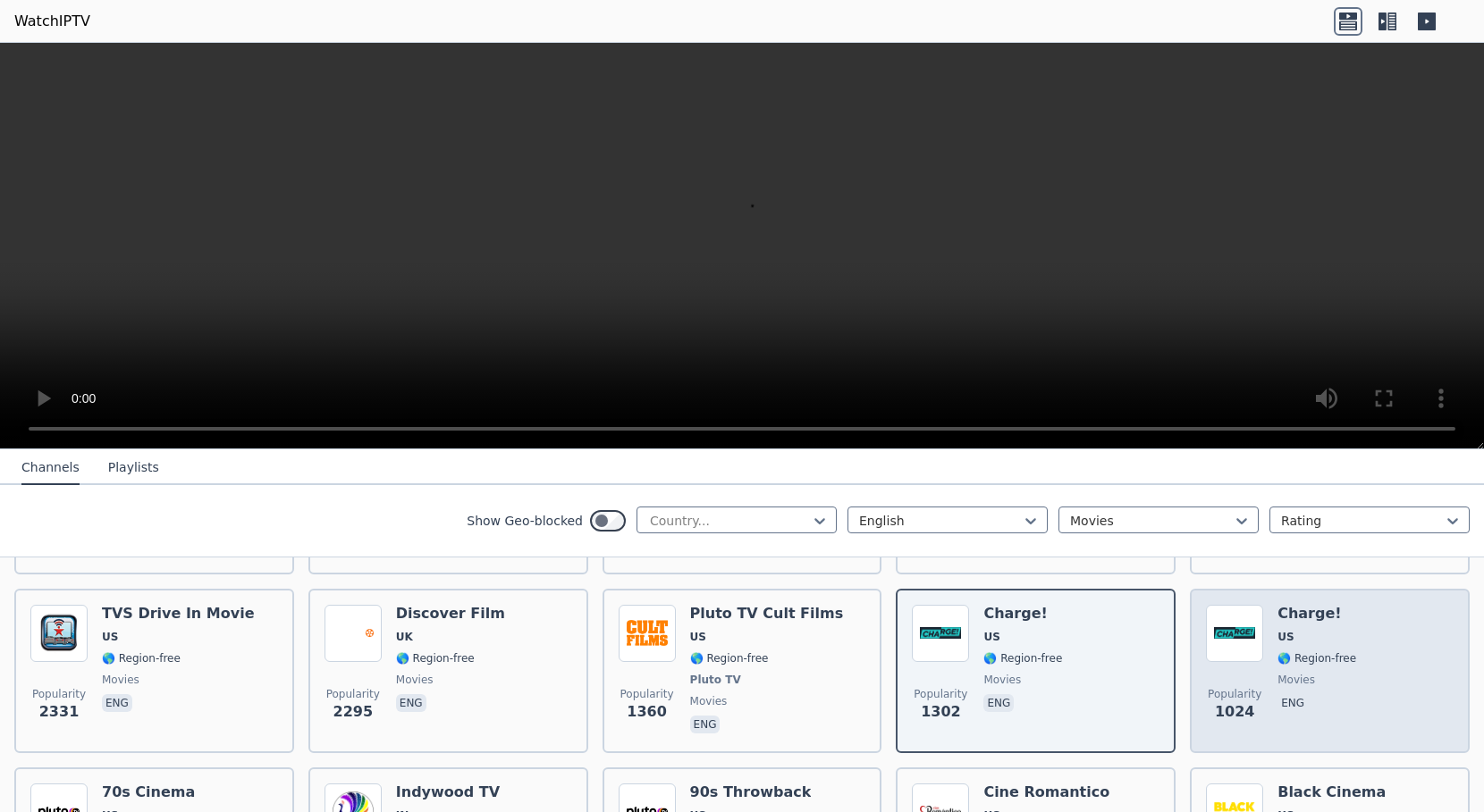
scroll to position [447, 0]
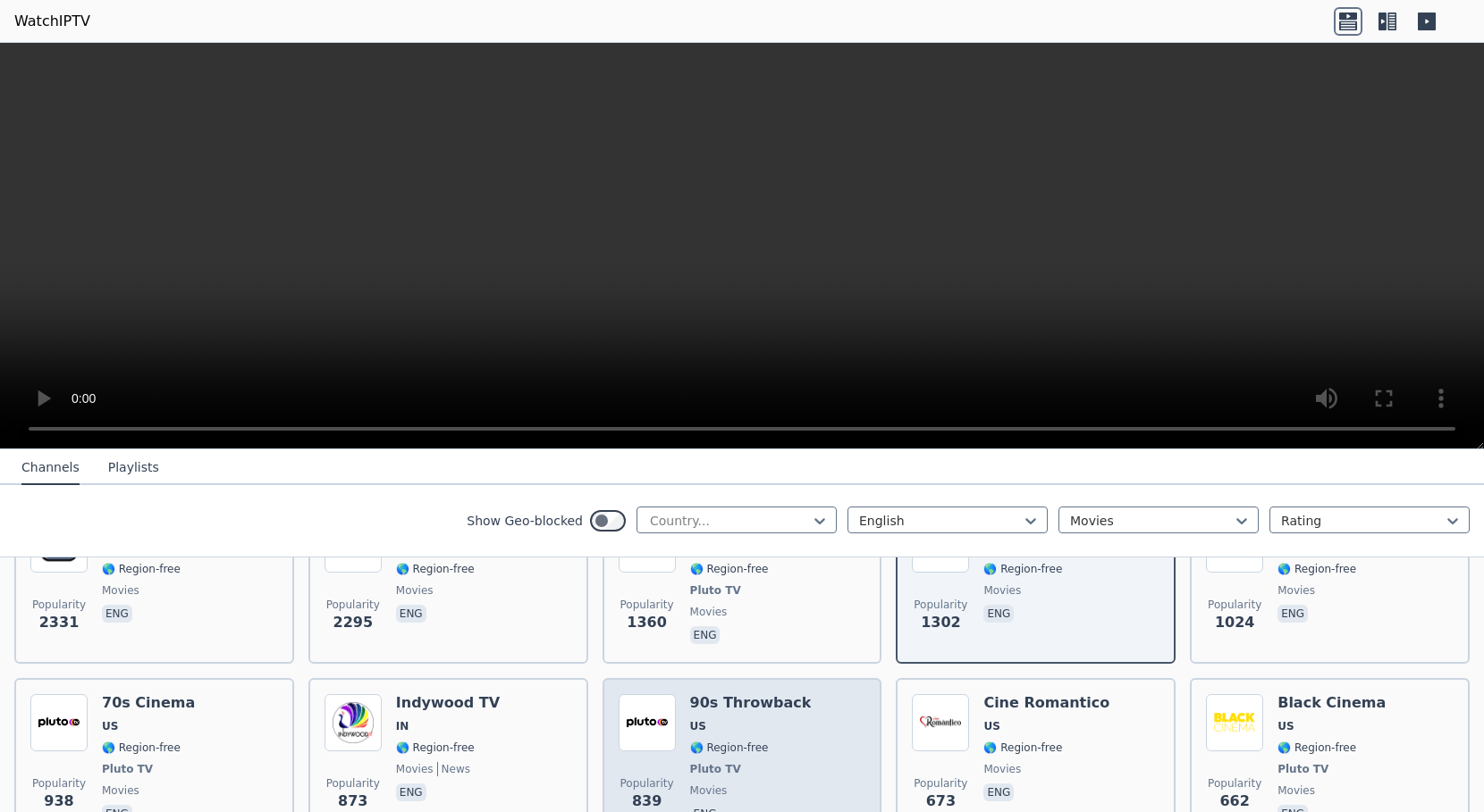
click at [789, 711] on div "Popularity 839 90s Throwback US 🌎 Region-free Pluto TV movies eng" at bounding box center [742, 760] width 248 height 132
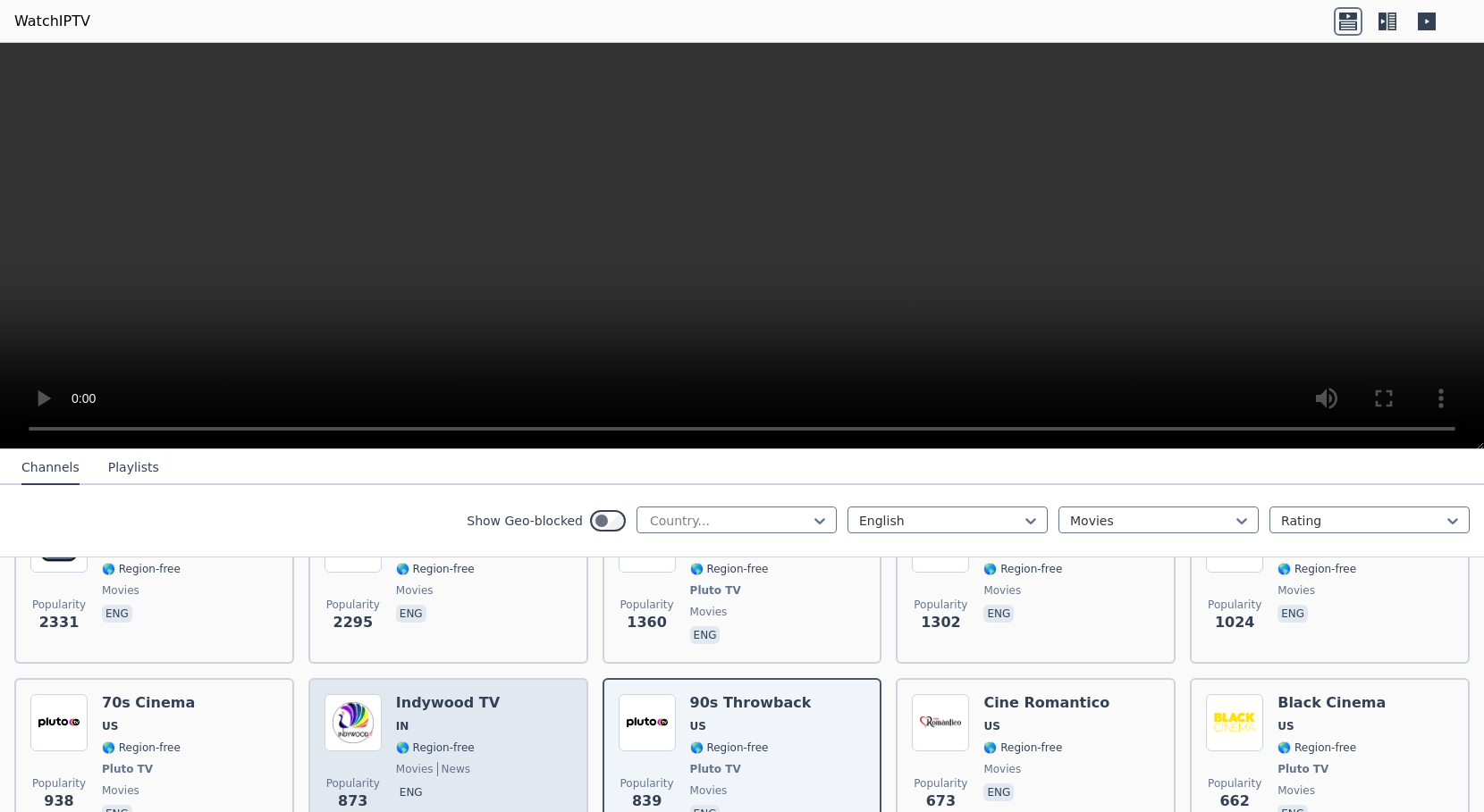
click at [481, 703] on div "Popularity 873 Indywood TV IN 🌎 Region-free movies news eng" at bounding box center [448, 760] width 248 height 132
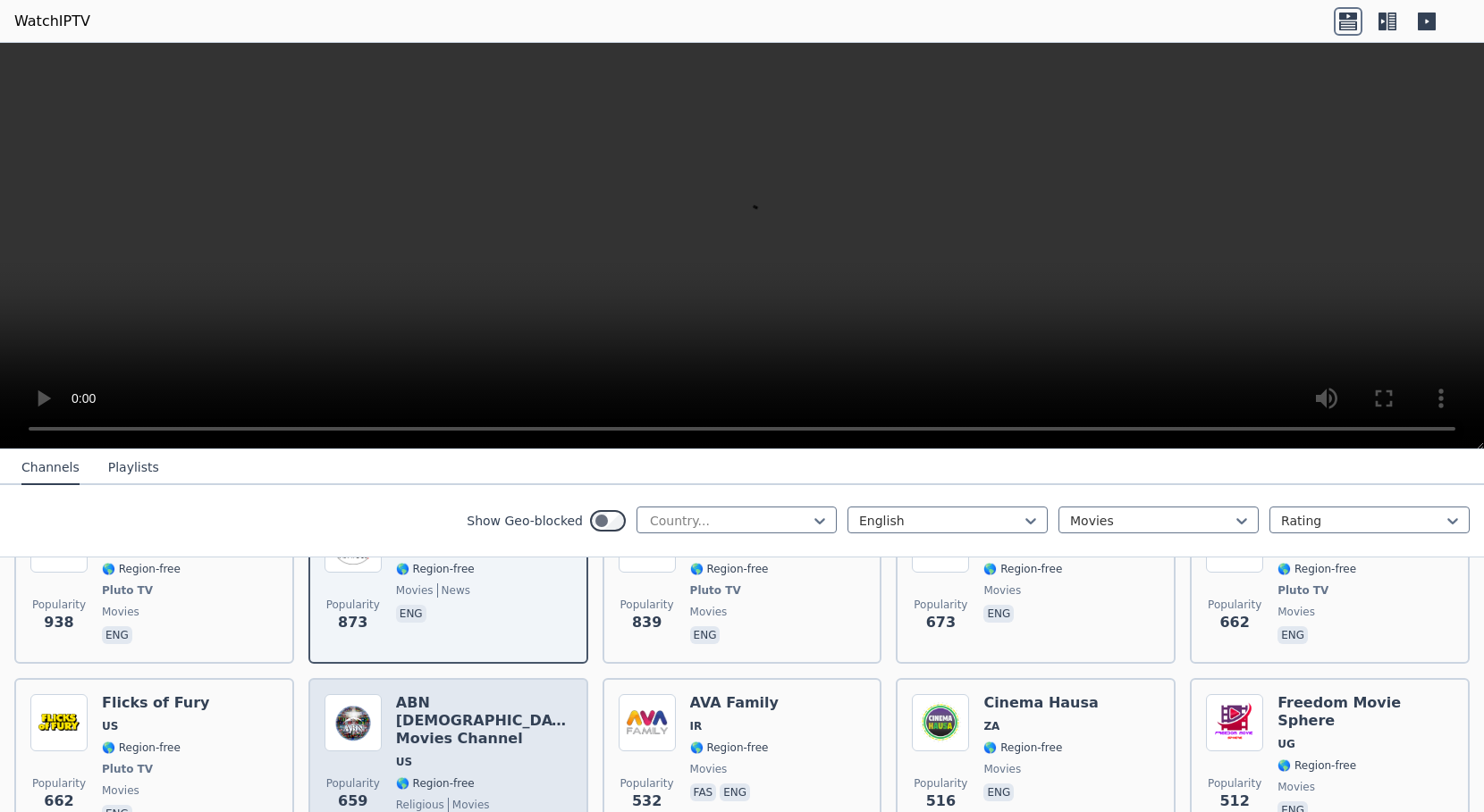
scroll to position [715, 0]
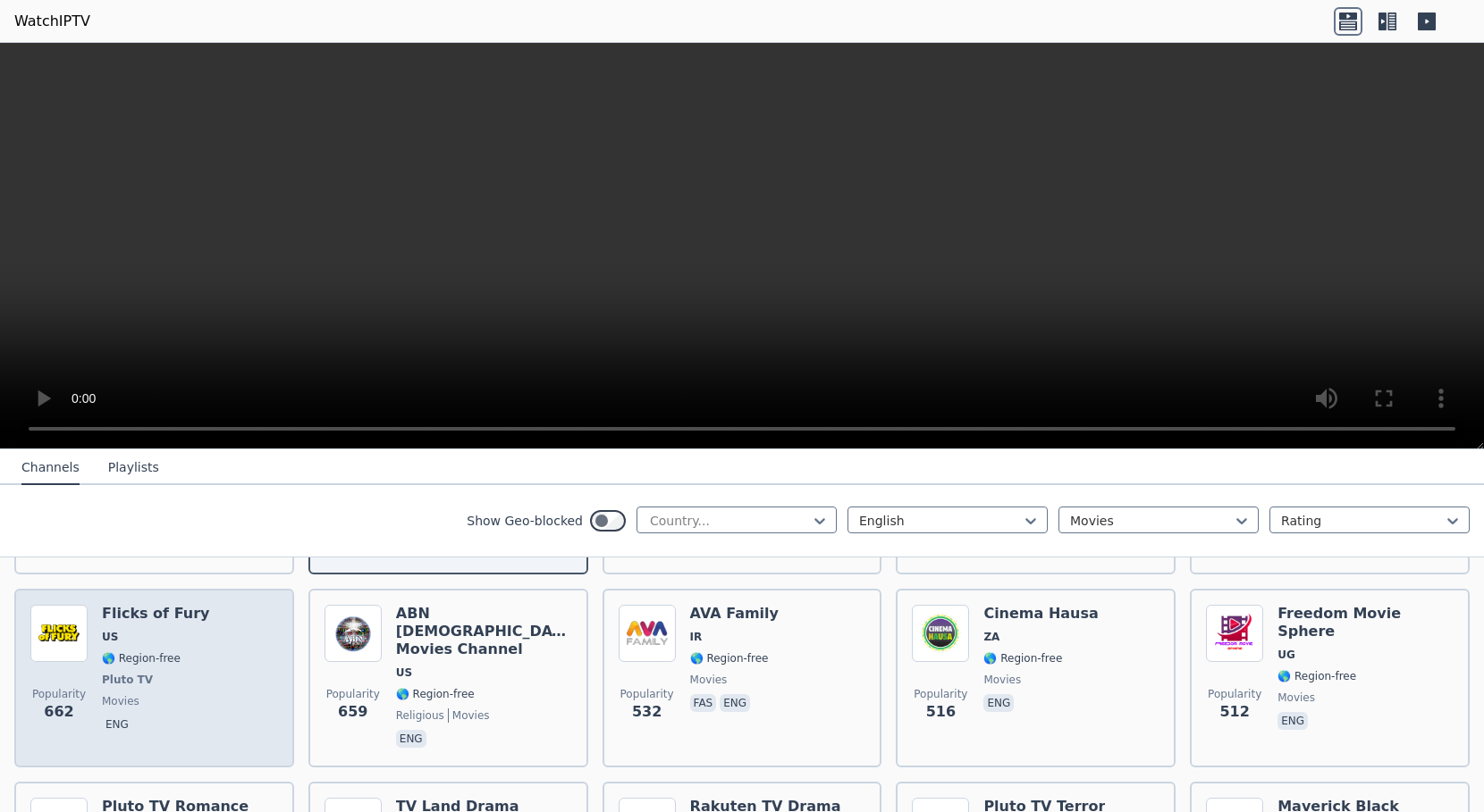
click at [174, 630] on span "US" at bounding box center [155, 637] width 107 height 14
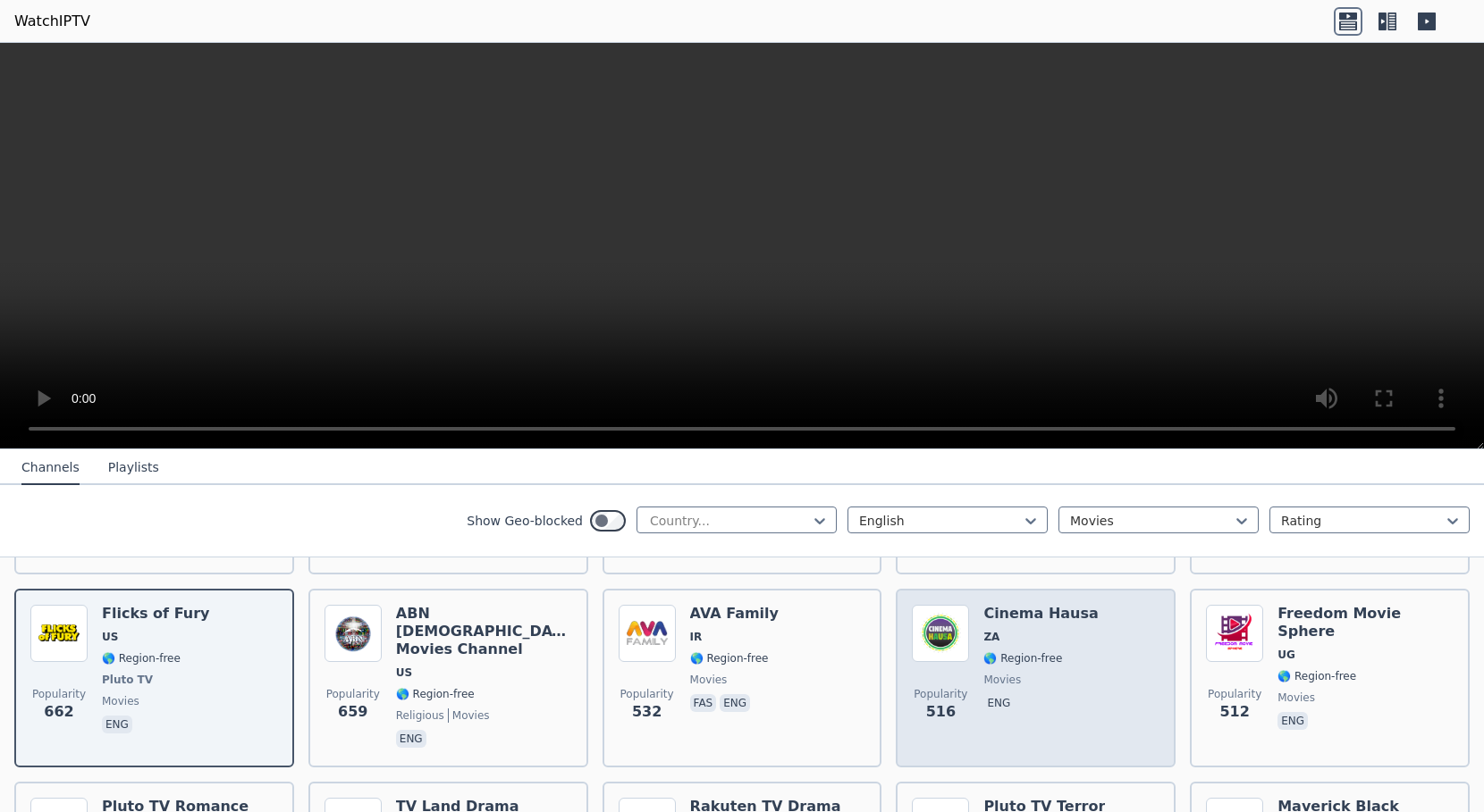
click at [1083, 669] on div "Popularity 516 Cinema Hausa ZA 🌎 Region-free movies eng" at bounding box center [1035, 678] width 248 height 146
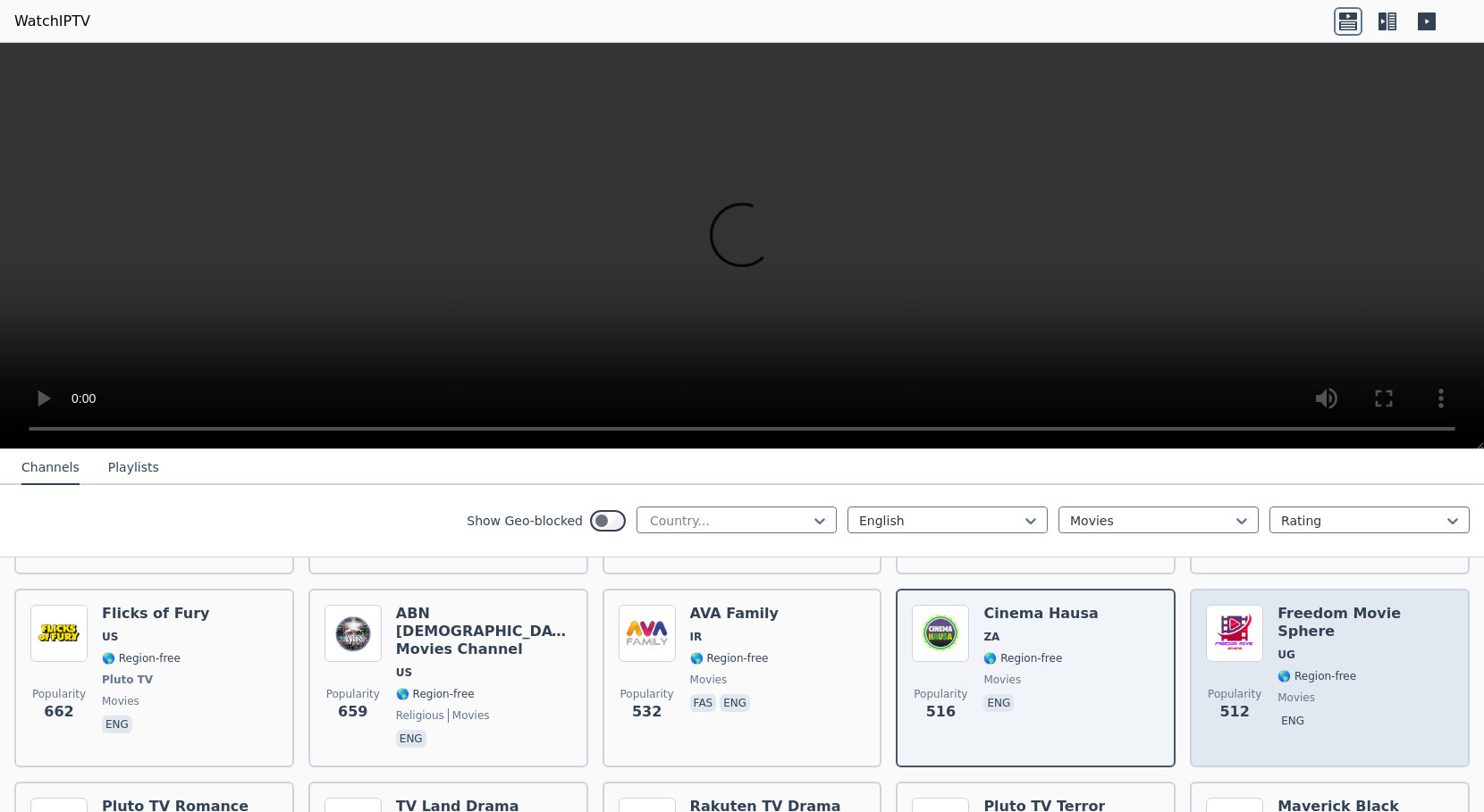
scroll to position [804, 0]
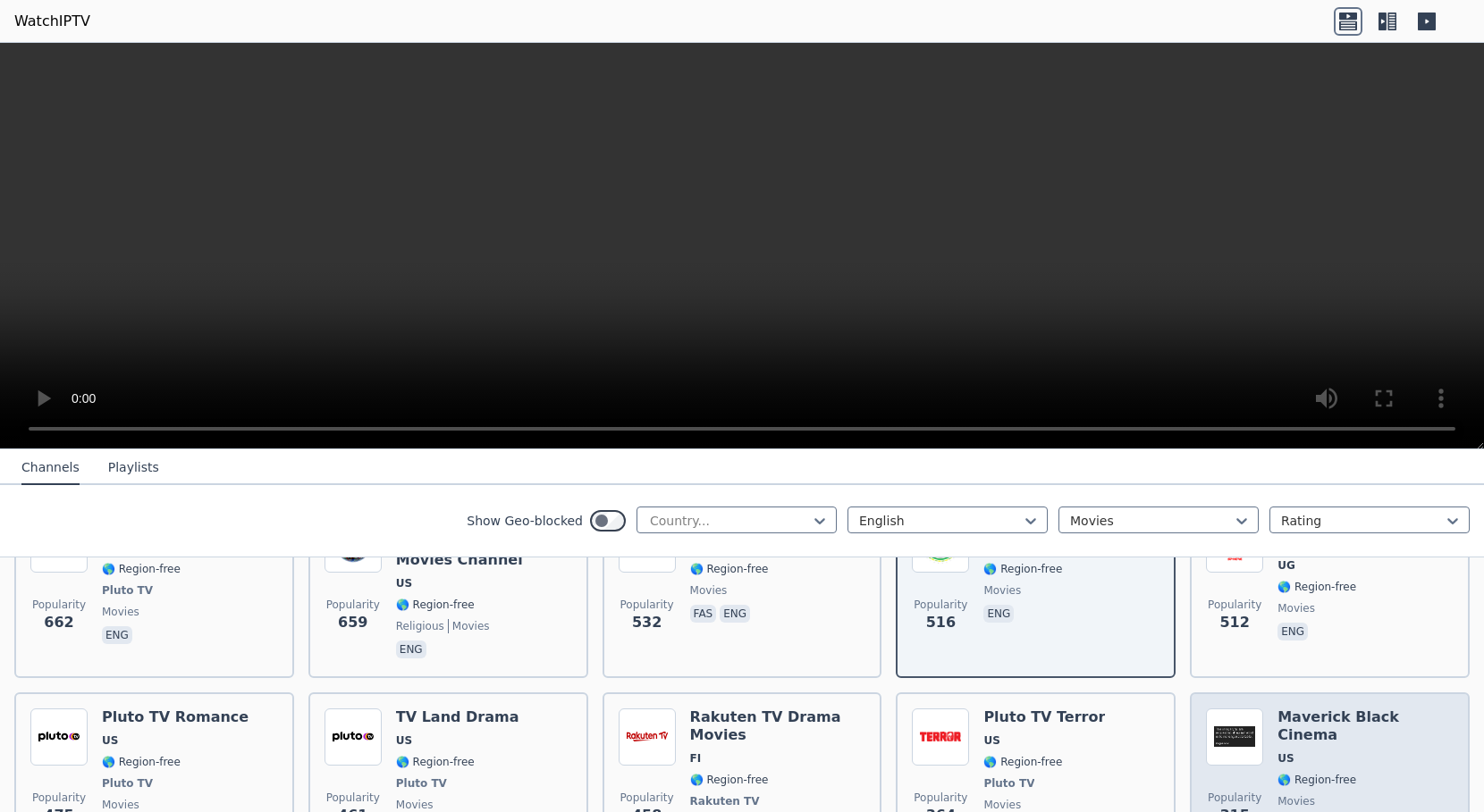
click at [1366, 751] on span "US" at bounding box center [1365, 758] width 176 height 14
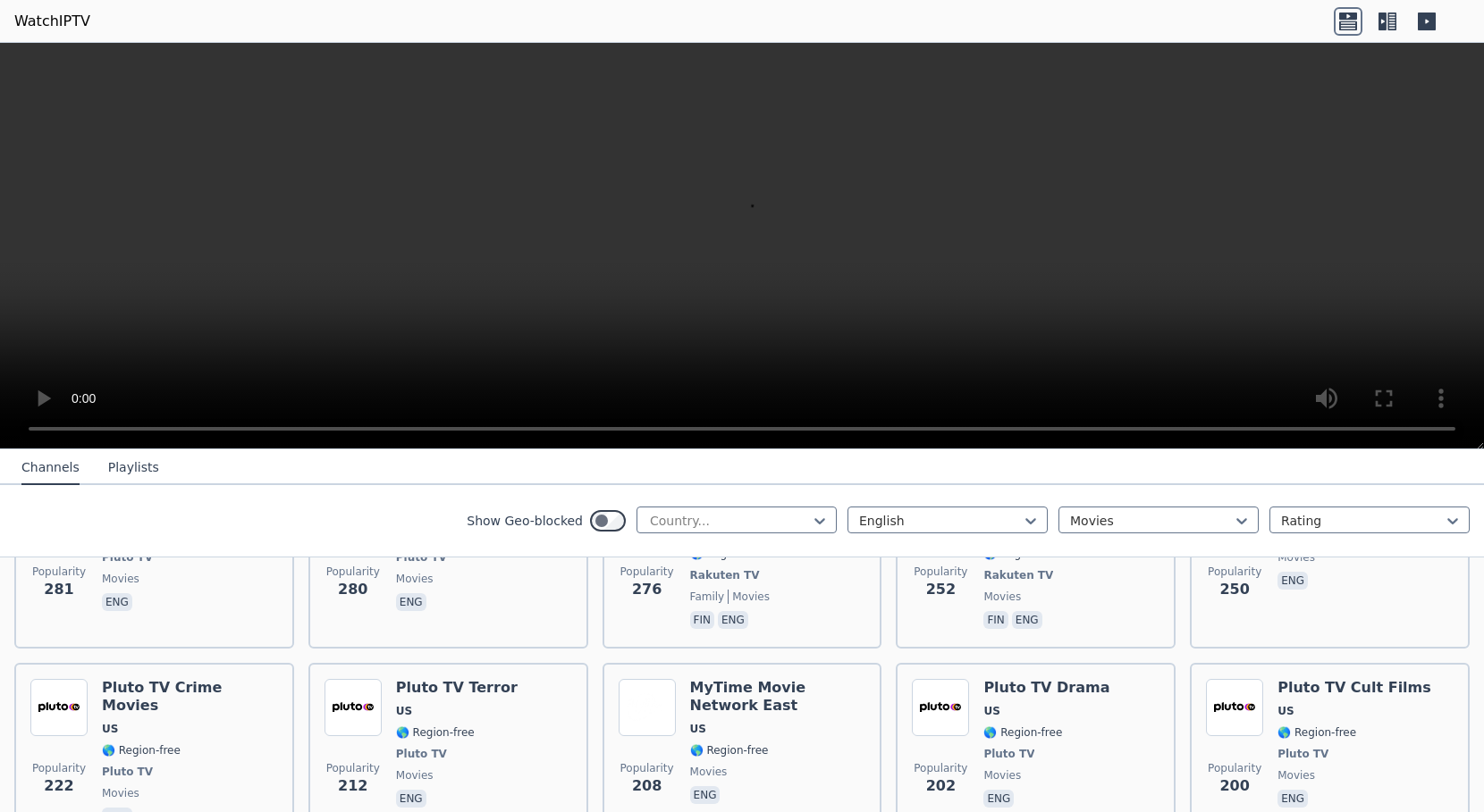
scroll to position [1251, 0]
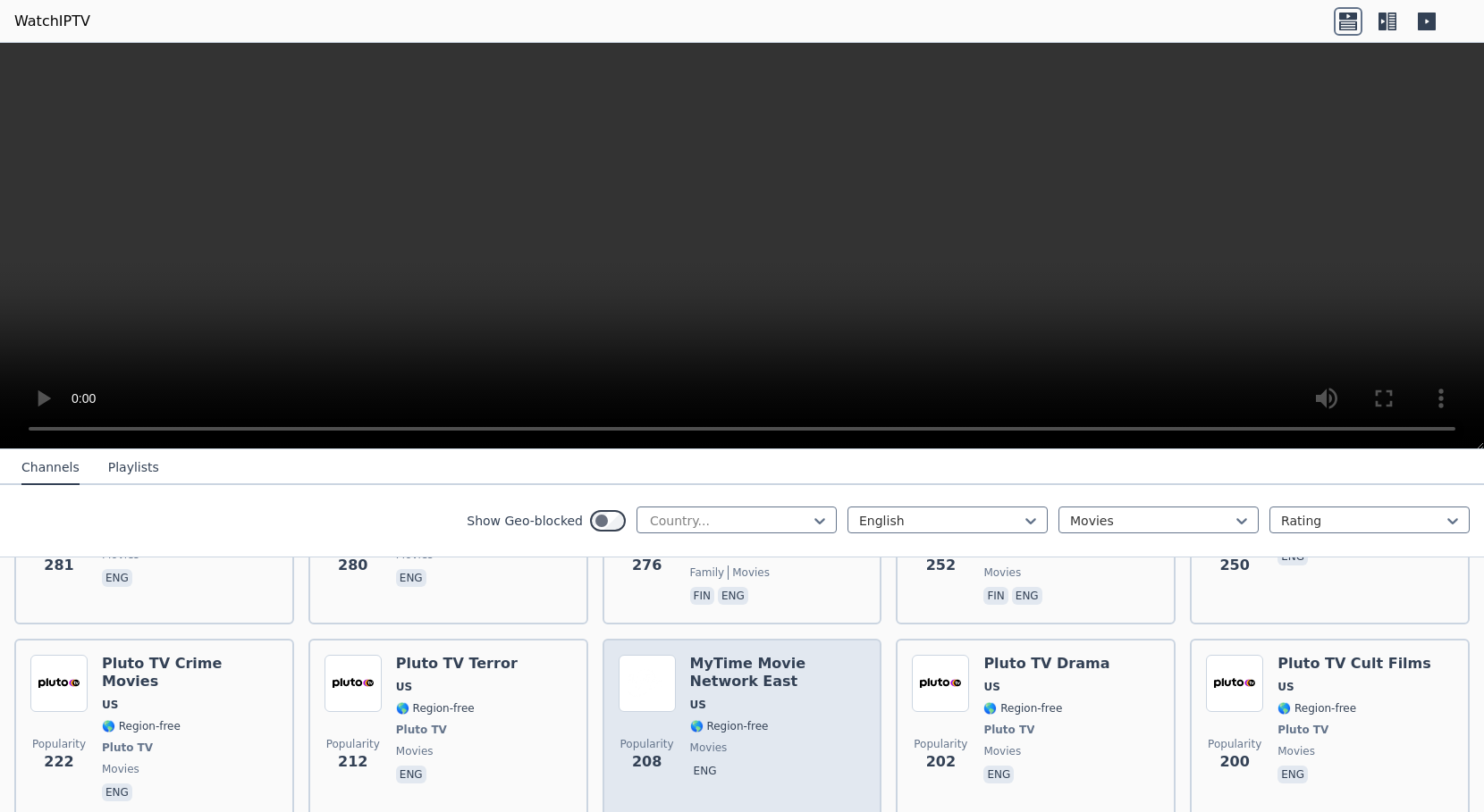
click at [754, 655] on div "MyTime Movie Network East US 🌎 Region-free movies eng" at bounding box center [777, 729] width 176 height 150
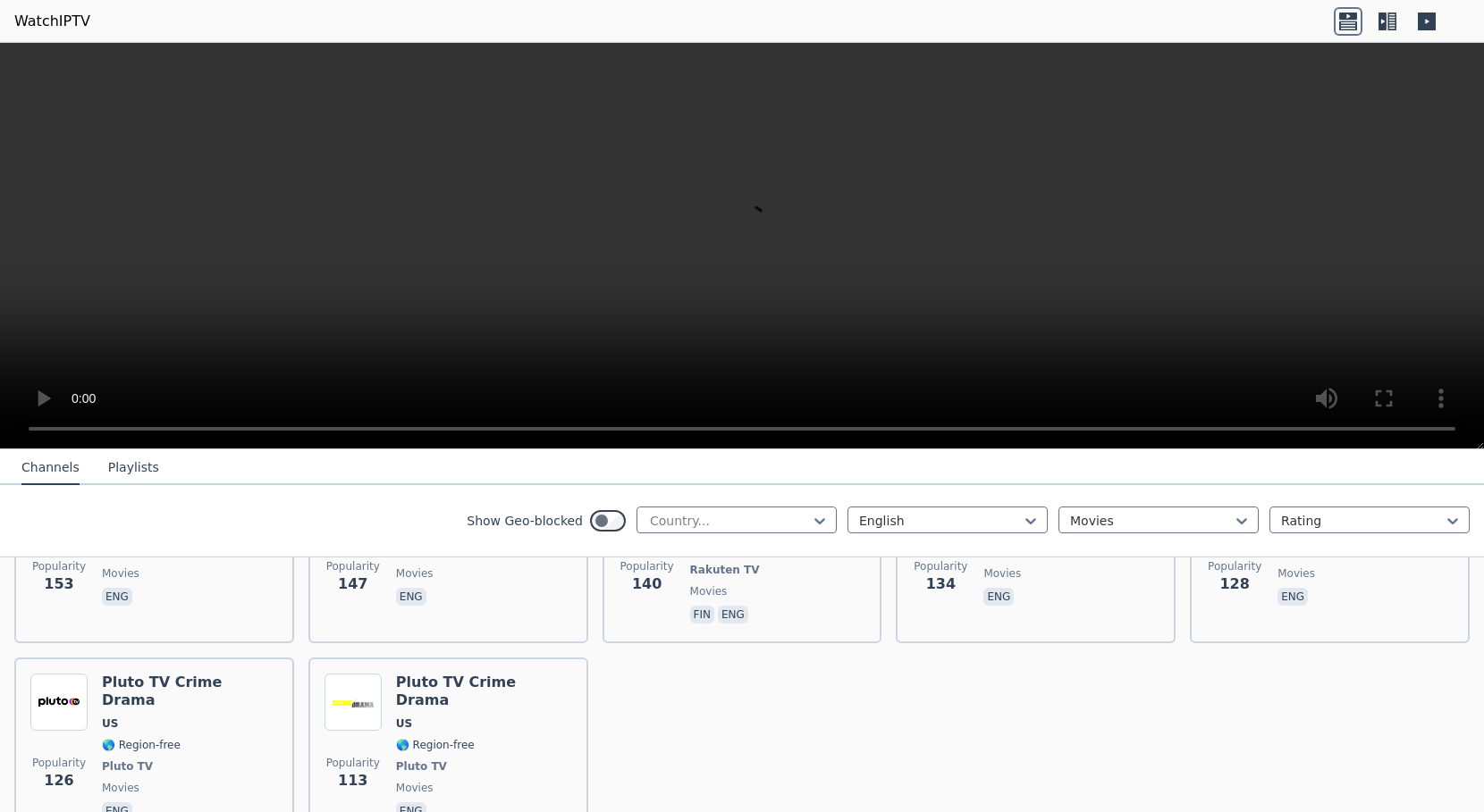
scroll to position [2003, 0]
click at [1128, 523] on div at bounding box center [1151, 521] width 162 height 18
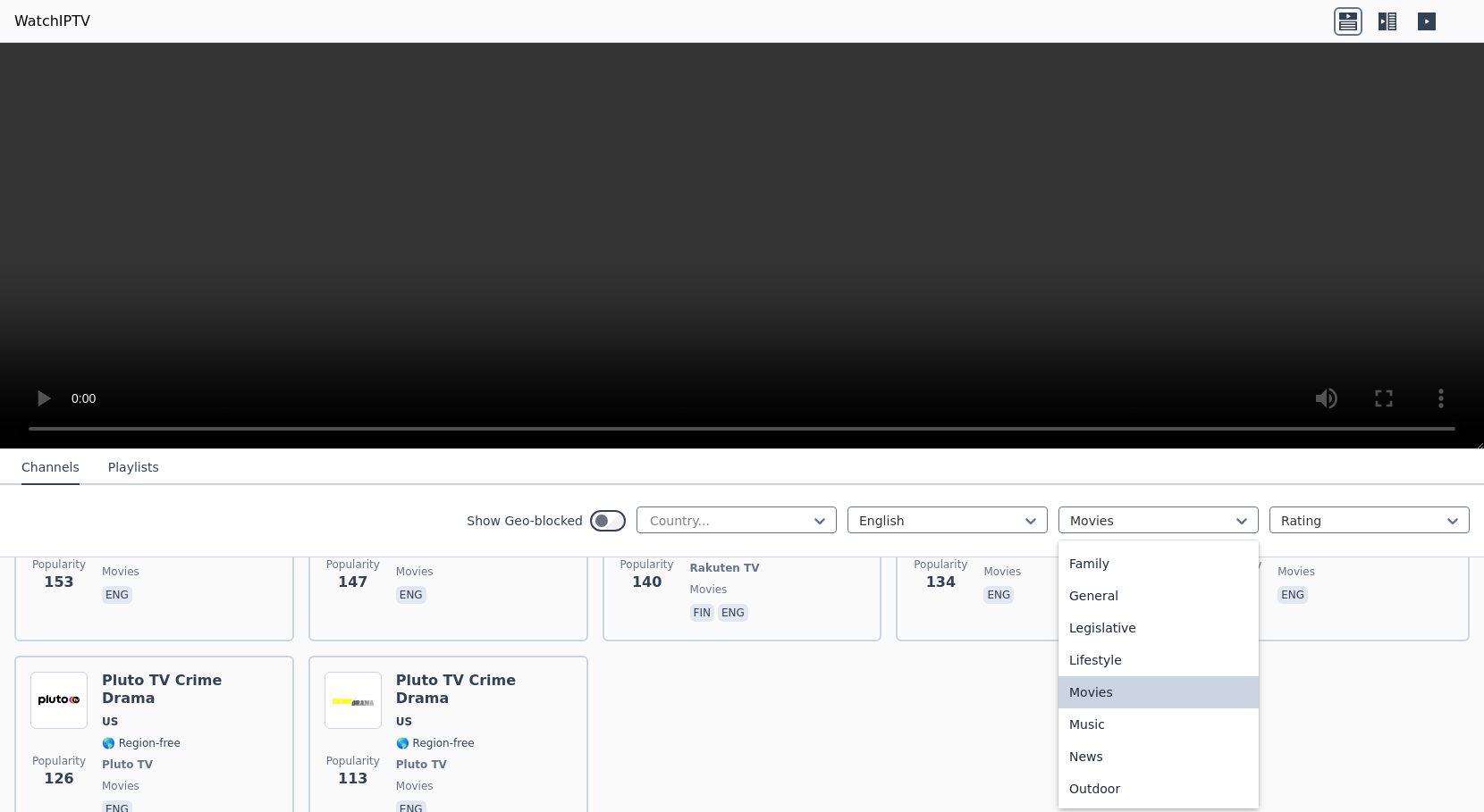
scroll to position [440, 0]
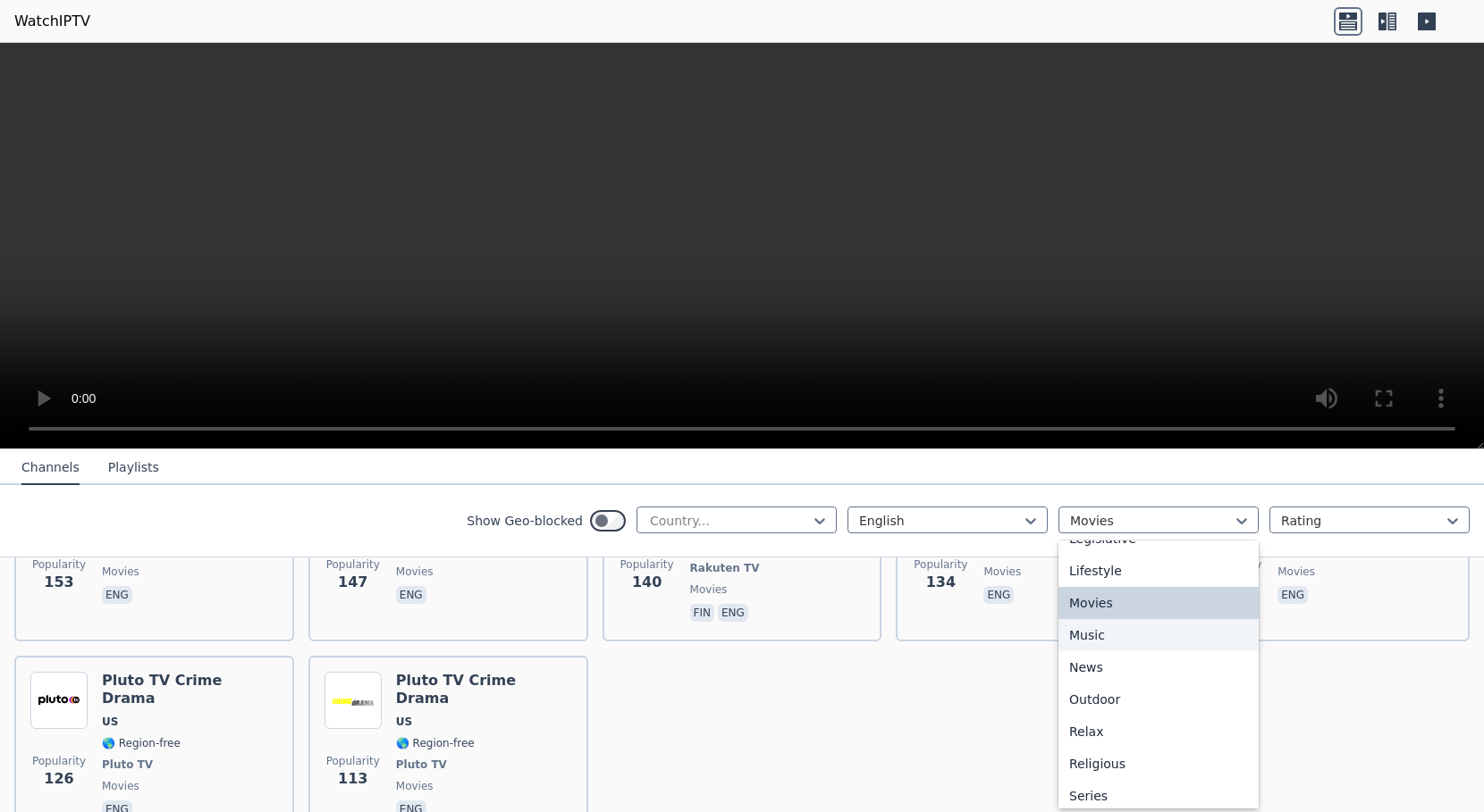
click at [1092, 632] on div "Music" at bounding box center [1158, 635] width 200 height 32
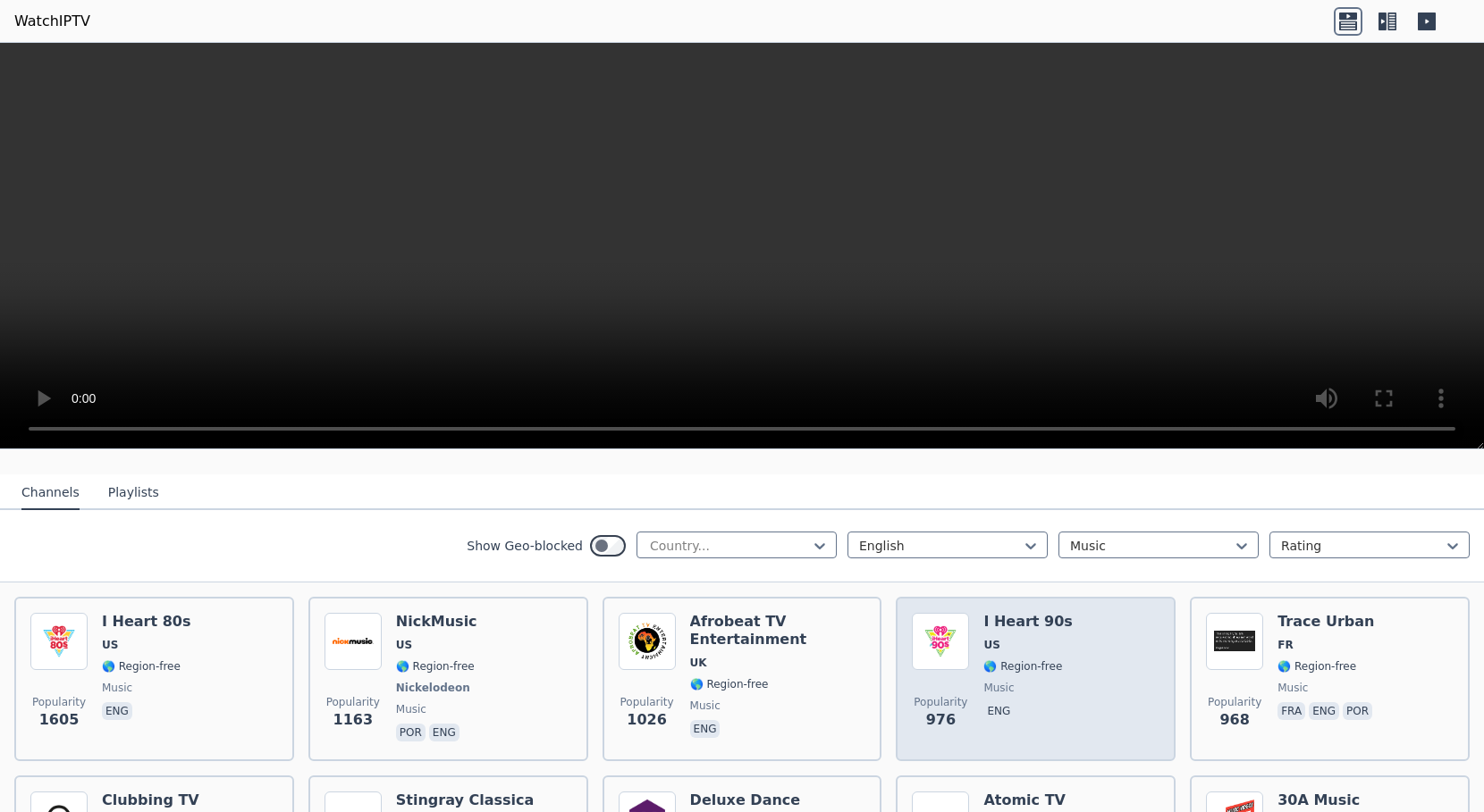
scroll to position [179, 0]
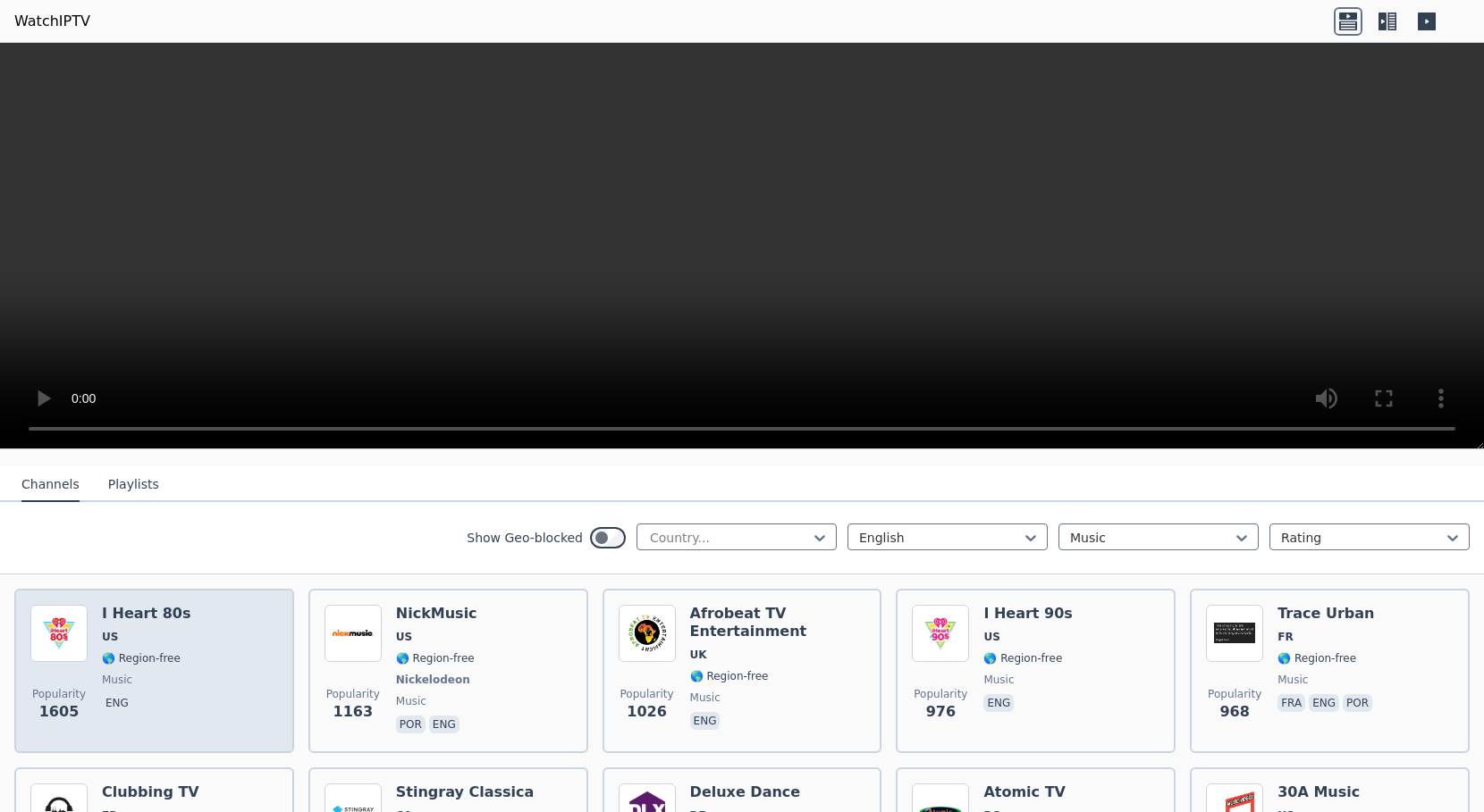
click at [228, 630] on div "Popularity 1605 I Heart 80s US 🌎 Region-free music eng" at bounding box center [154, 671] width 248 height 132
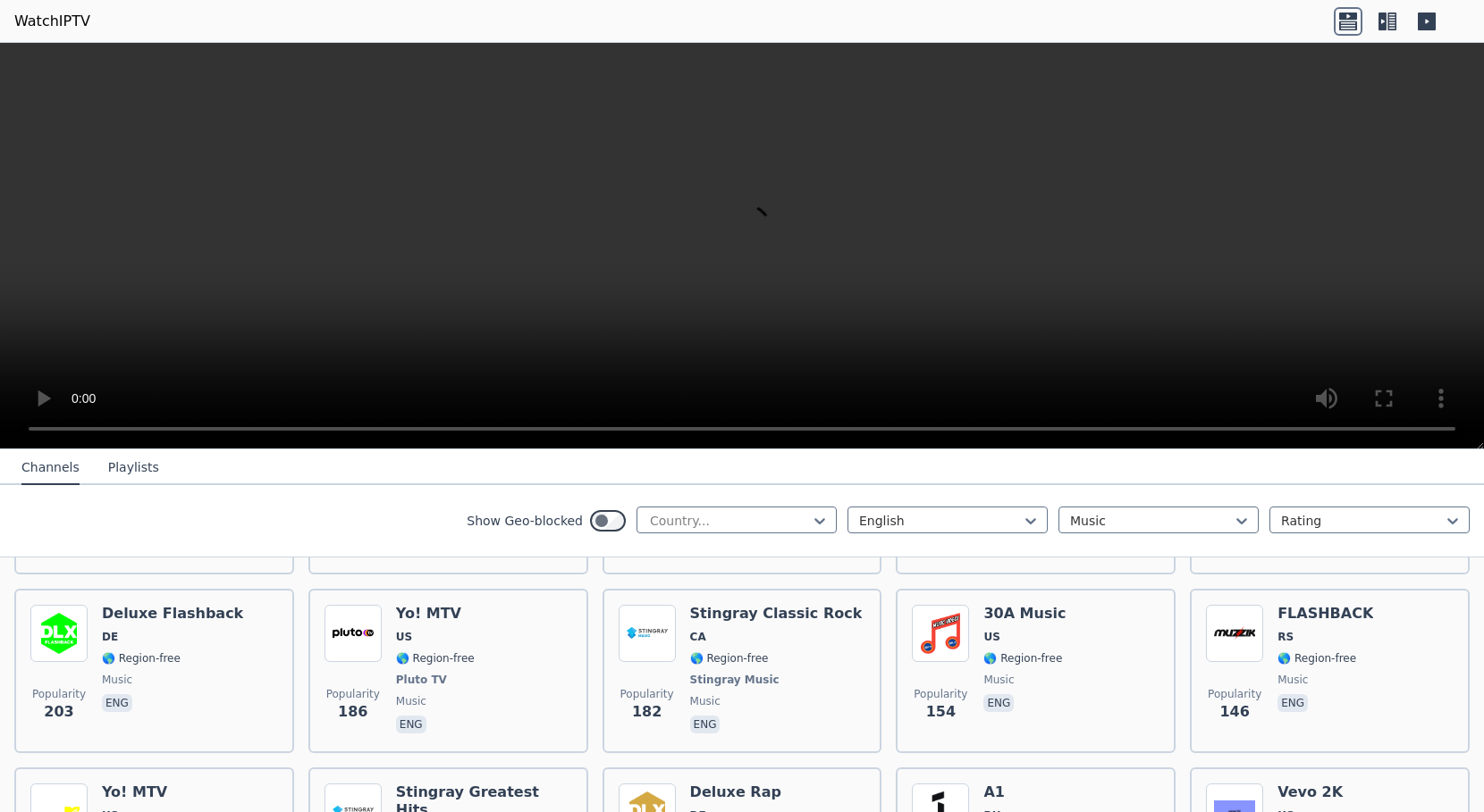
scroll to position [804, 0]
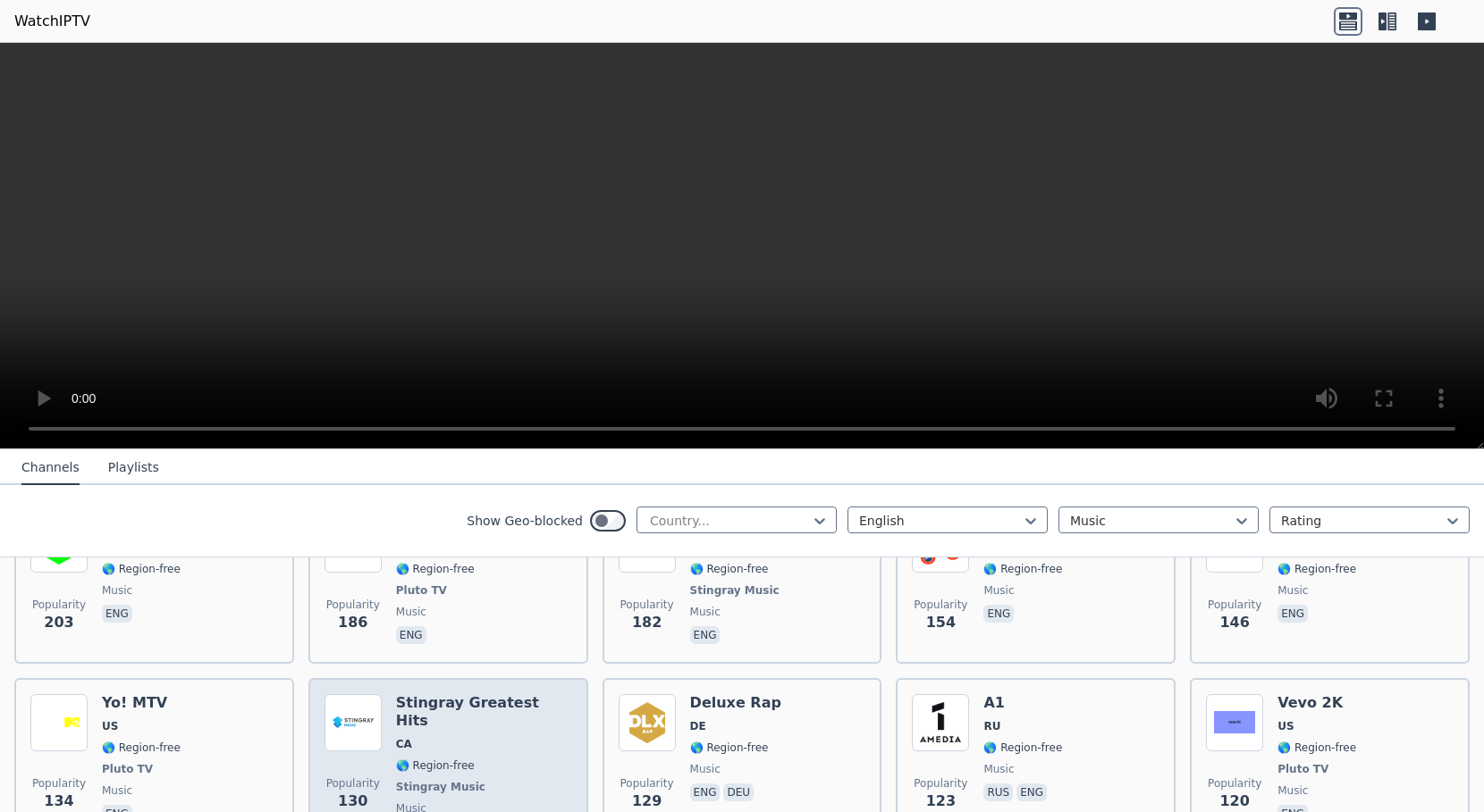
click at [523, 759] on span "🌎 Region-free" at bounding box center [484, 766] width 176 height 14
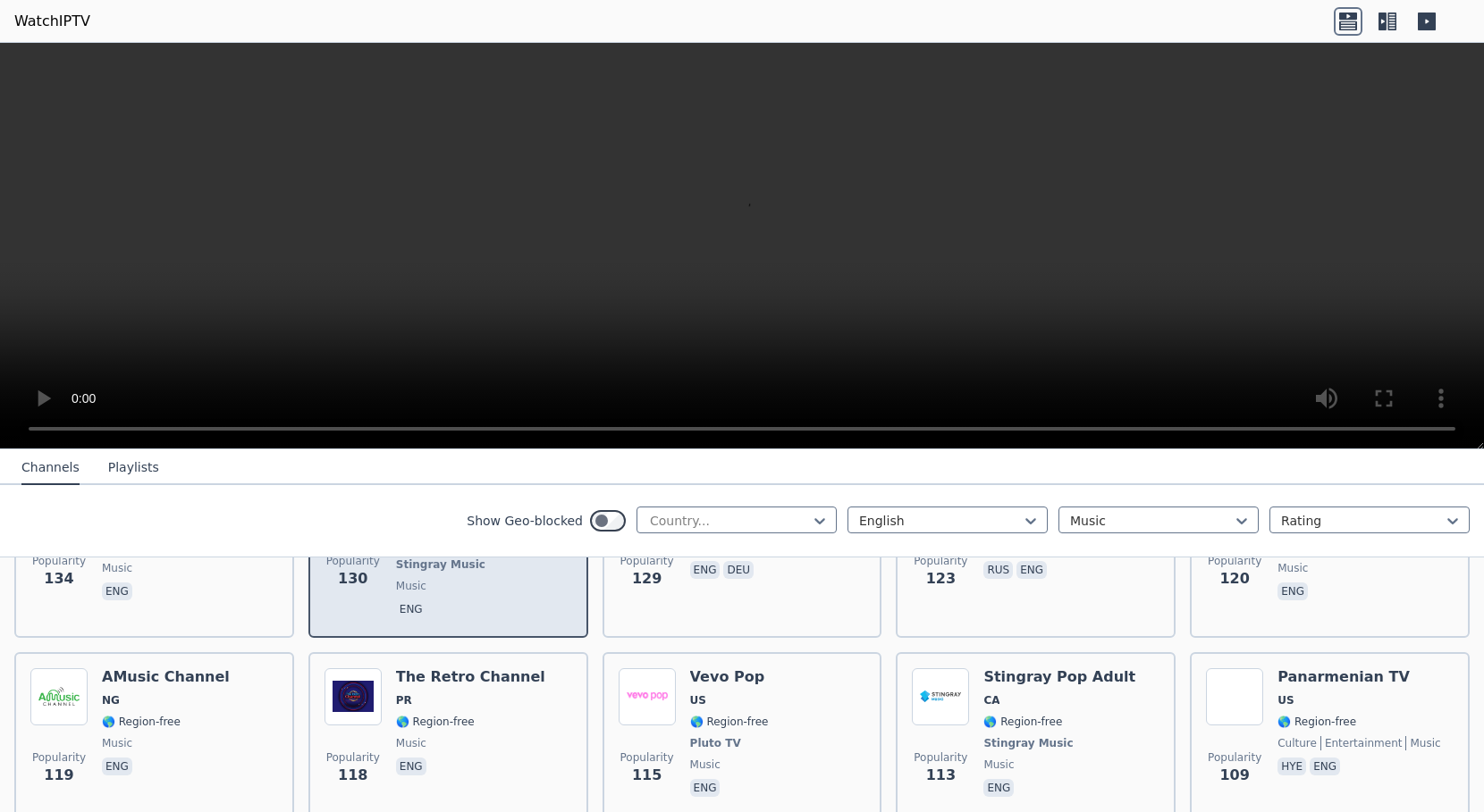
scroll to position [1073, 0]
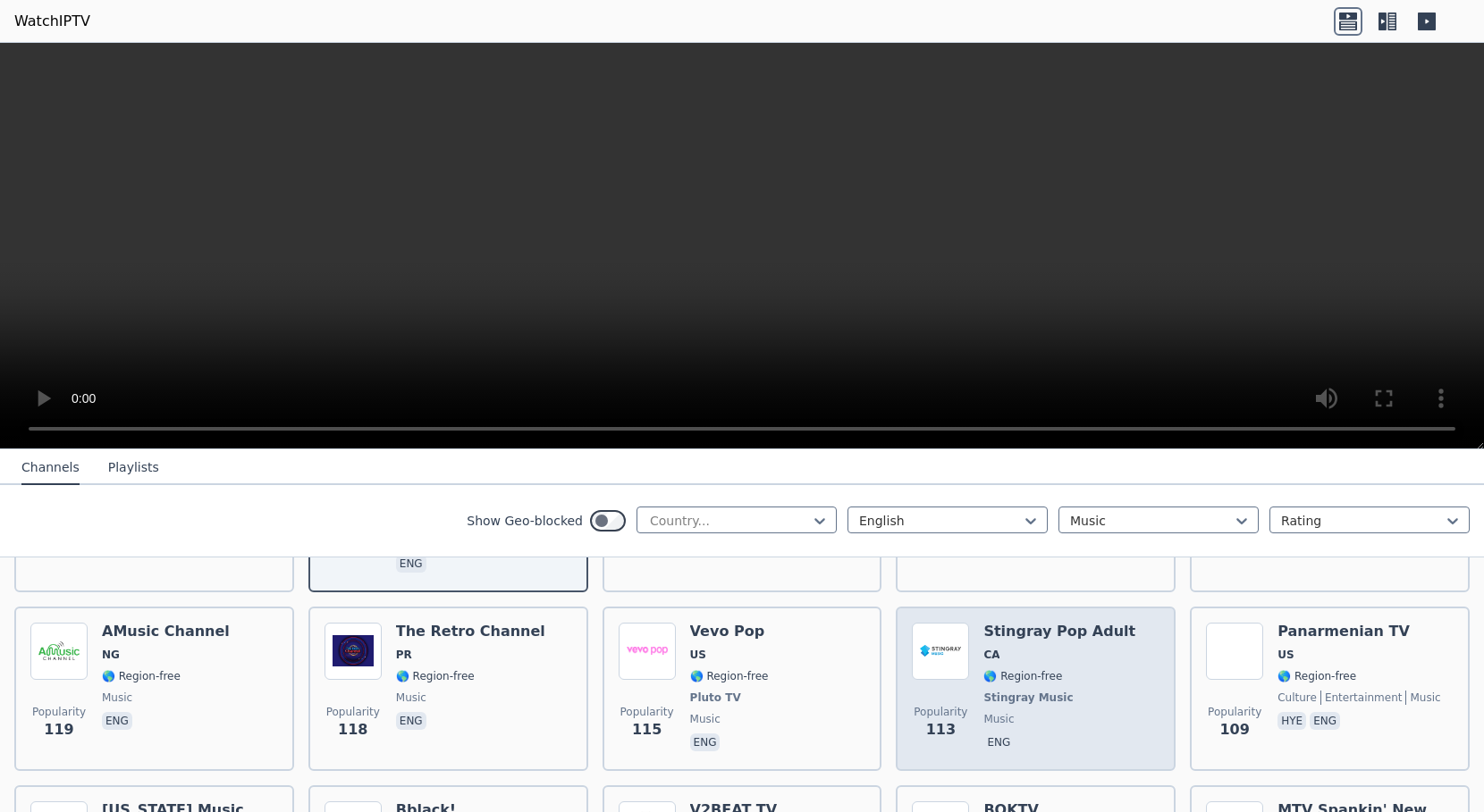
click at [1016, 712] on span "music" at bounding box center [1059, 719] width 152 height 14
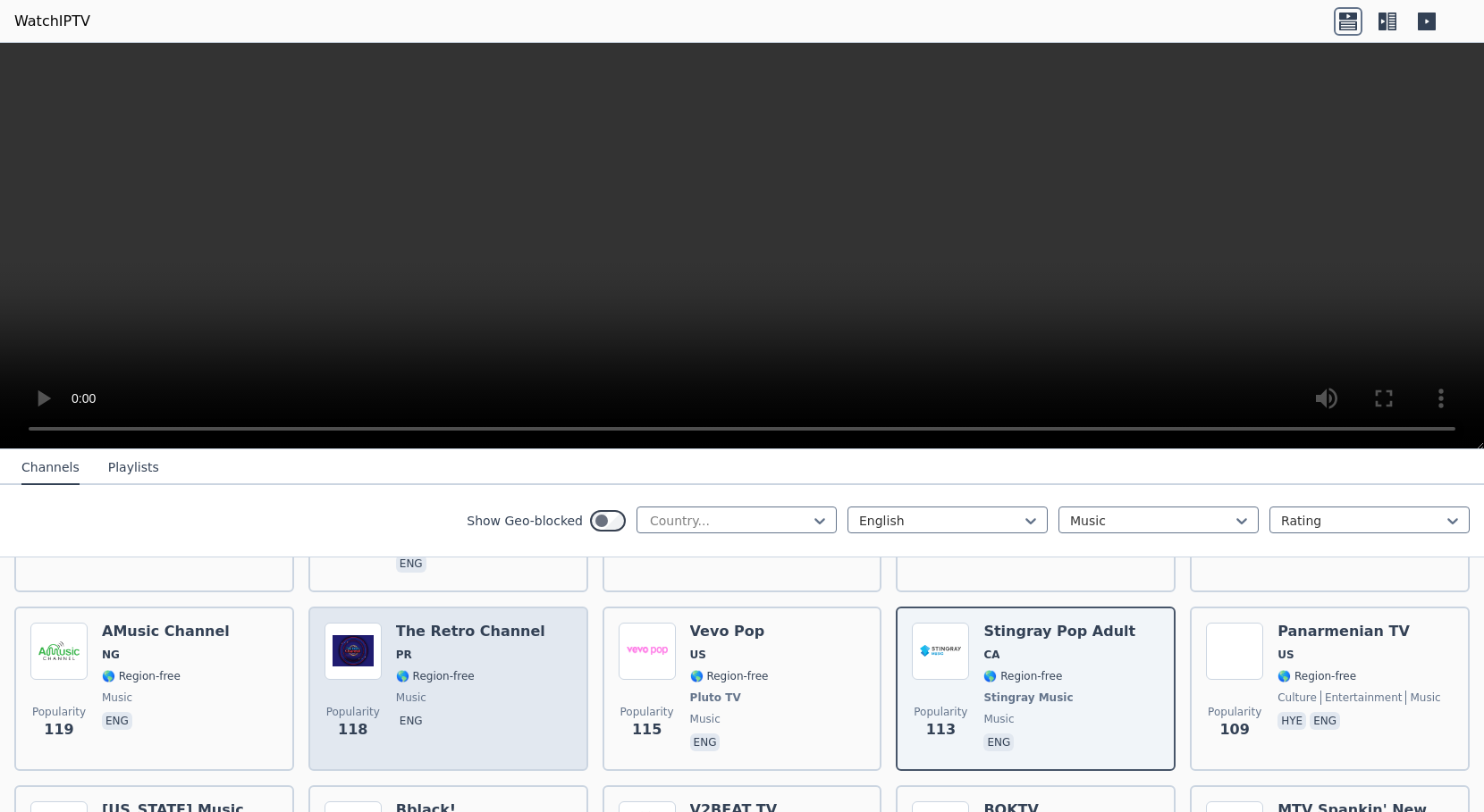
click at [524, 654] on div "Popularity 118 The Retro Channel PR 🌎 Region-free music eng" at bounding box center [448, 689] width 248 height 132
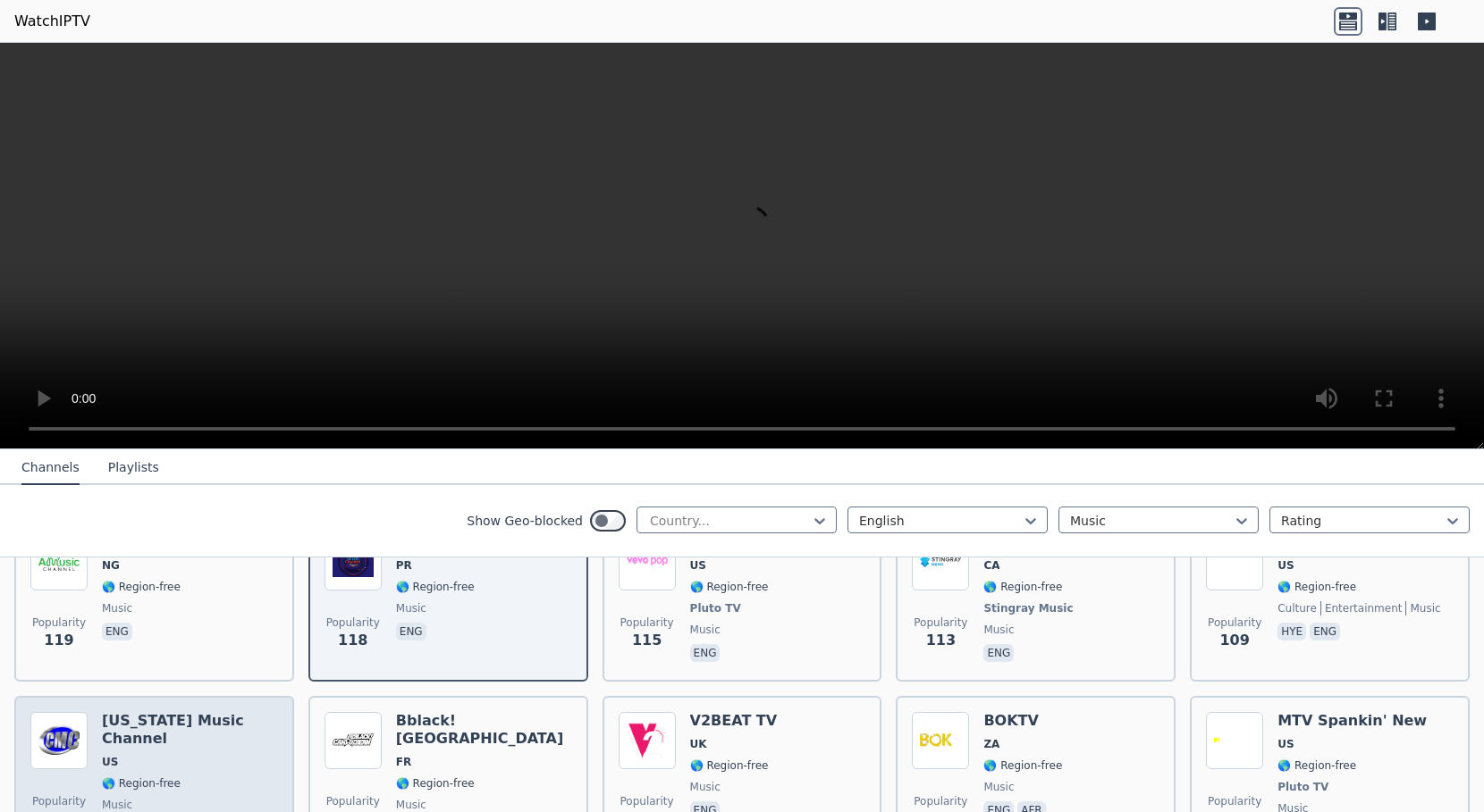
scroll to position [1251, 0]
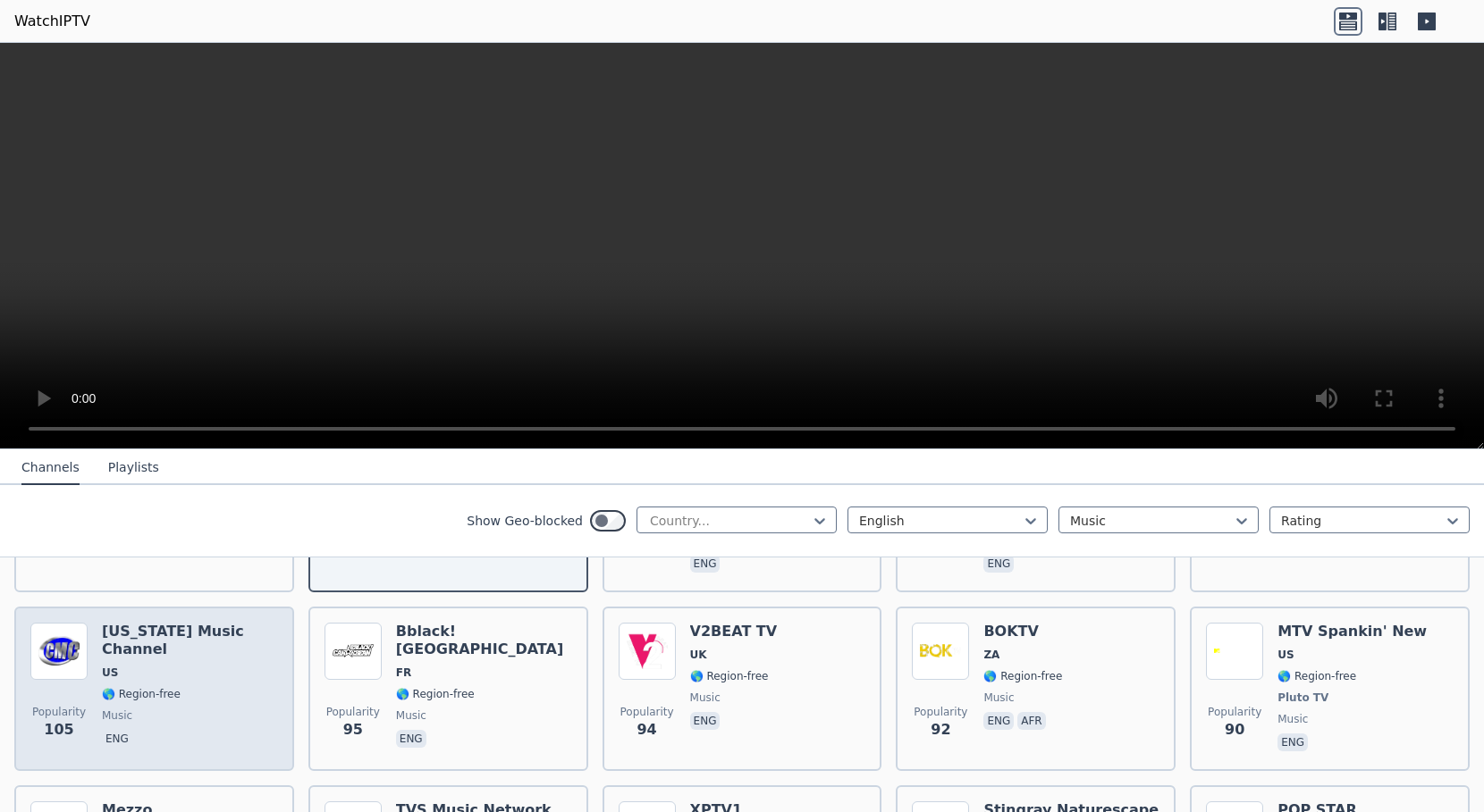
click at [233, 688] on span "🌎 Region-free" at bounding box center [189, 695] width 176 height 14
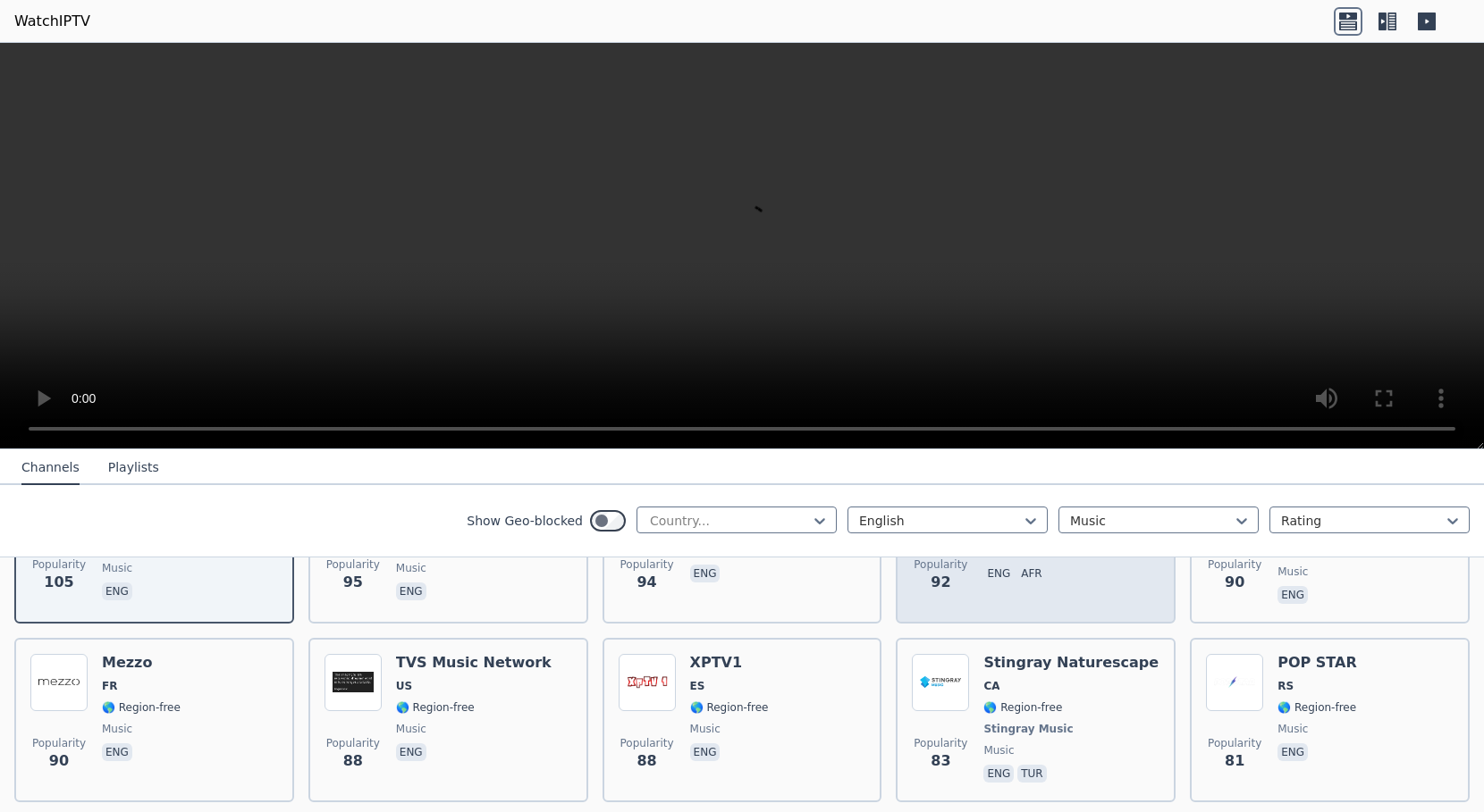
scroll to position [1430, 0]
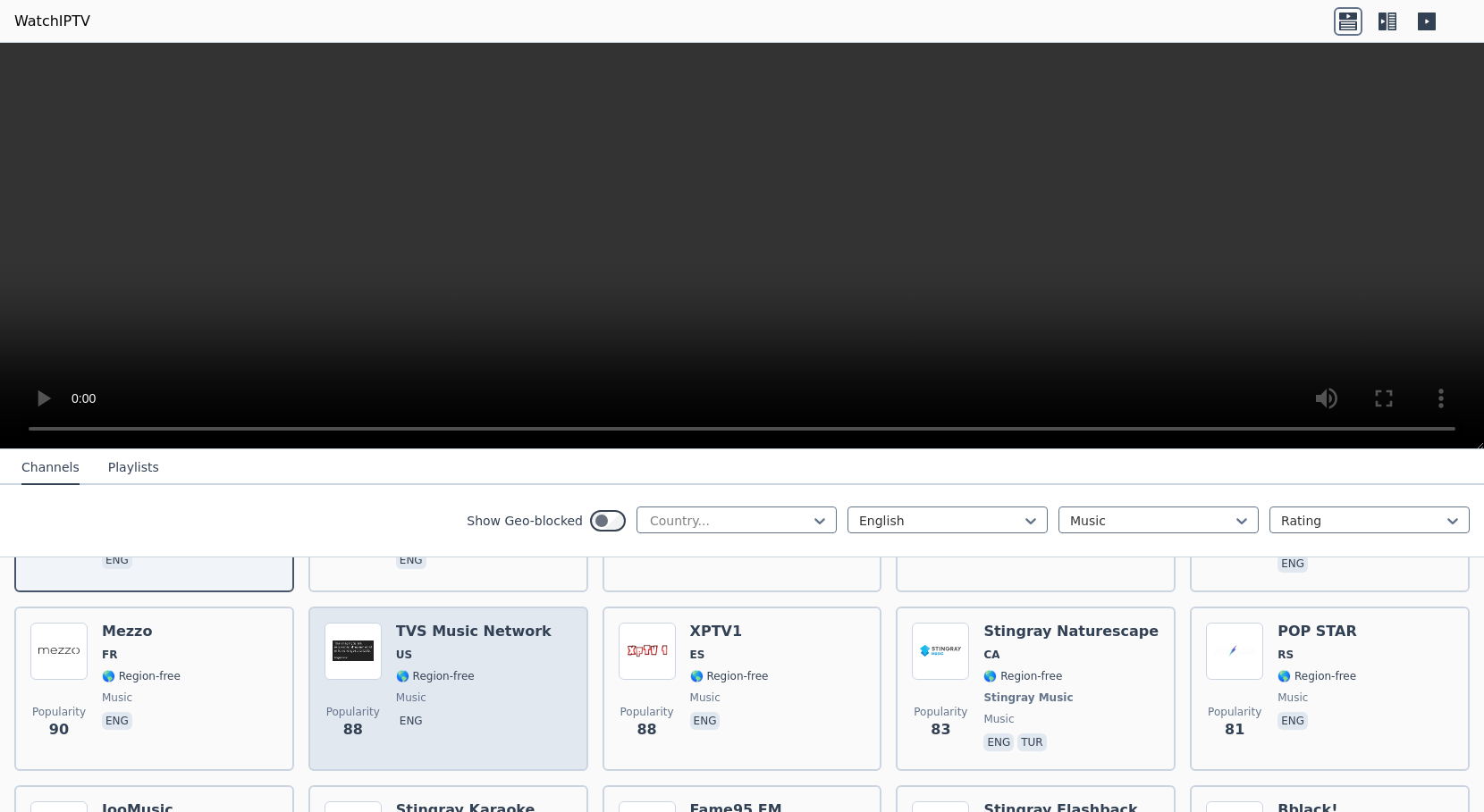
click at [510, 670] on span "🌎 Region-free" at bounding box center [474, 677] width 155 height 14
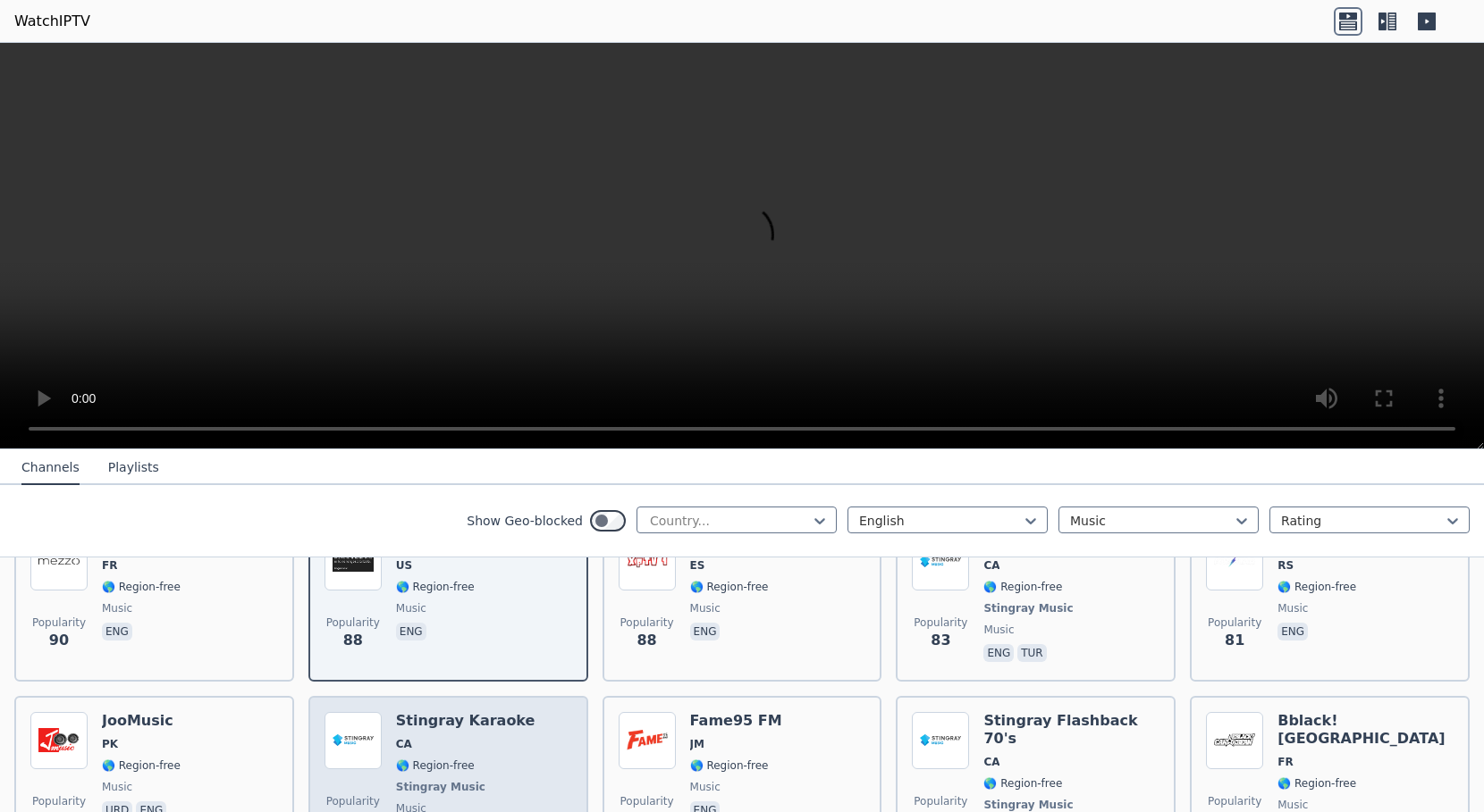
scroll to position [1609, 0]
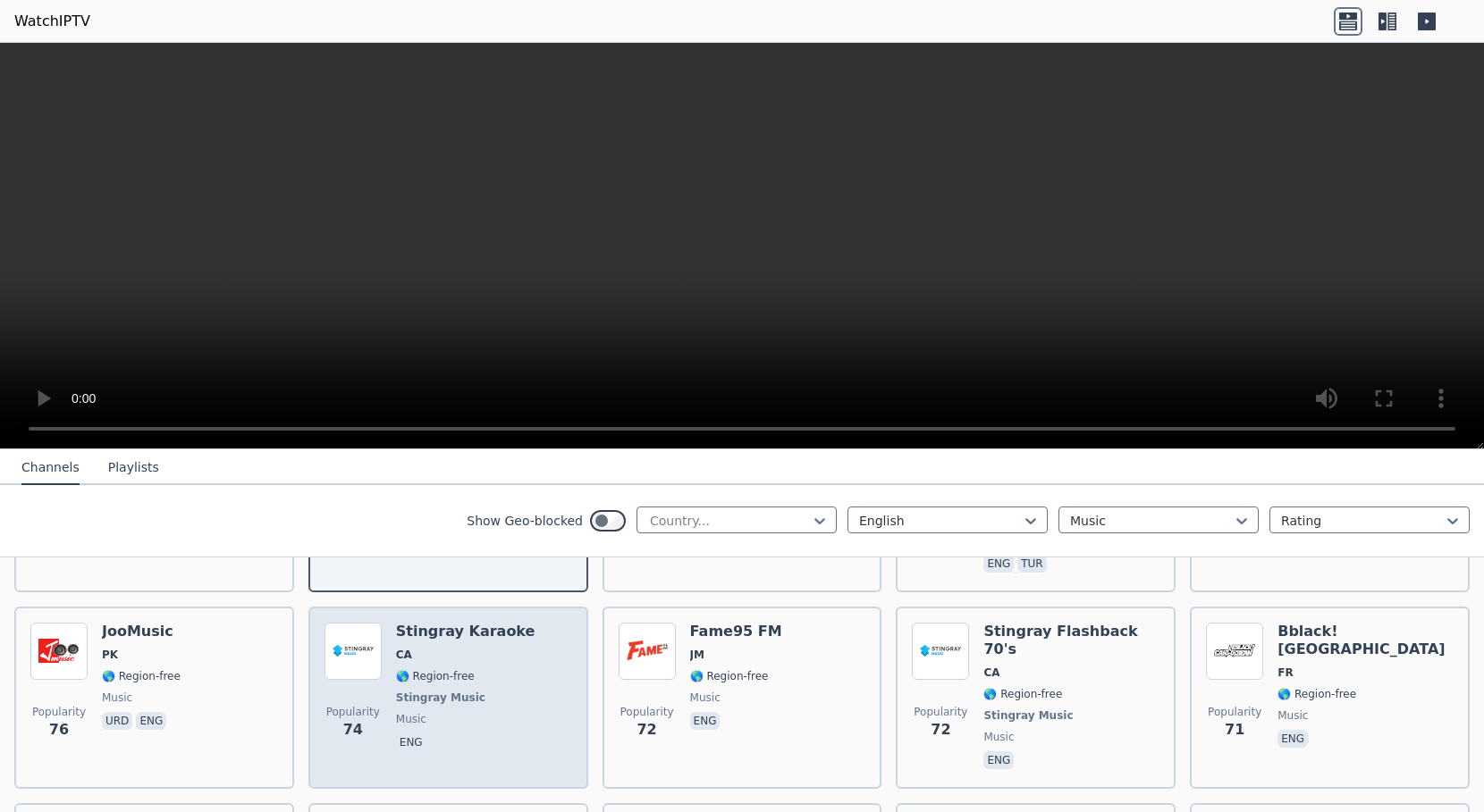
click at [537, 651] on div "Popularity 74 Stingray Karaoke CA 🌎 Region-free Stingray Music music eng" at bounding box center [448, 698] width 248 height 150
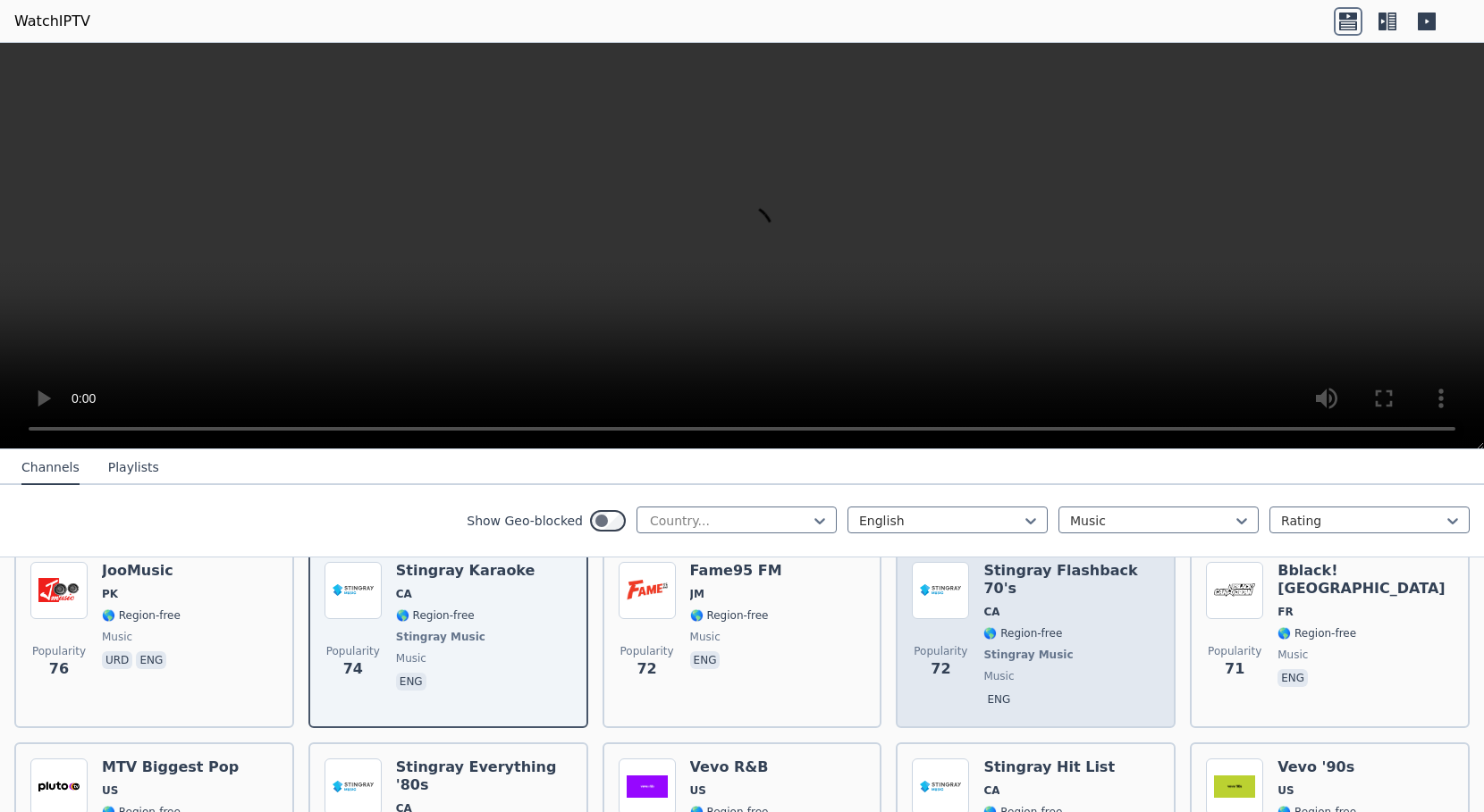
scroll to position [1698, 0]
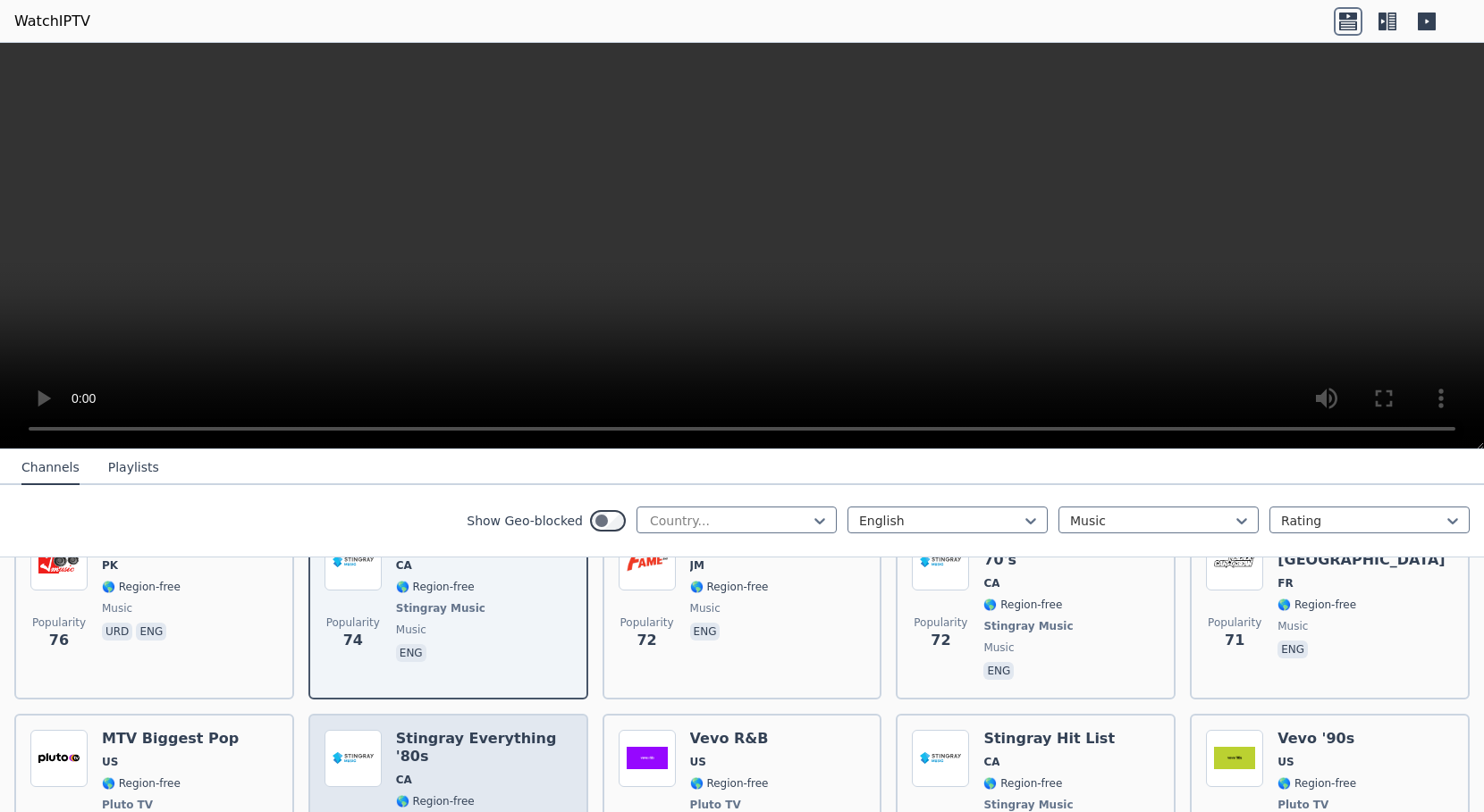
click at [497, 773] on span "CA" at bounding box center [484, 780] width 176 height 14
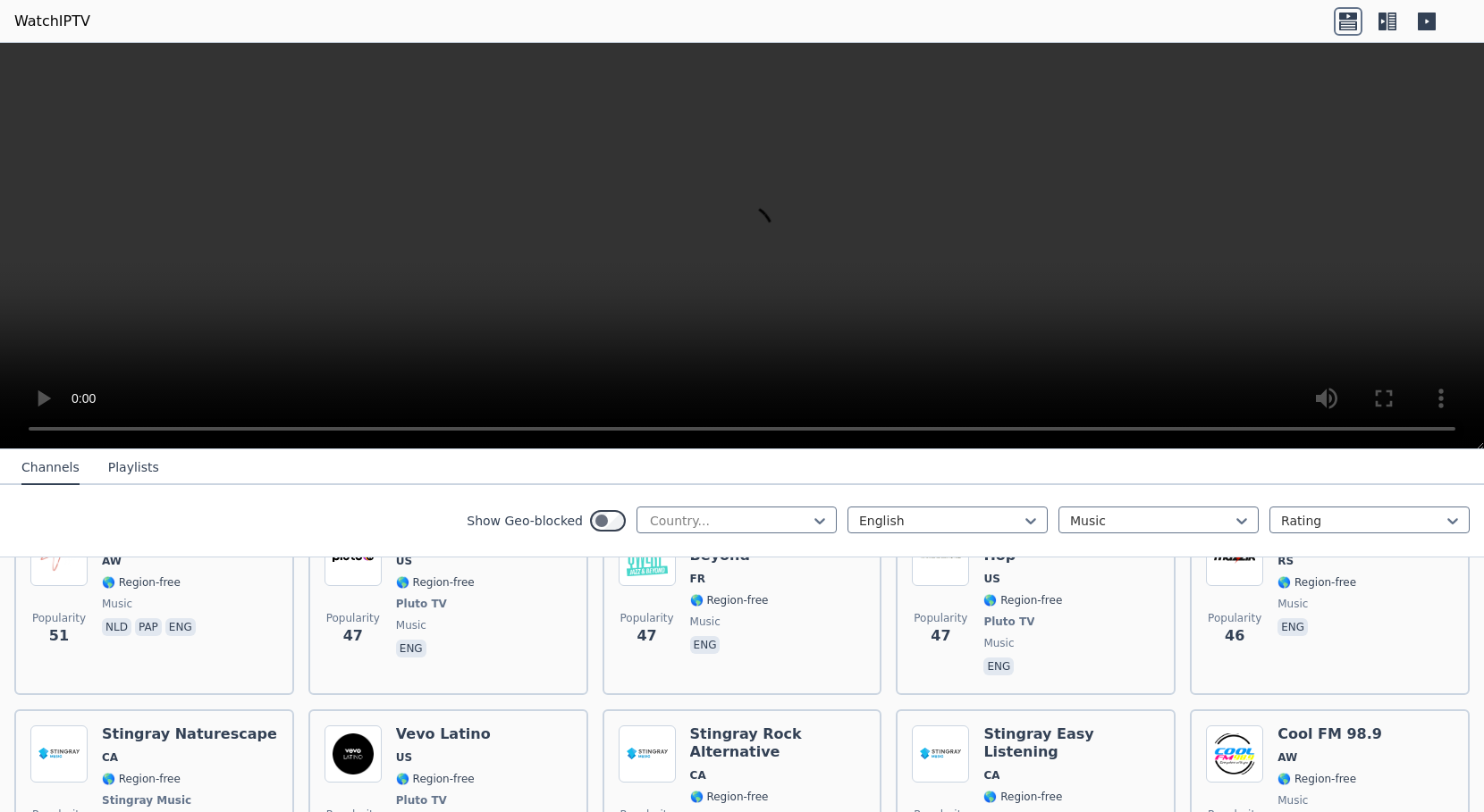
scroll to position [2503, 0]
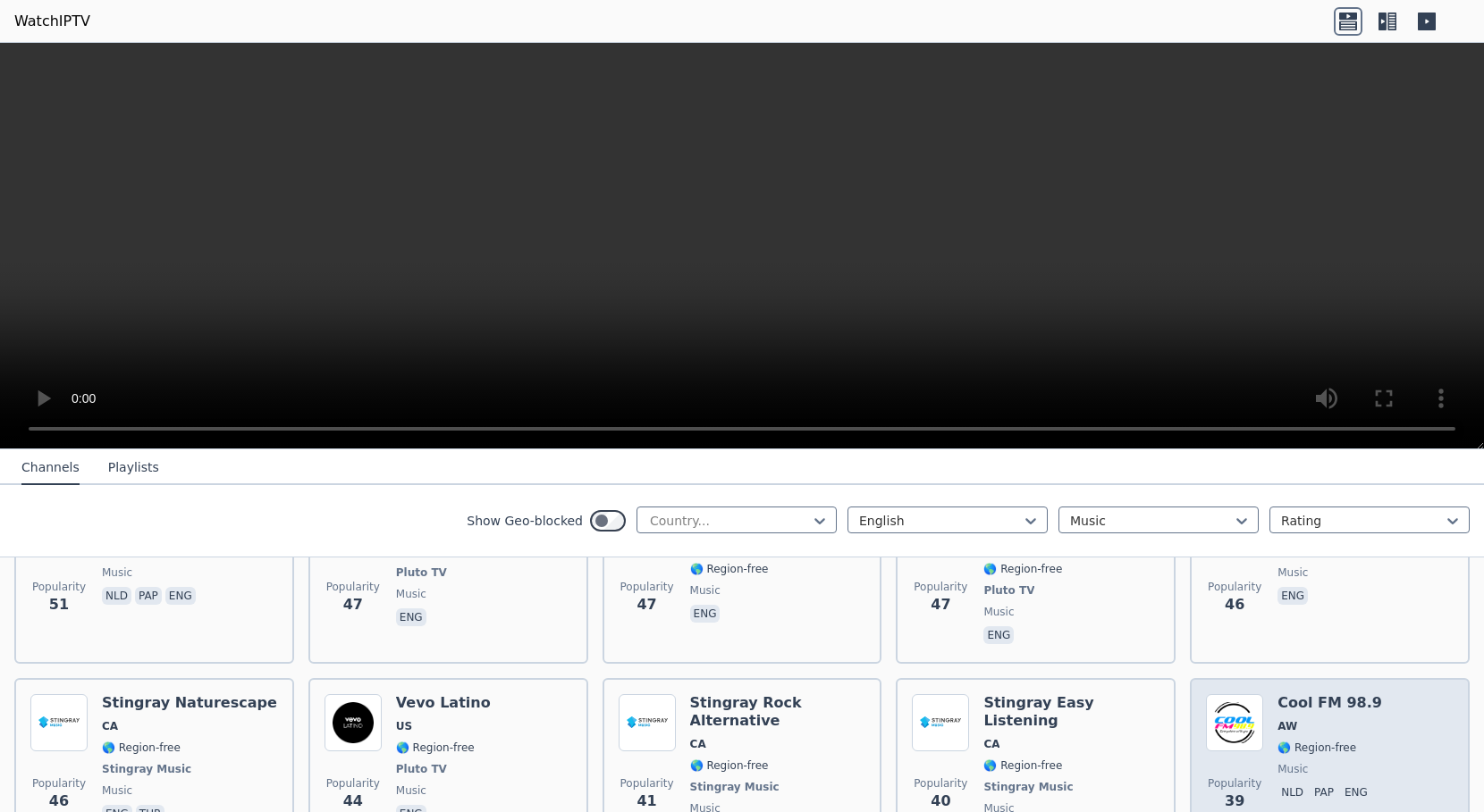
click at [1389, 695] on div "Popularity 39 Cool FM 98.9 AW 🌎 Region-free music nld pap eng" at bounding box center [1330, 769] width 248 height 150
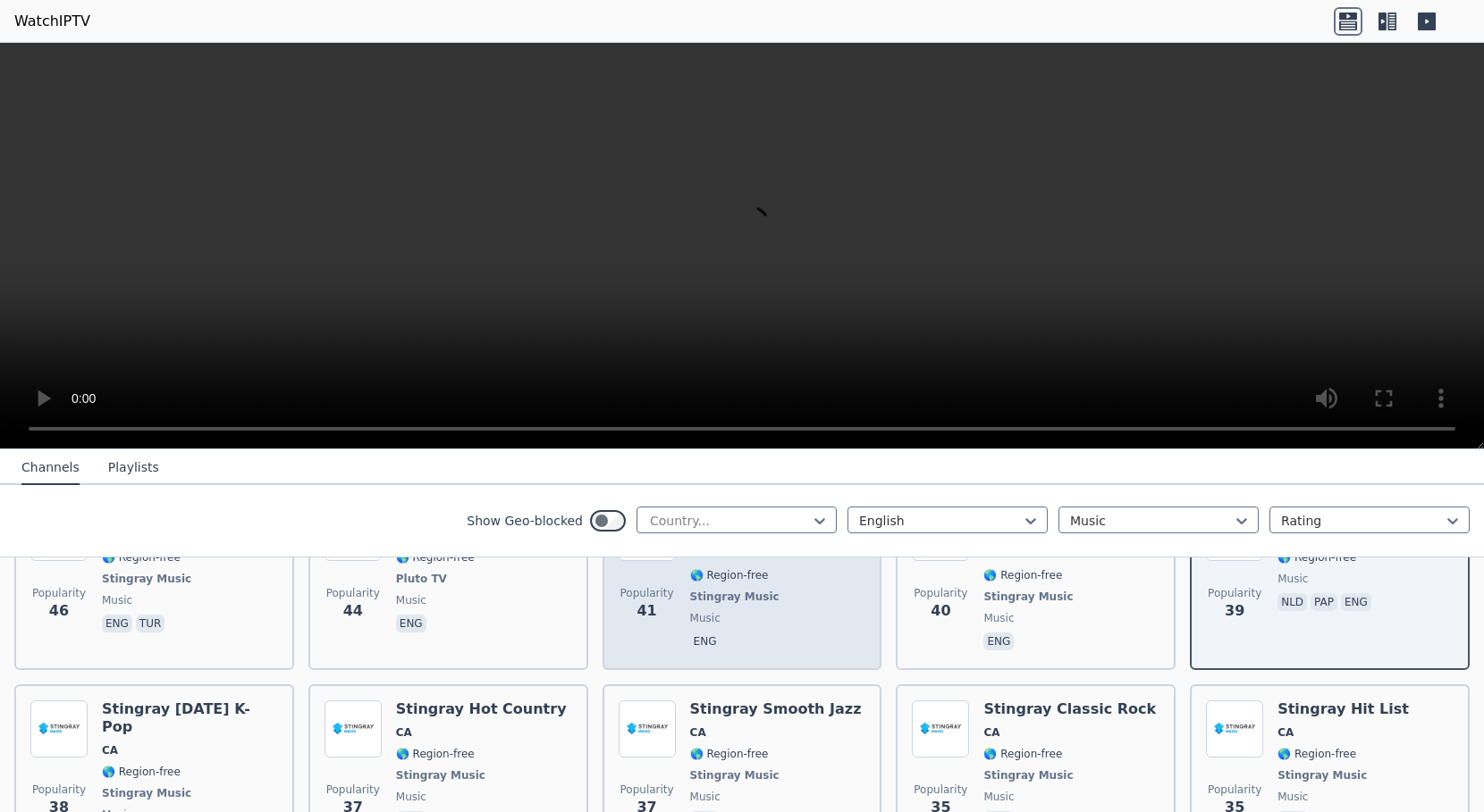
scroll to position [2770, 0]
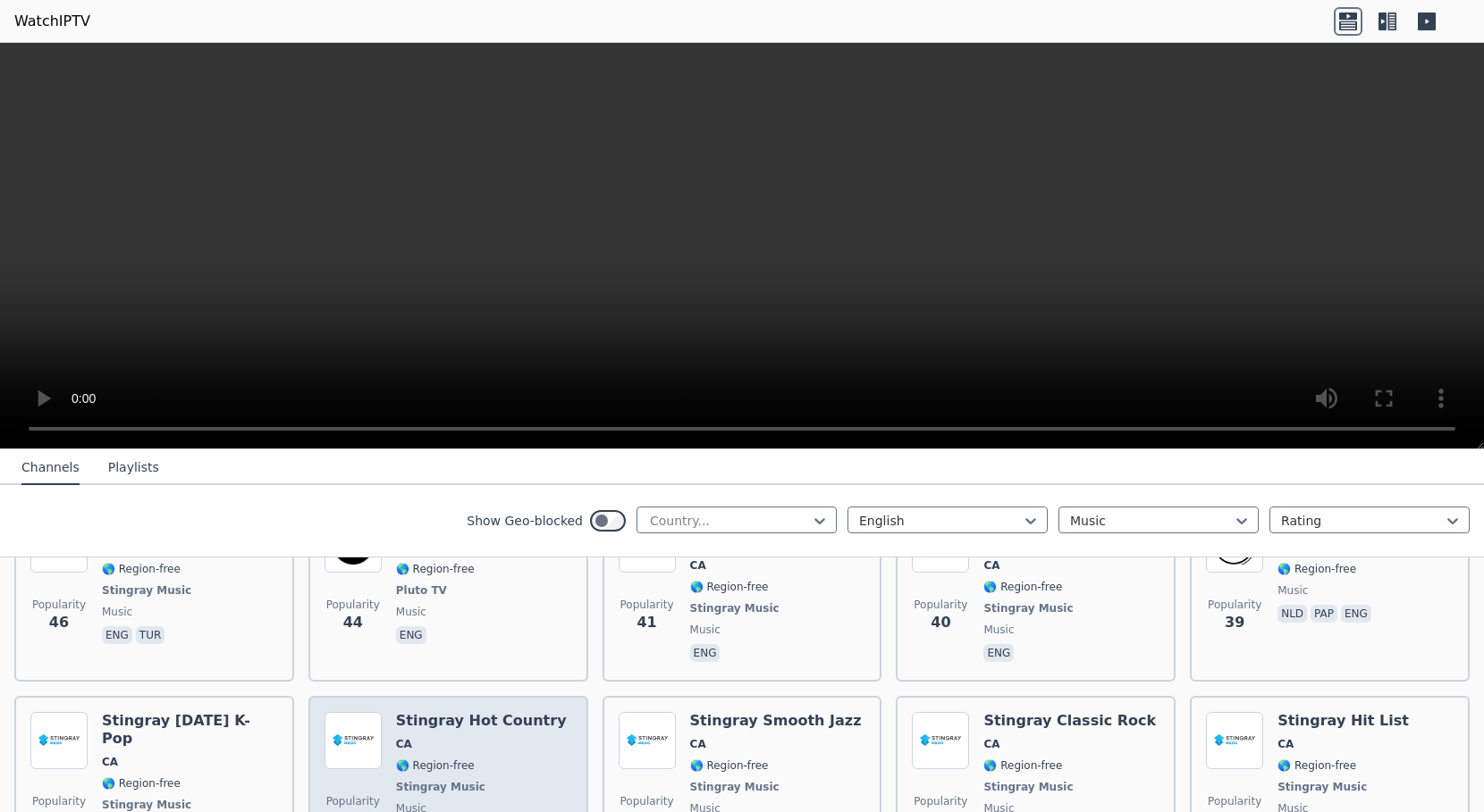
click at [499, 780] on span "Stingray Music" at bounding box center [482, 787] width 171 height 14
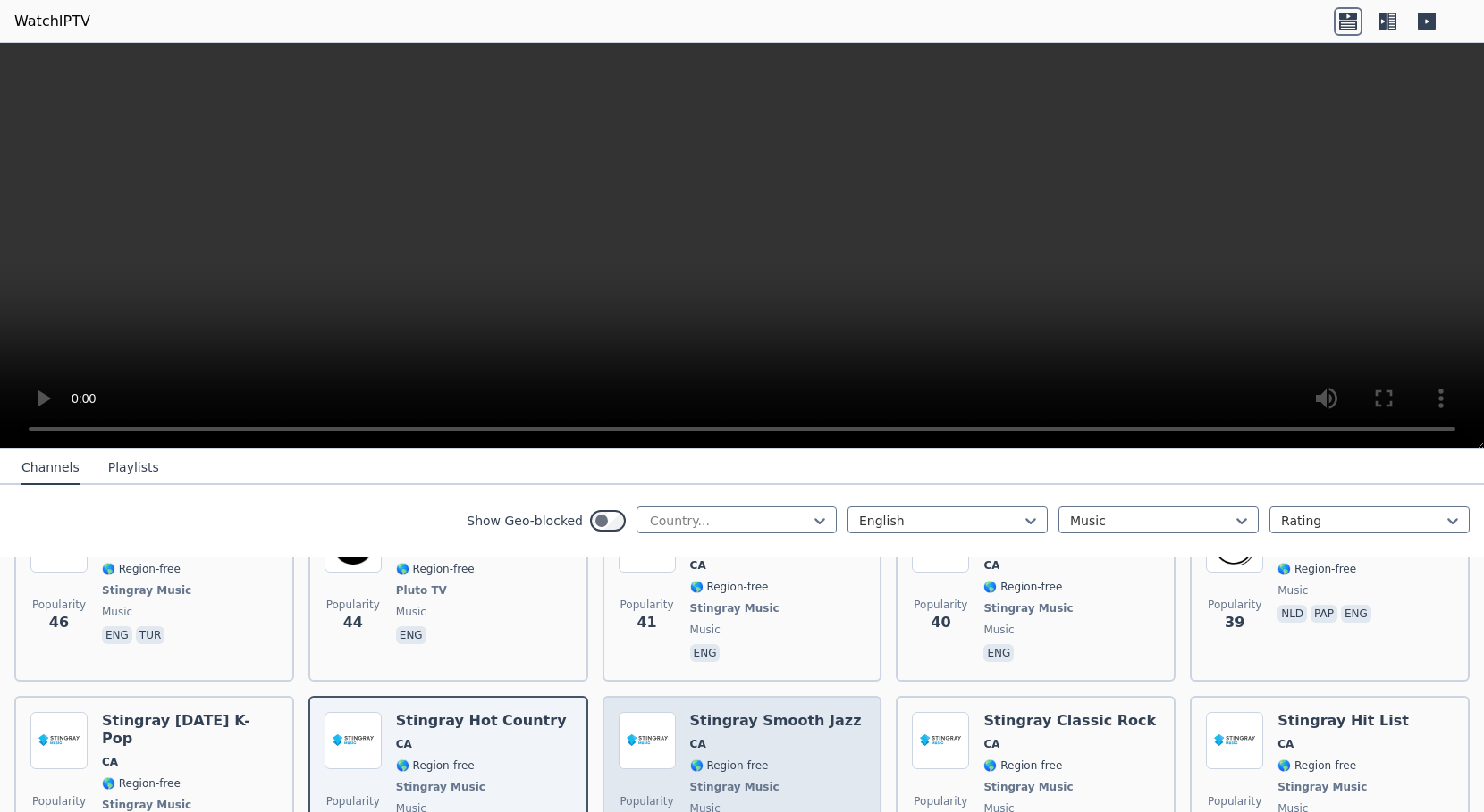
click at [785, 712] on div "Stingray Smooth Jazz CA 🌎 Region-free Stingray Music music eng" at bounding box center [775, 787] width 171 height 150
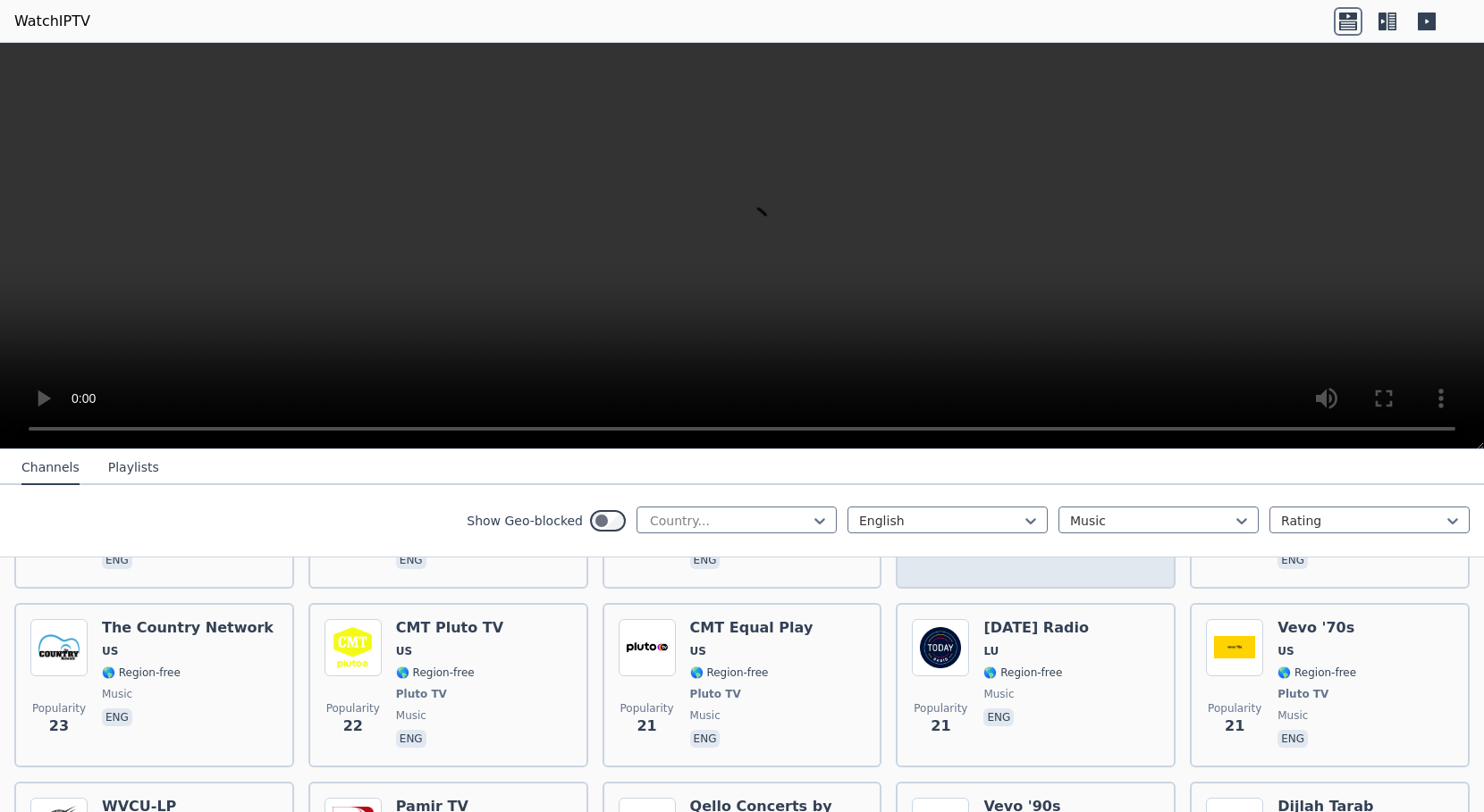
scroll to position [3575, 0]
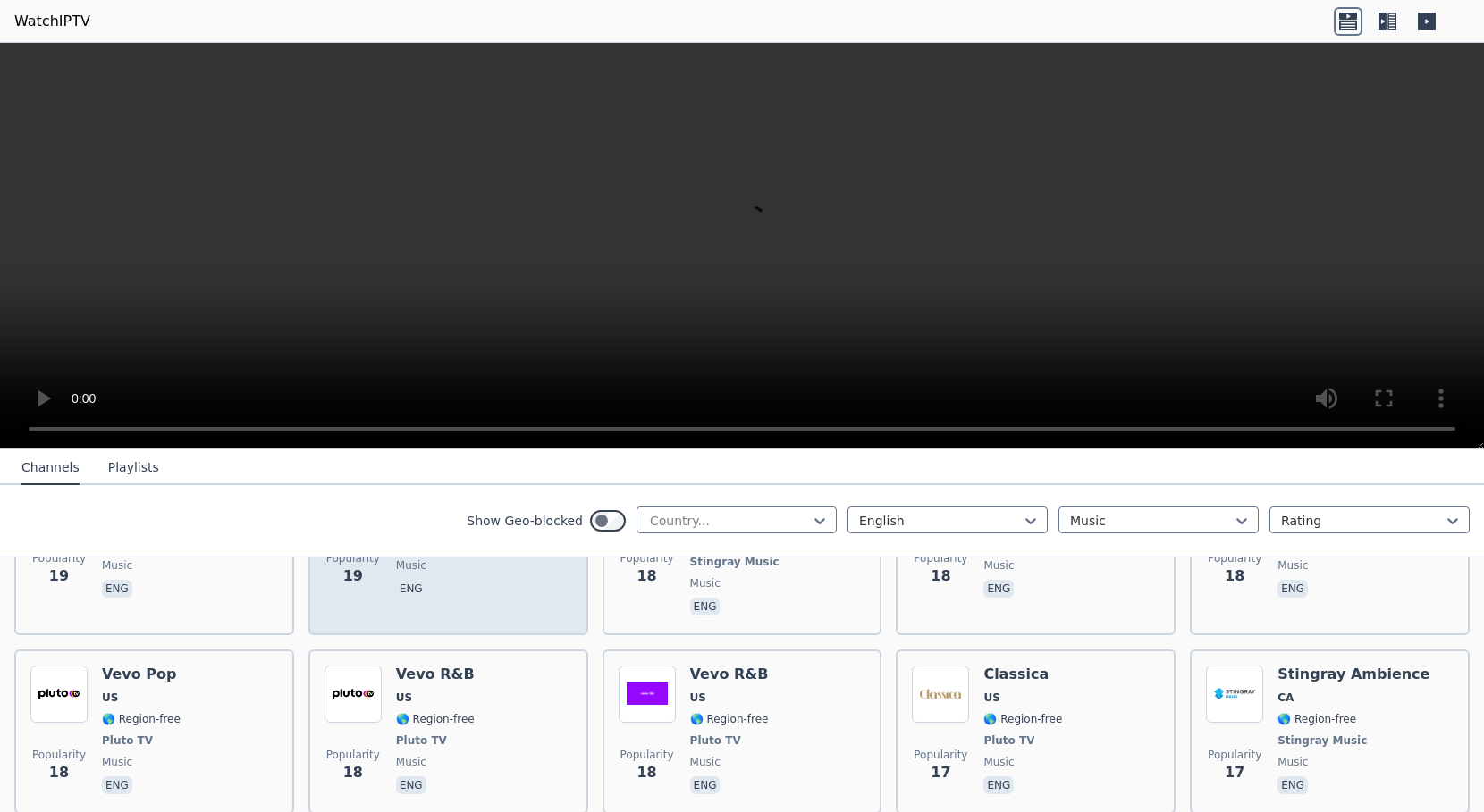
scroll to position [4112, 0]
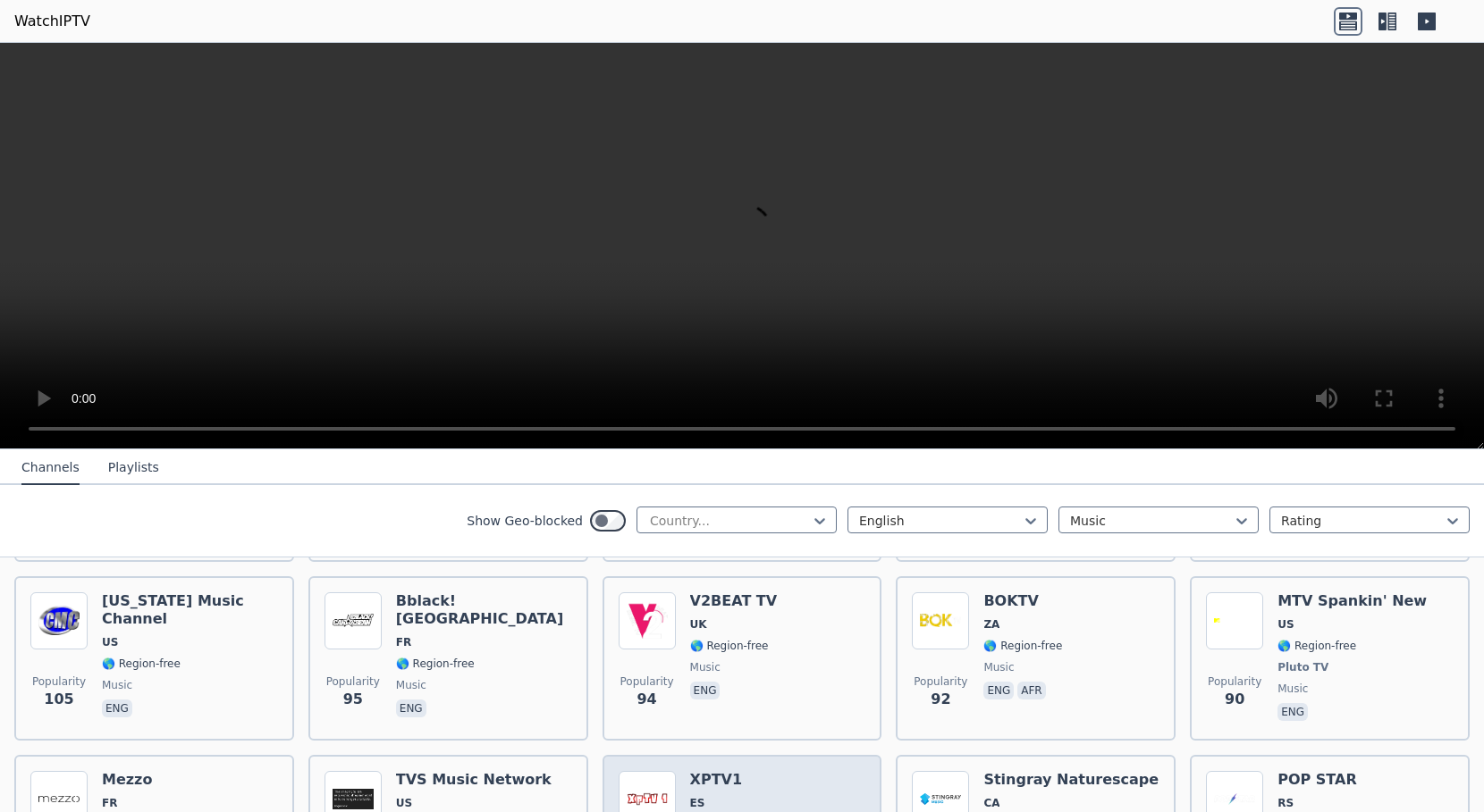
scroll to position [1251, 0]
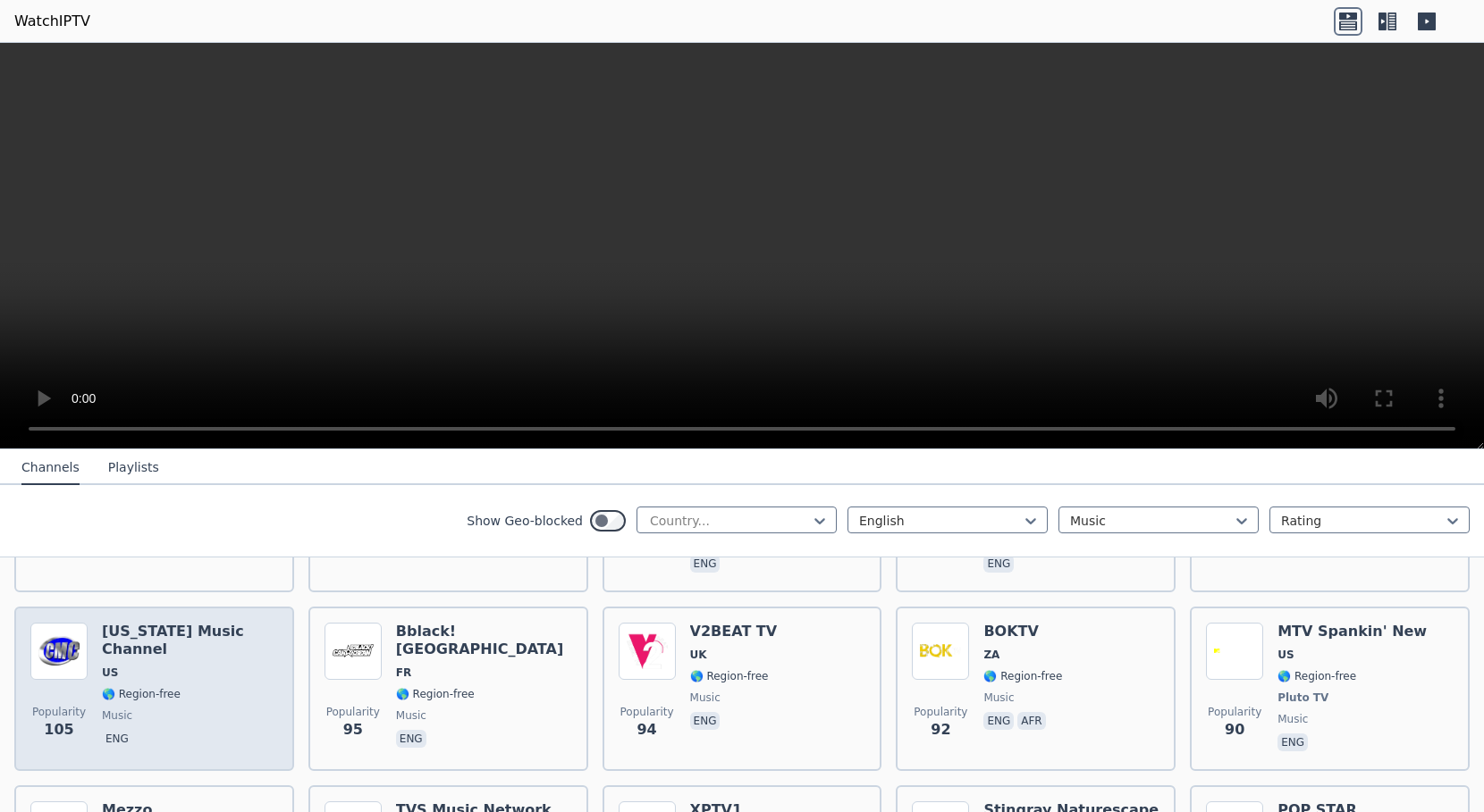
click at [194, 730] on span "eng" at bounding box center [189, 741] width 176 height 22
